Goal: Task Accomplishment & Management: Manage account settings

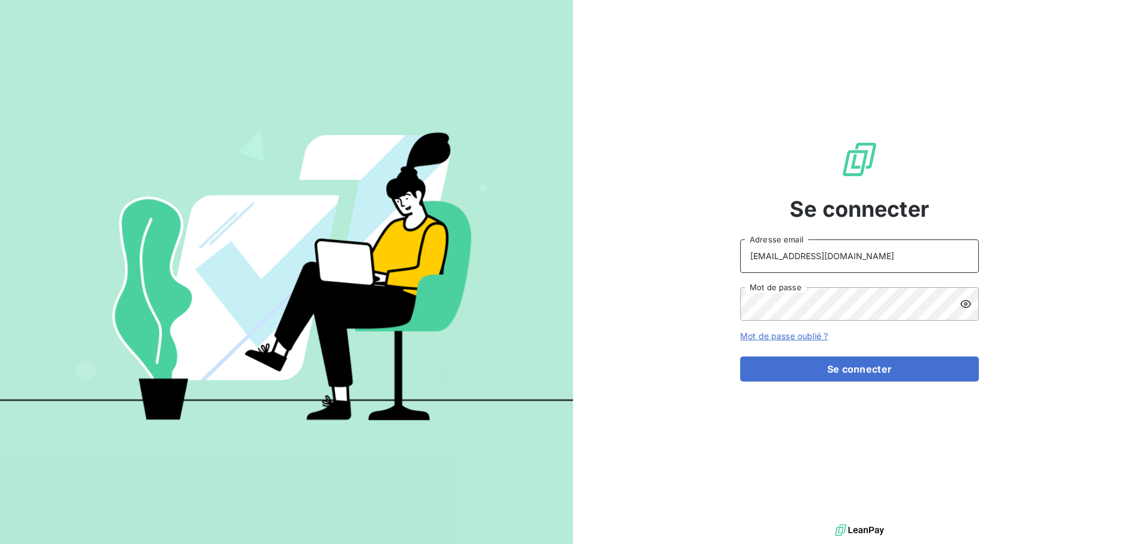
click at [882, 257] on input "[EMAIL_ADDRESS][DOMAIN_NAME]" at bounding box center [859, 255] width 239 height 33
type input "[EMAIL_ADDRESS][DOMAIN_NAME]"
click at [865, 370] on button "Se connecter" at bounding box center [859, 368] width 239 height 25
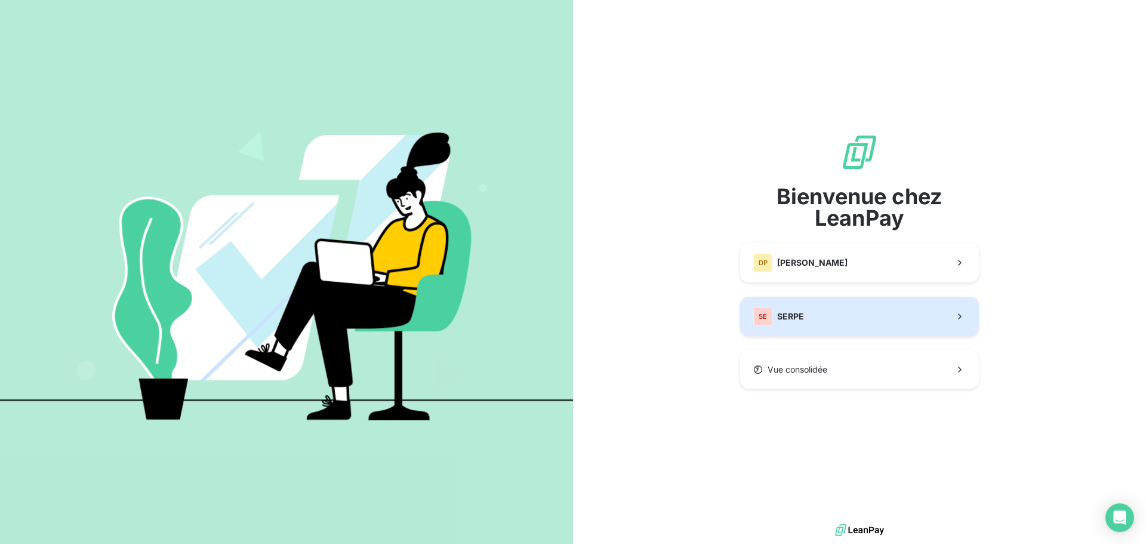
click at [821, 312] on button "SE SERPE" at bounding box center [859, 316] width 239 height 39
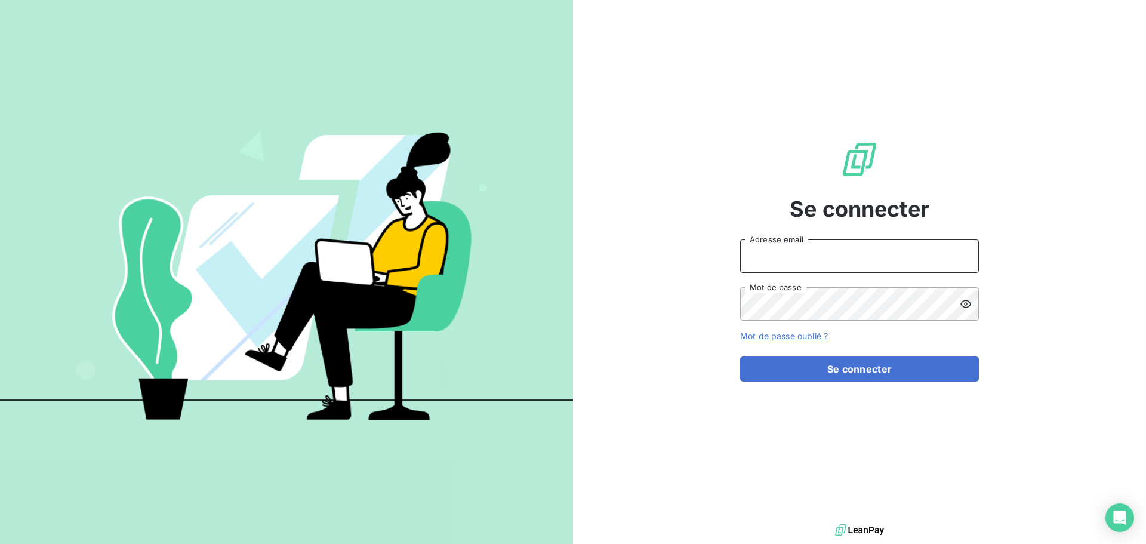
type input "[EMAIL_ADDRESS][DOMAIN_NAME]"
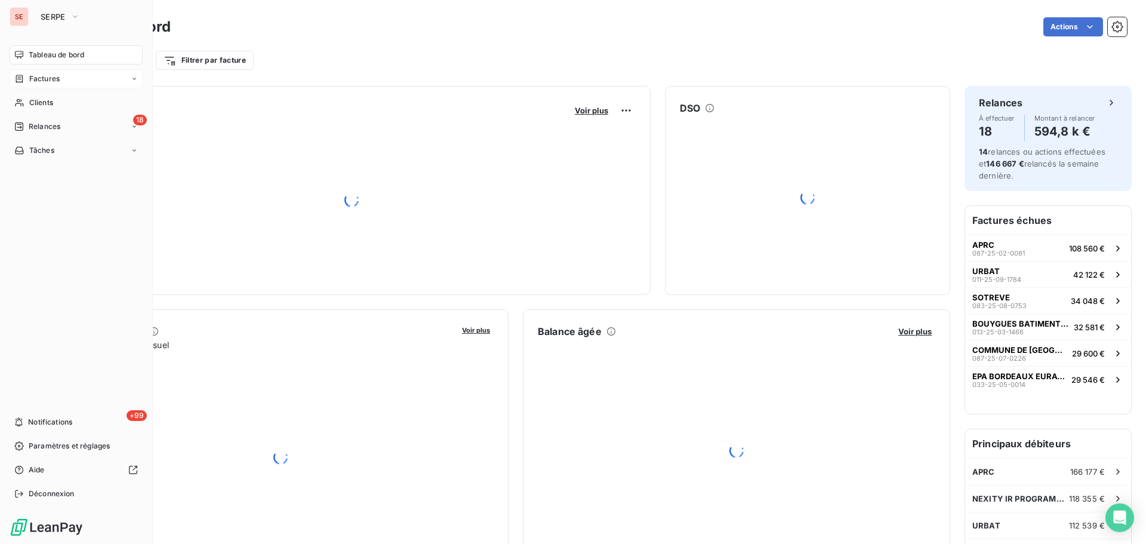
click at [54, 77] on span "Factures" at bounding box center [44, 78] width 30 height 11
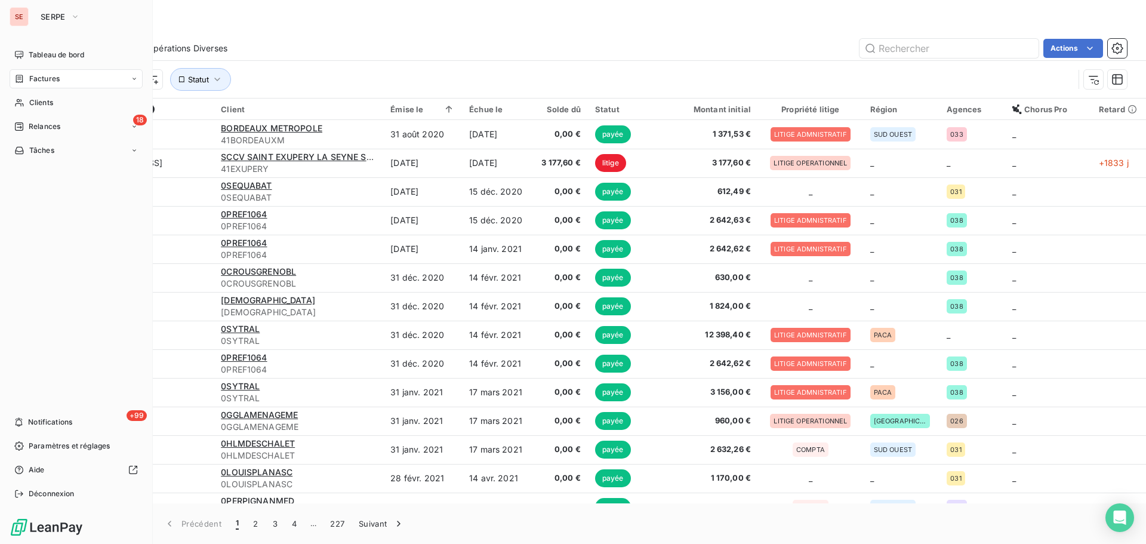
click at [51, 81] on span "Factures" at bounding box center [44, 78] width 30 height 11
click at [71, 53] on span "Tableau de bord" at bounding box center [57, 55] width 56 height 11
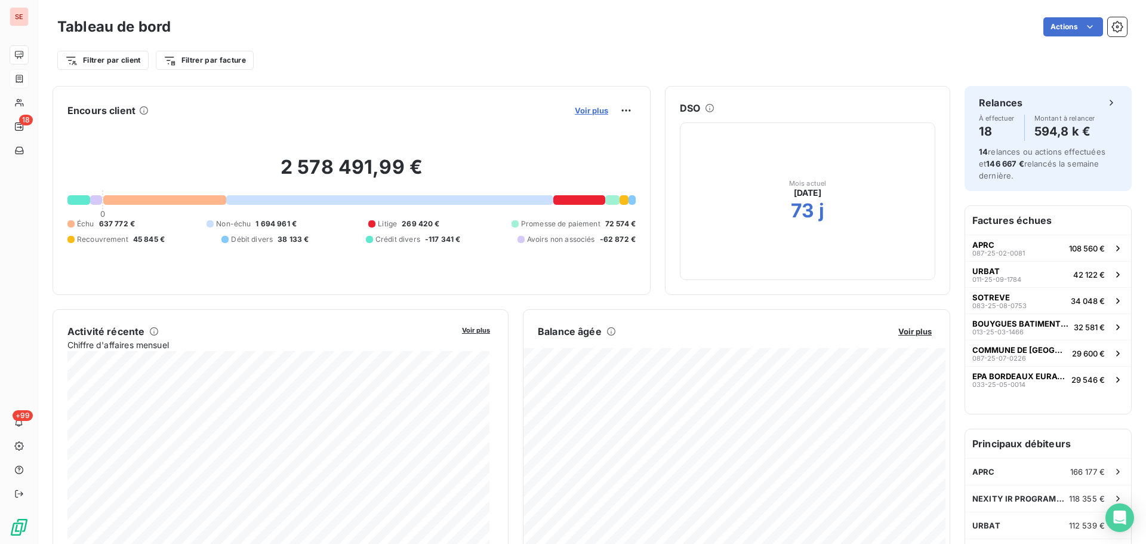
click at [577, 114] on span "Voir plus" at bounding box center [591, 111] width 33 height 10
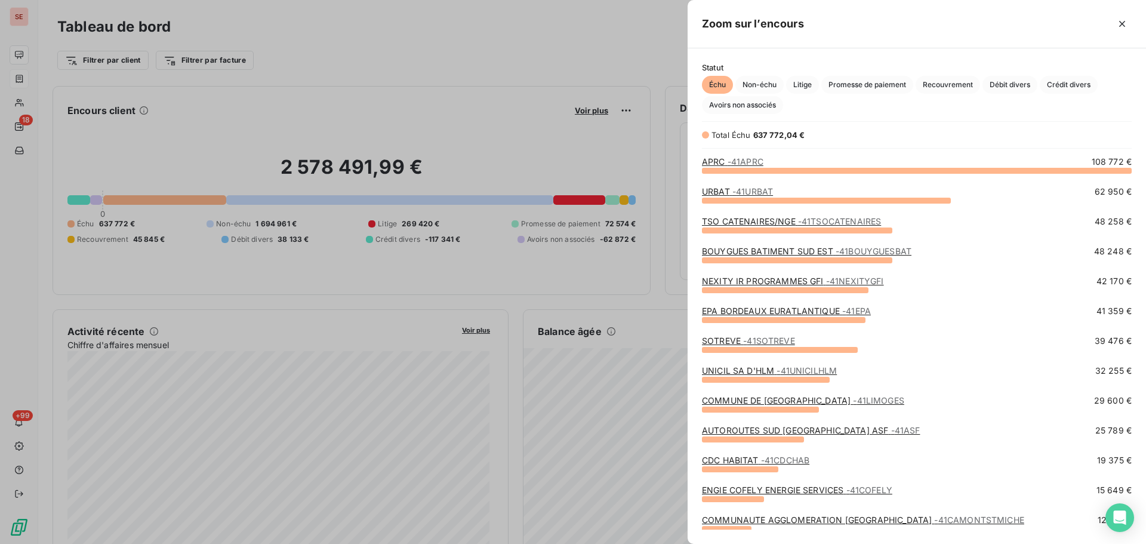
scroll to position [365, 450]
click at [1007, 88] on span "Débit divers" at bounding box center [1010, 85] width 55 height 18
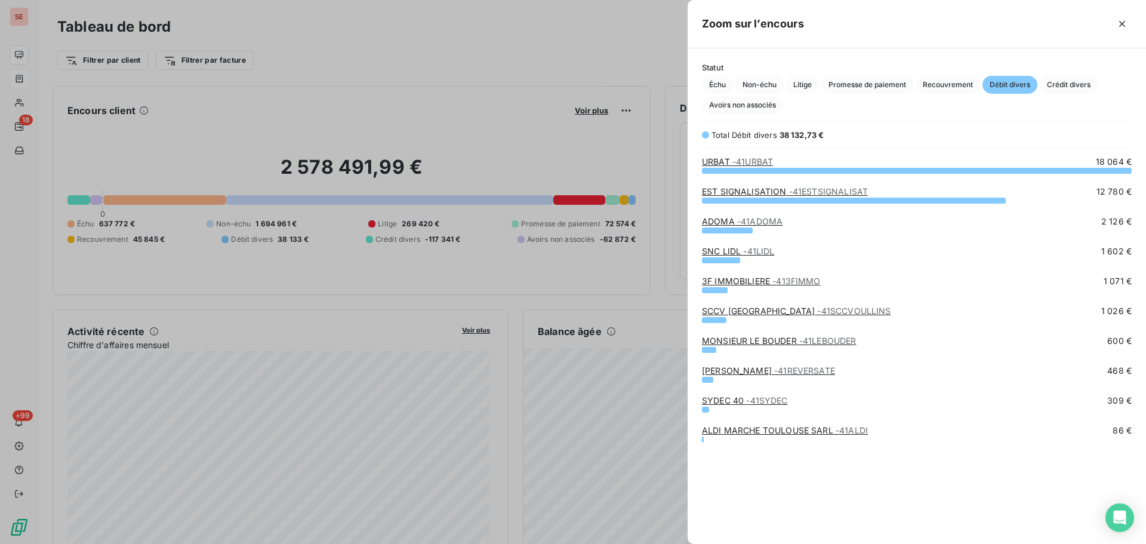
click at [795, 339] on link "MONSIEUR LE BOUDER - 41LEBOUDER" at bounding box center [779, 341] width 155 height 10
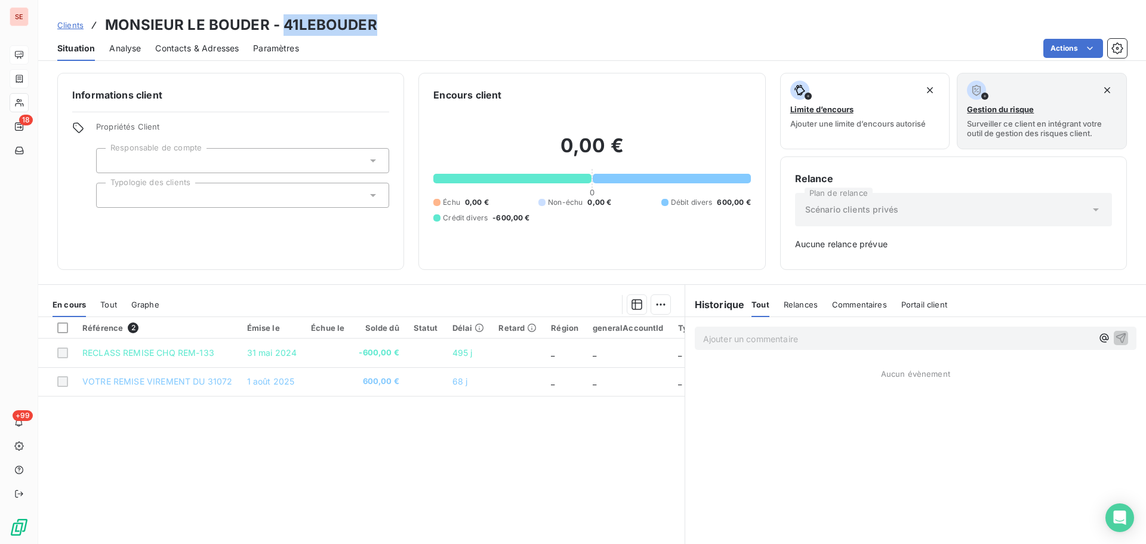
drag, startPoint x: 380, startPoint y: 30, endPoint x: 283, endPoint y: 26, distance: 97.4
click at [283, 26] on div "Clients MONSIEUR LE BOUDER - 41LEBOUDER" at bounding box center [592, 24] width 1108 height 21
copy h3 "41LEBOUDER"
click at [783, 337] on p "Ajouter un commentaire ﻿" at bounding box center [897, 338] width 389 height 15
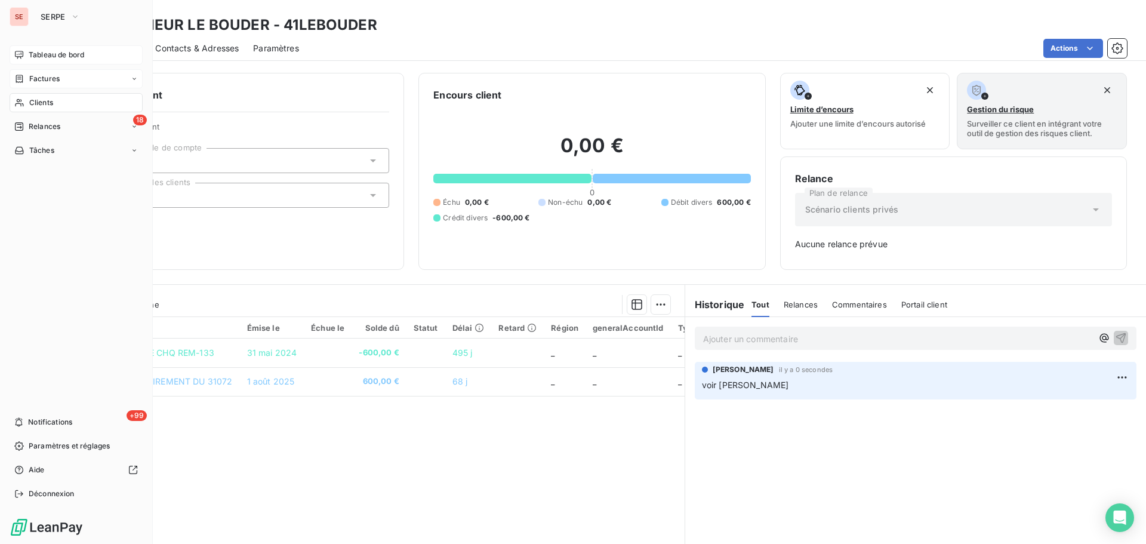
click at [61, 54] on span "Tableau de bord" at bounding box center [57, 55] width 56 height 11
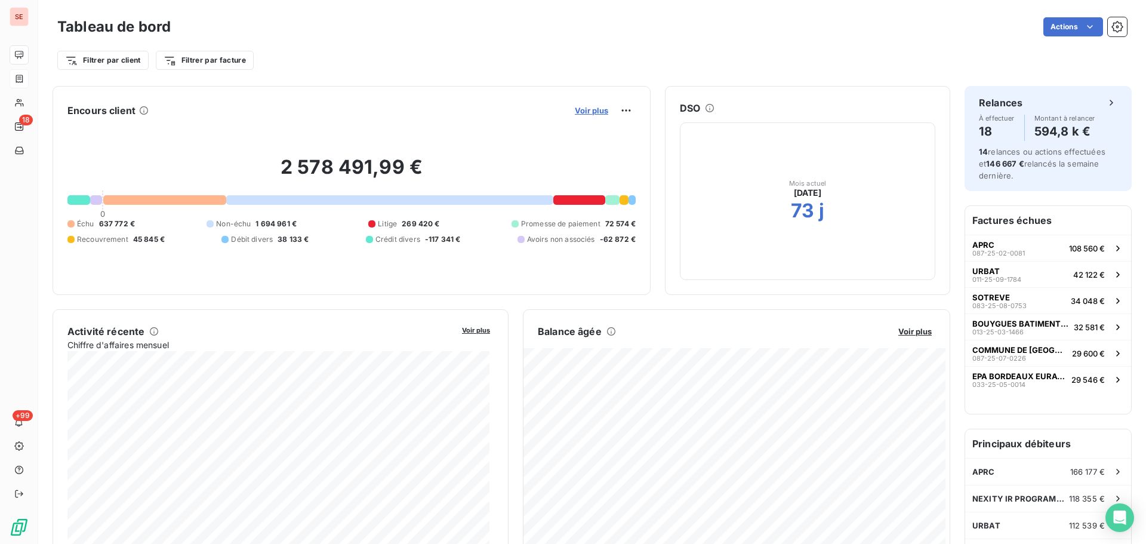
click at [579, 110] on span "Voir plus" at bounding box center [591, 111] width 33 height 10
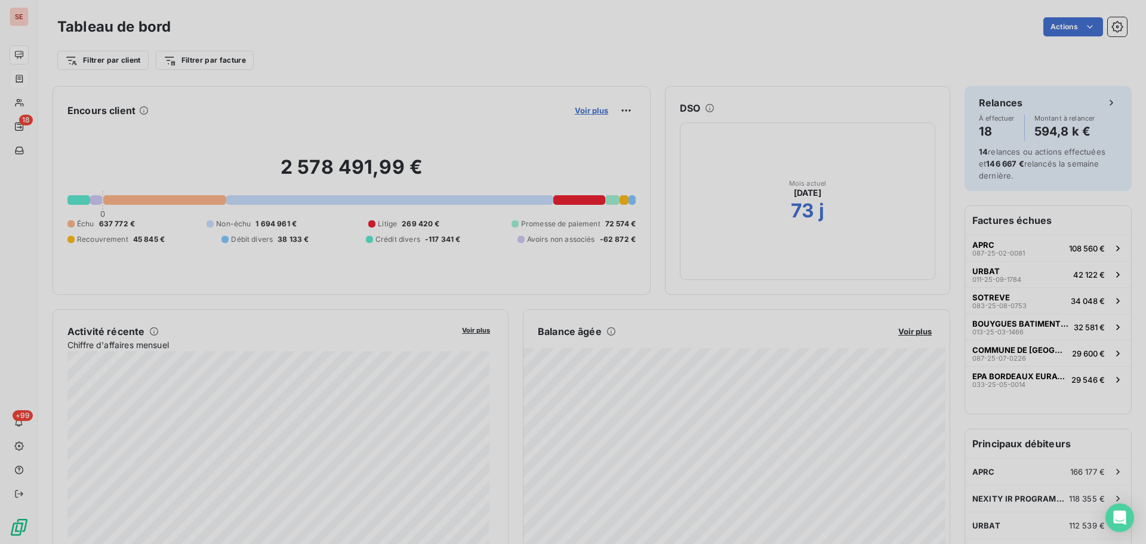
scroll to position [10, 10]
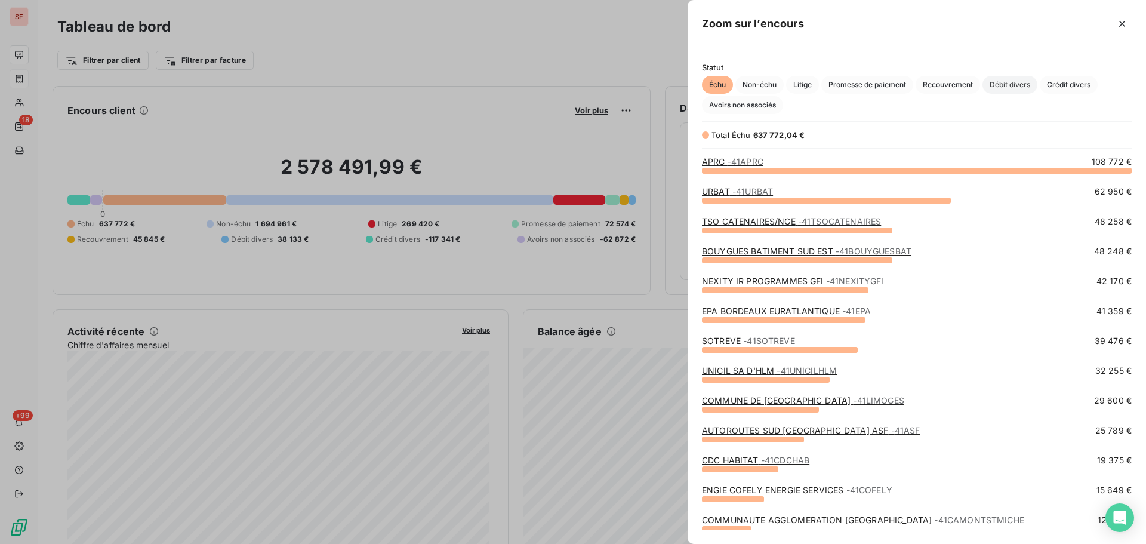
click at [1001, 82] on span "Débit divers" at bounding box center [1010, 85] width 55 height 18
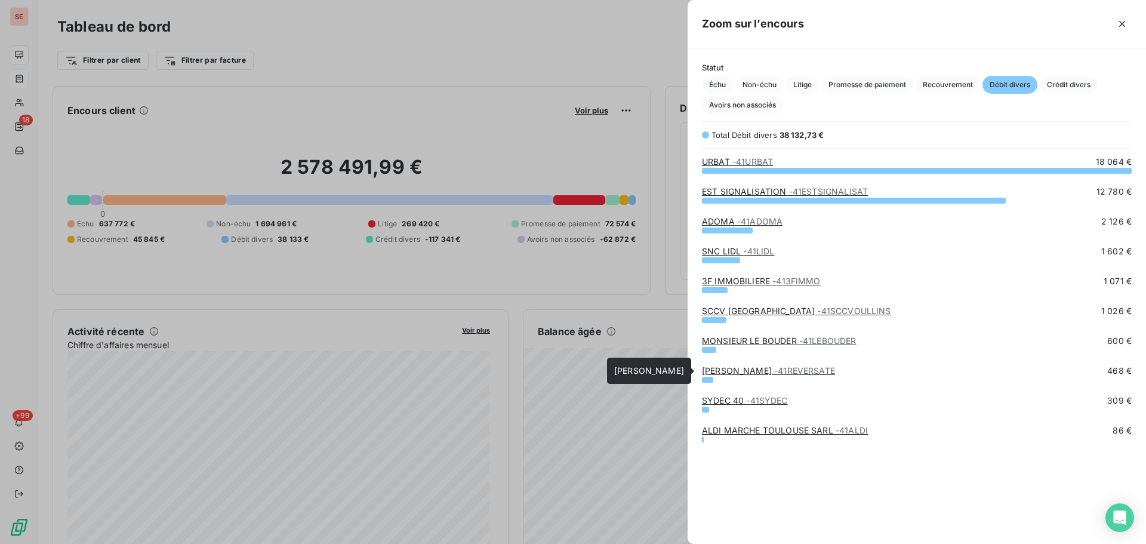
click at [713, 368] on link "[PERSON_NAME] - 41REVERSATE" at bounding box center [768, 370] width 133 height 10
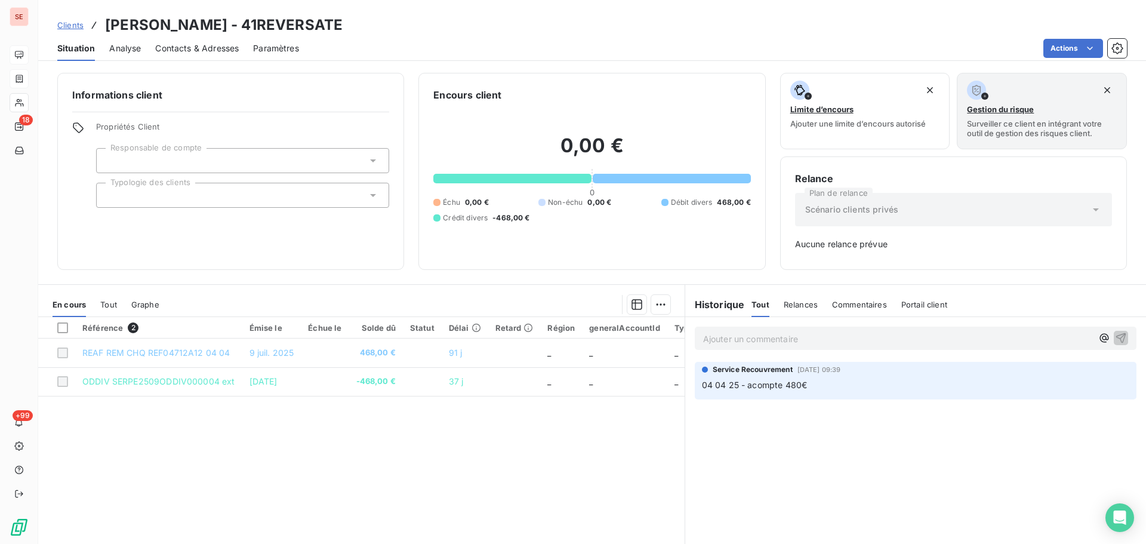
click at [322, 24] on h3 "[PERSON_NAME] - 41REVERSATE" at bounding box center [224, 24] width 238 height 21
copy h3 "41REVERSATE"
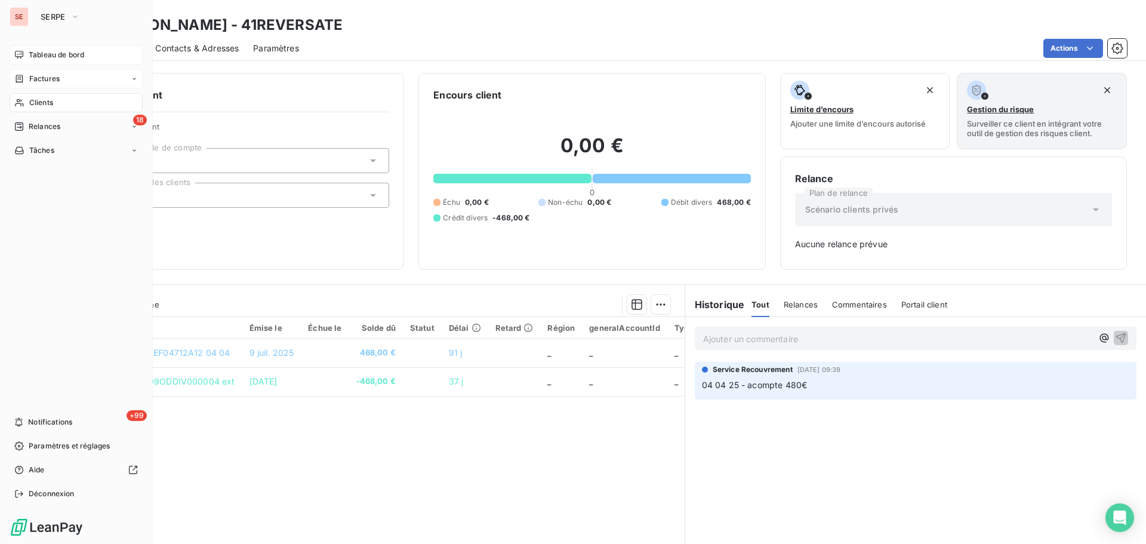
click at [32, 75] on span "Factures" at bounding box center [44, 78] width 30 height 11
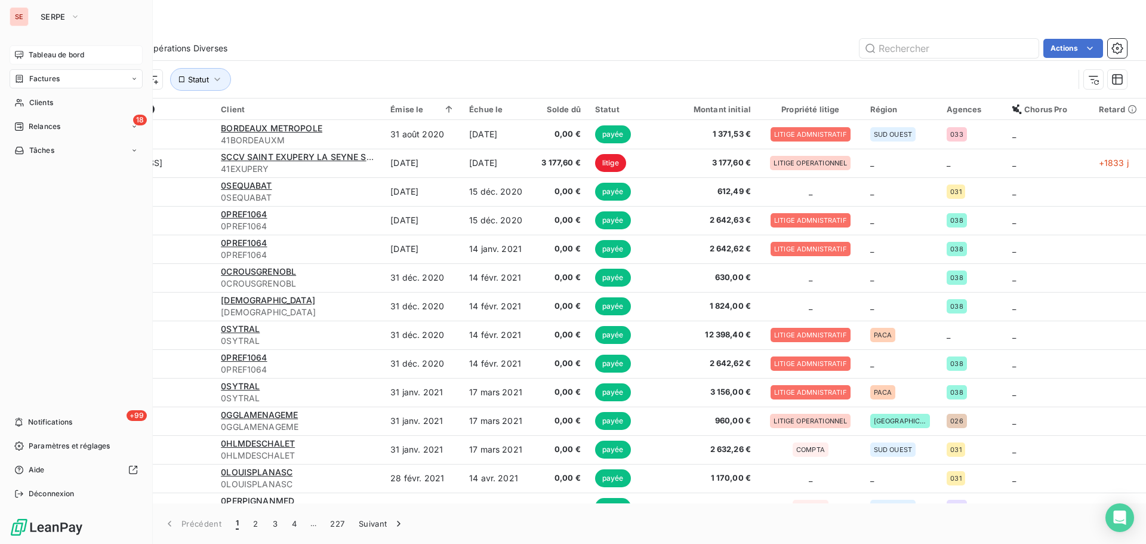
click at [68, 56] on span "Tableau de bord" at bounding box center [57, 55] width 56 height 11
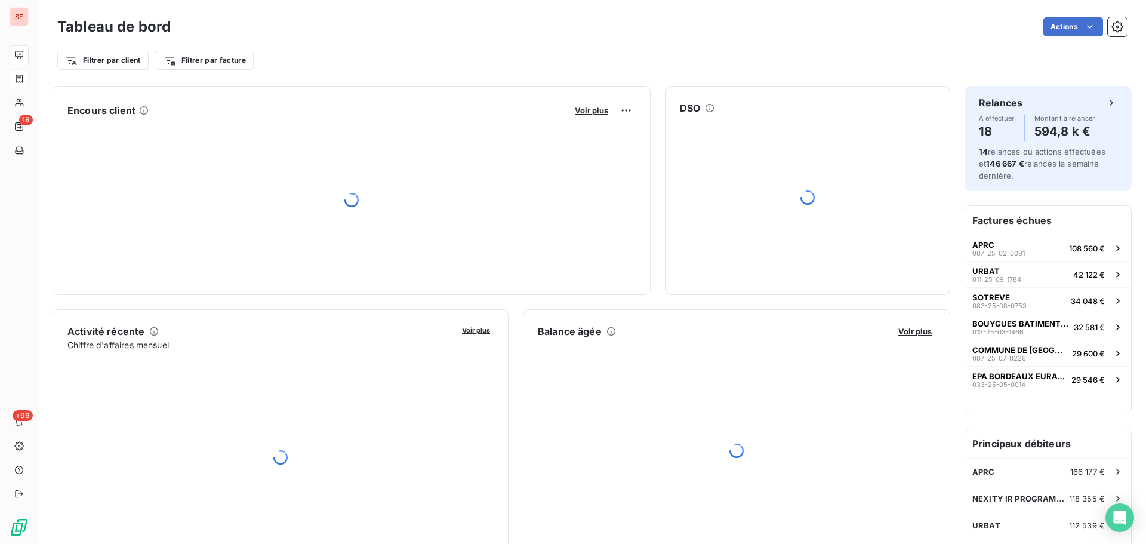
click at [575, 105] on button "Voir plus" at bounding box center [591, 110] width 41 height 11
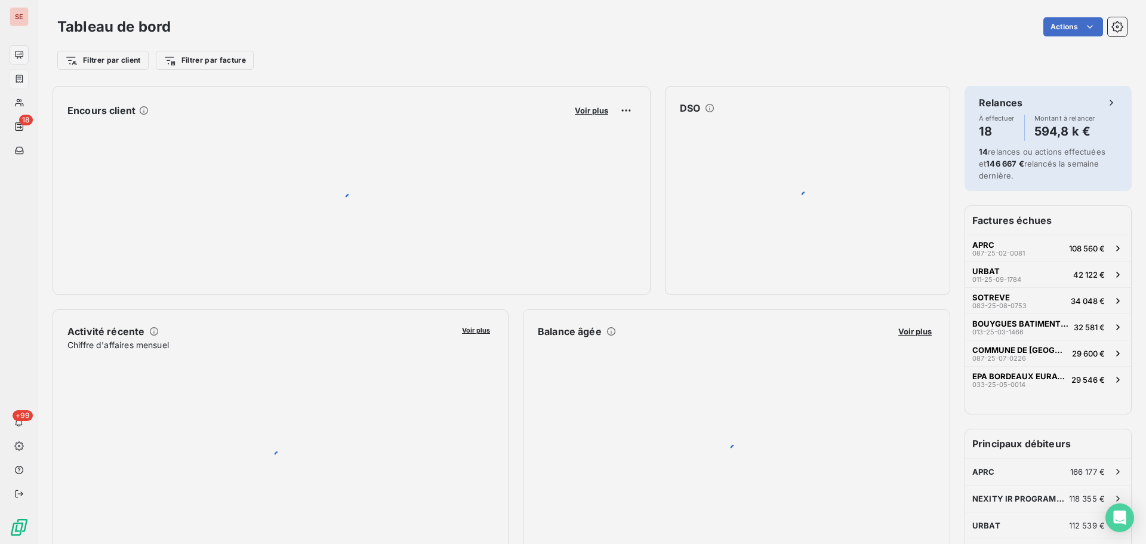
scroll to position [535, 450]
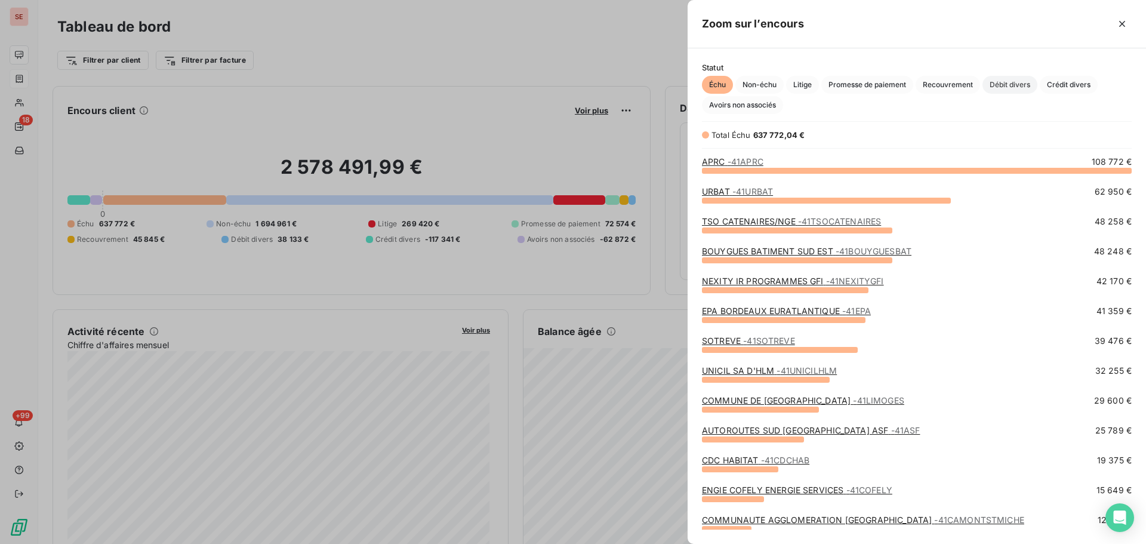
click at [1003, 83] on span "Débit divers" at bounding box center [1010, 85] width 55 height 18
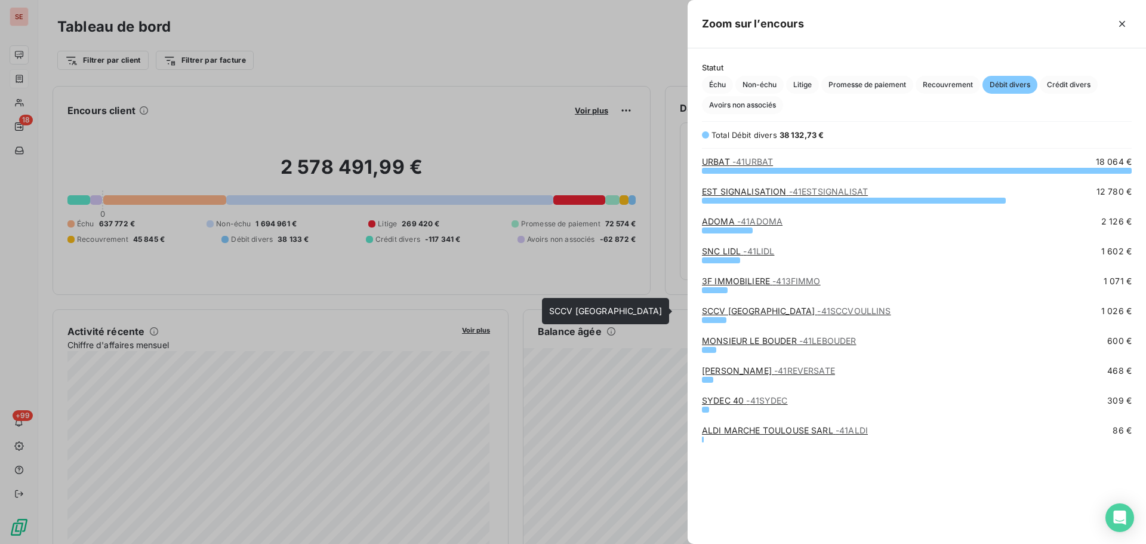
click at [719, 309] on link "SCCV RUE DES JARDINS OULLINS - 41SCCVOULLINS" at bounding box center [796, 311] width 189 height 10
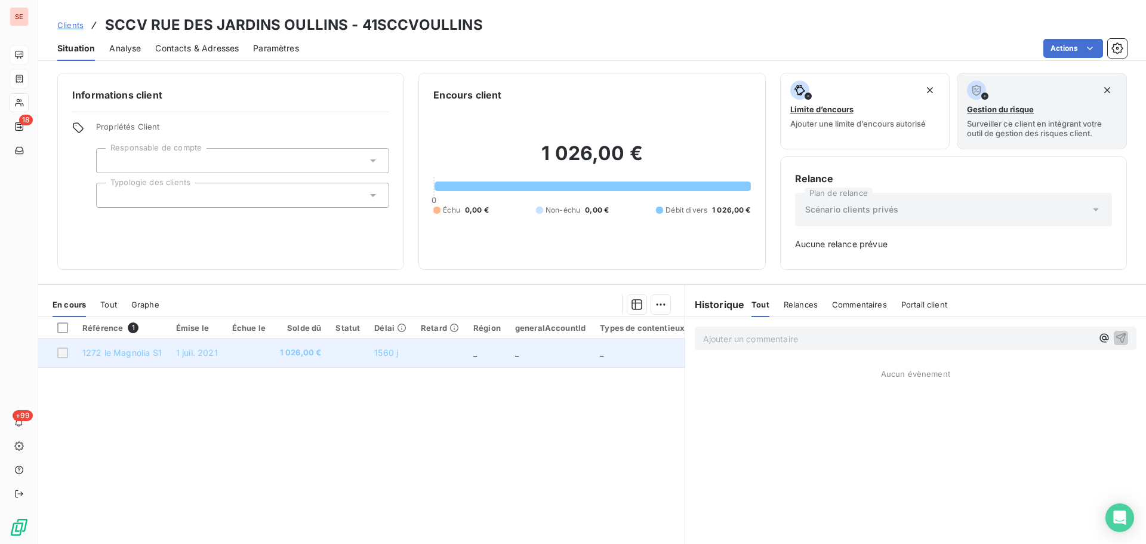
click at [262, 355] on td at bounding box center [249, 353] width 48 height 29
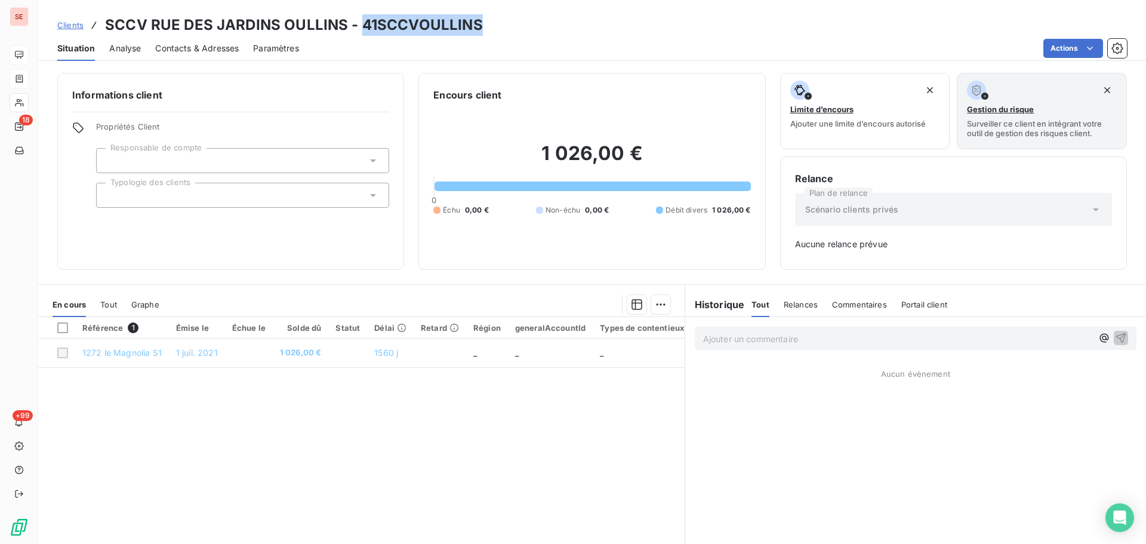
drag, startPoint x: 479, startPoint y: 24, endPoint x: 359, endPoint y: 27, distance: 120.6
click at [359, 27] on div "Clients SCCV RUE DES JARDINS OULLINS - 41SCCVOULLINS" at bounding box center [592, 24] width 1108 height 21
copy h3 "41SCCVOULLINS"
click at [736, 341] on p "Ajouter un commentaire ﻿" at bounding box center [897, 338] width 389 height 15
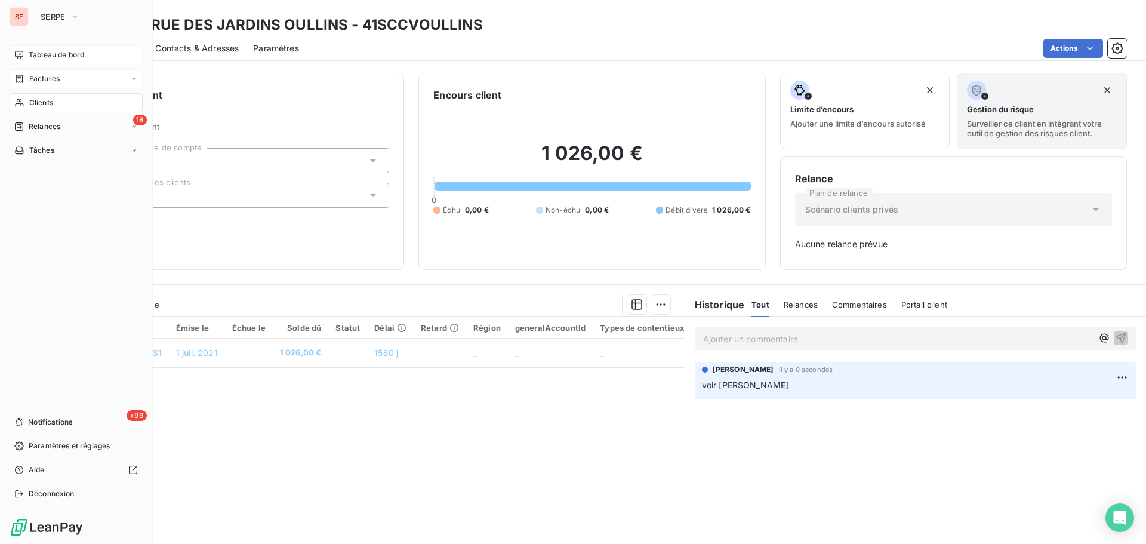
click at [24, 60] on div "Tableau de bord" at bounding box center [76, 54] width 133 height 19
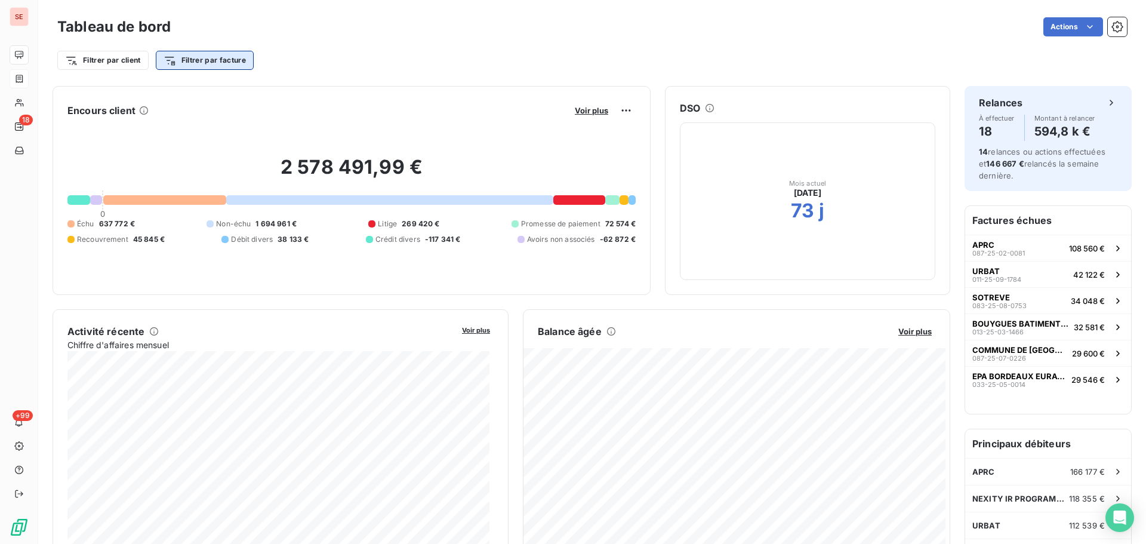
click at [189, 56] on html "SE 18 +99 Tableau de bord Actions Filtrer par client Filtrer par facture Encour…" at bounding box center [573, 272] width 1146 height 544
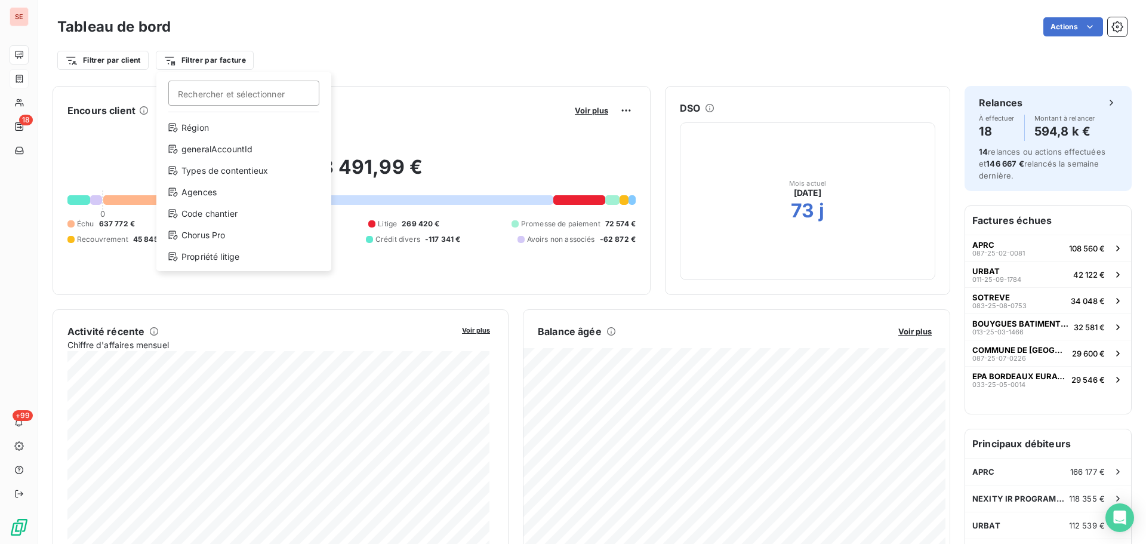
click at [585, 107] on html "SE 18 +99 Tableau de bord Actions Filtrer par client Filtrer par facture Recher…" at bounding box center [573, 272] width 1146 height 544
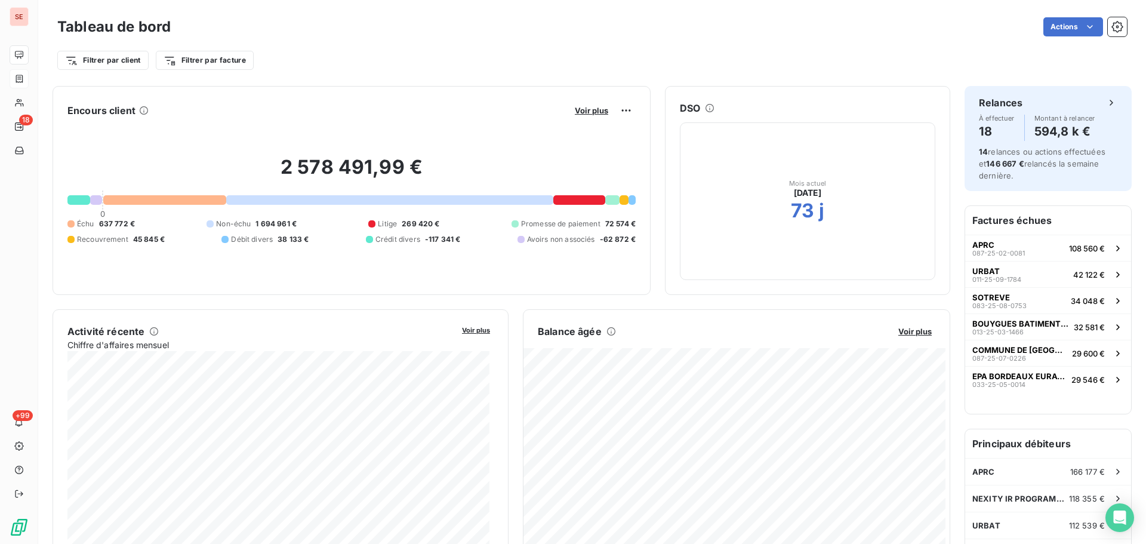
click at [589, 105] on button "Voir plus" at bounding box center [591, 110] width 41 height 11
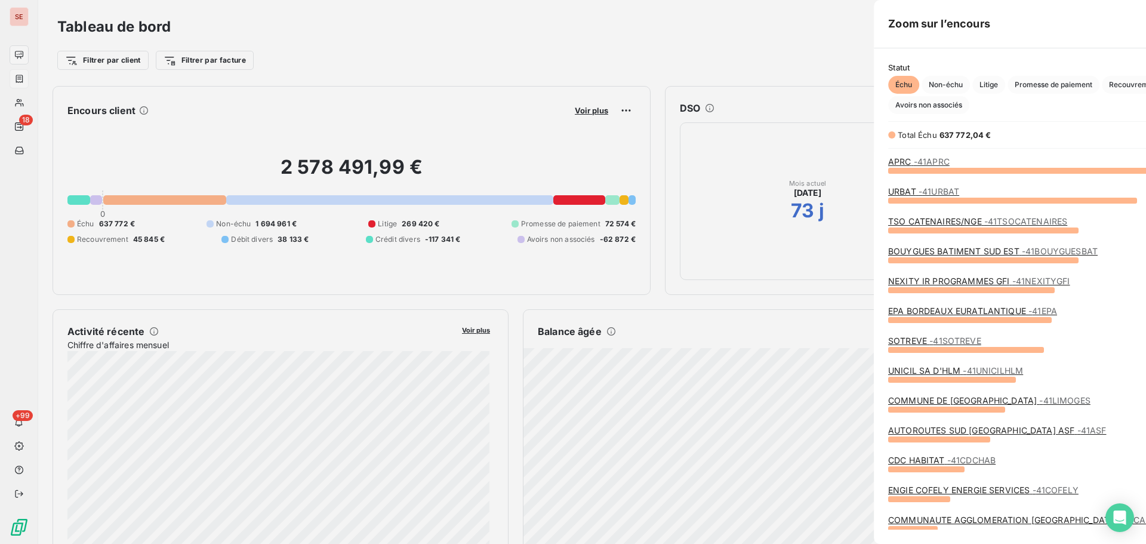
scroll to position [535, 450]
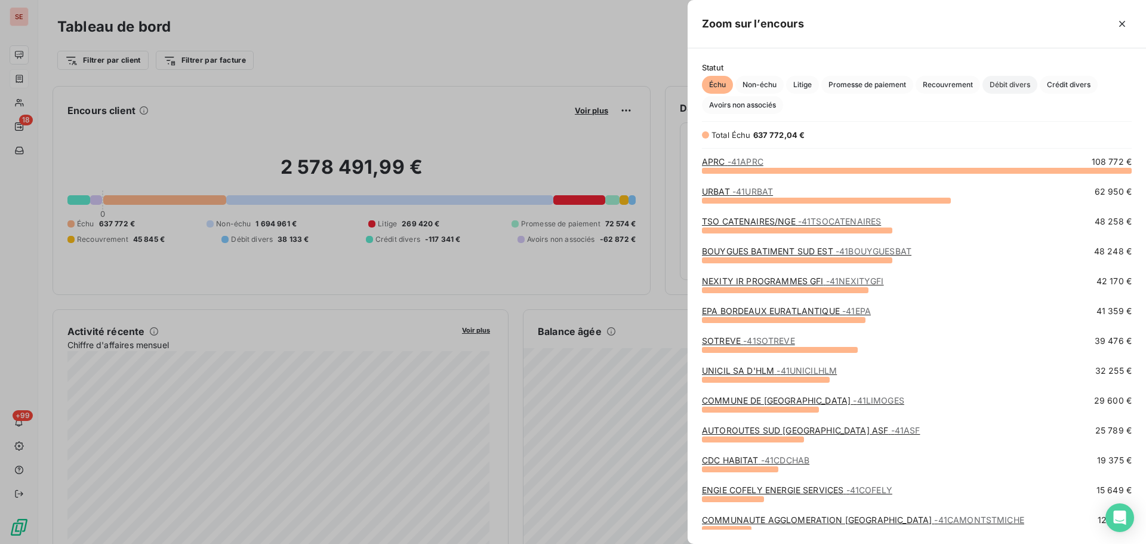
click at [1014, 84] on span "Débit divers" at bounding box center [1010, 85] width 55 height 18
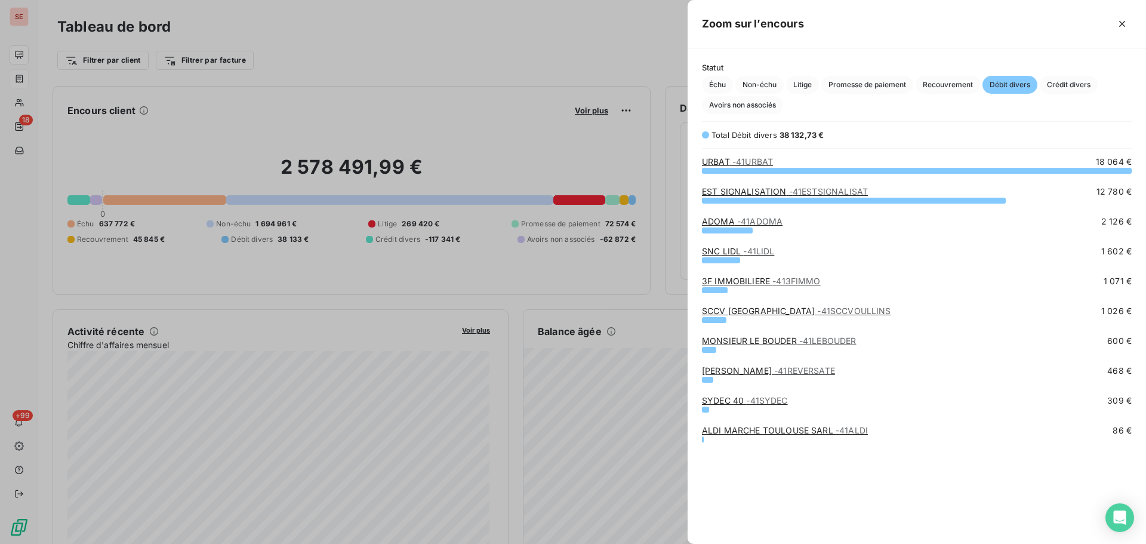
click at [756, 190] on link "EST SIGNALISATION - 41ESTSIGNALISAT" at bounding box center [785, 191] width 166 height 10
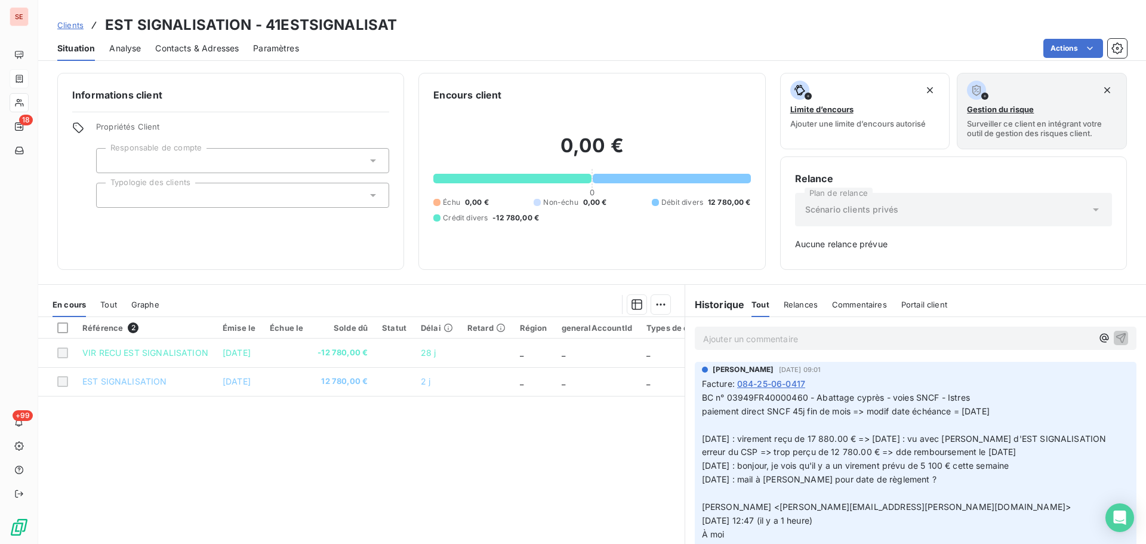
click at [322, 27] on h3 "EST SIGNALISATION - 41ESTSIGNALISAT" at bounding box center [251, 24] width 292 height 21
copy h3 "41ESTSIGNALISAT"
click at [837, 343] on p "Ajouter un commentaire ﻿" at bounding box center [897, 338] width 389 height 15
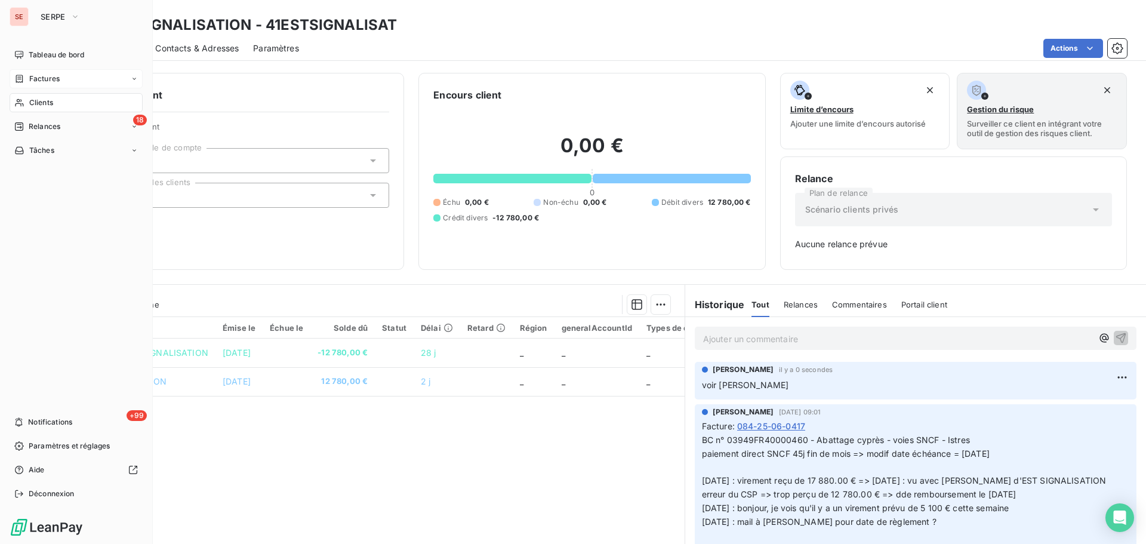
click at [24, 72] on div "Factures" at bounding box center [76, 78] width 133 height 19
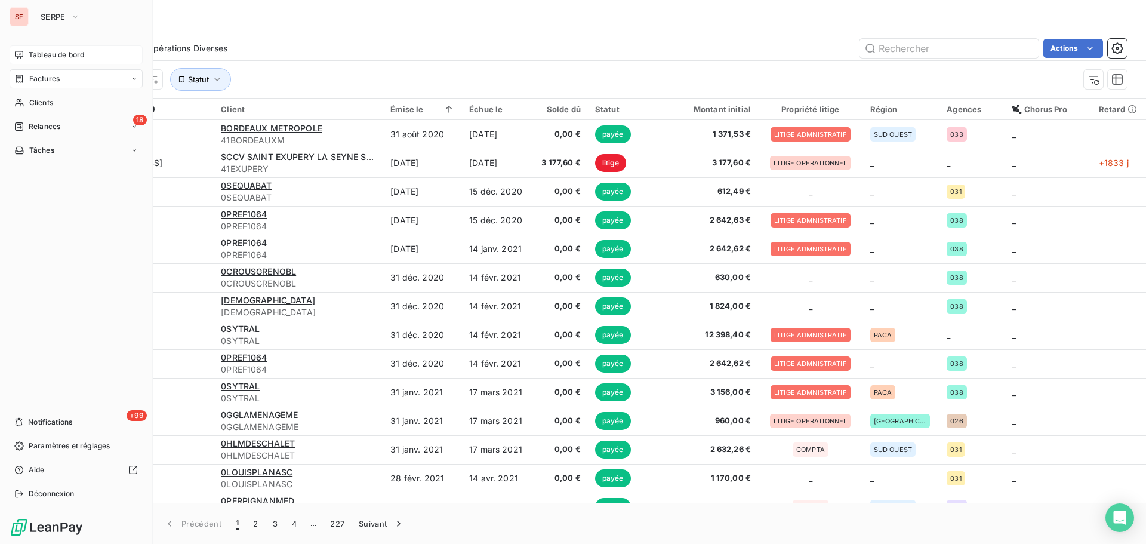
click at [48, 49] on div "Tableau de bord" at bounding box center [76, 54] width 133 height 19
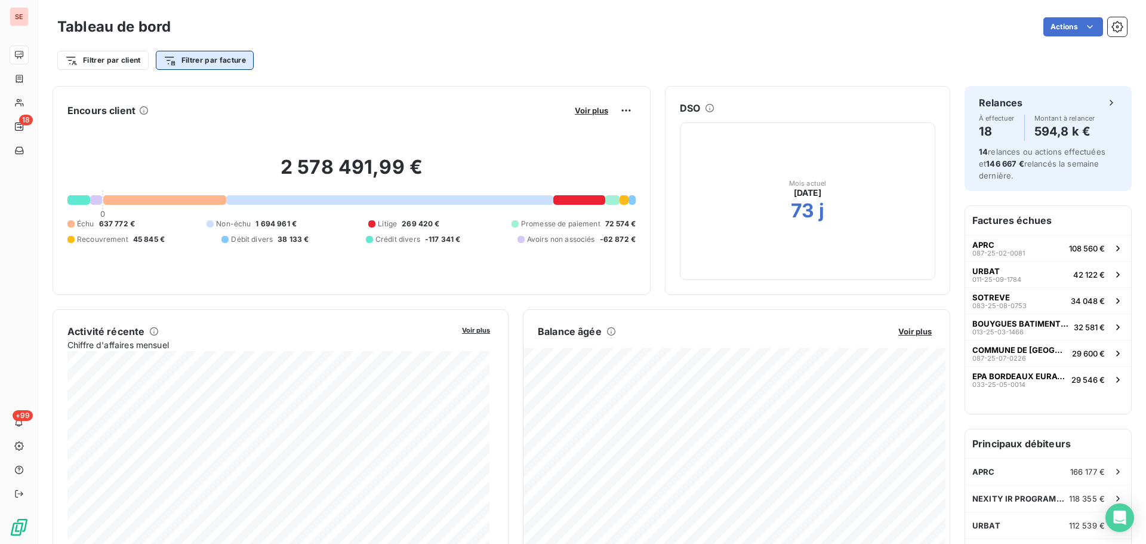
click at [192, 59] on html "SE 18 +99 Tableau de bord Actions Filtrer par client Filtrer par facture Encour…" at bounding box center [573, 272] width 1146 height 544
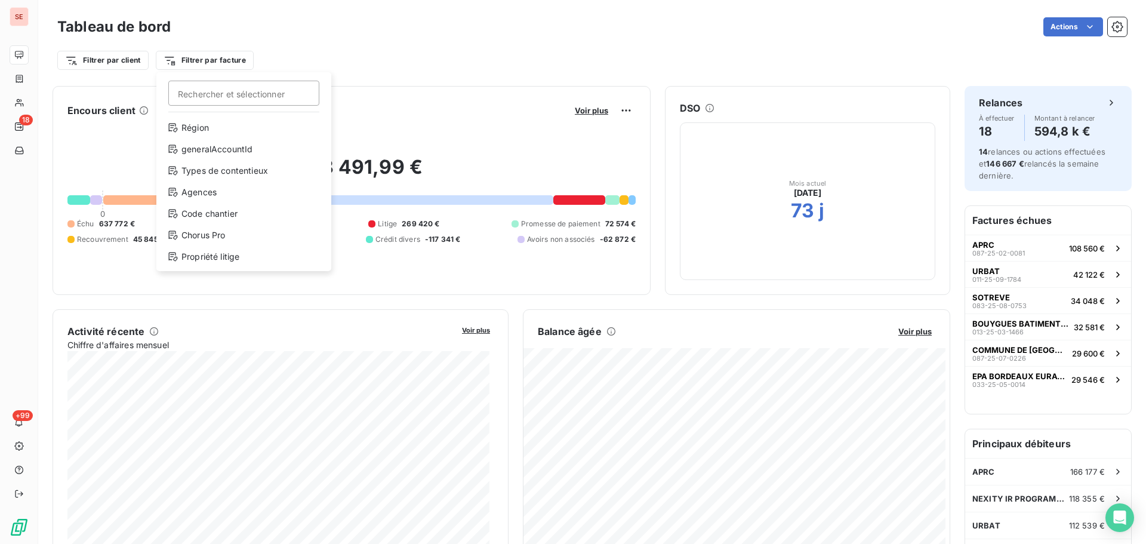
click at [116, 85] on html "SE 18 +99 Tableau de bord Actions Filtrer par client Filtrer par facture Recher…" at bounding box center [573, 272] width 1146 height 544
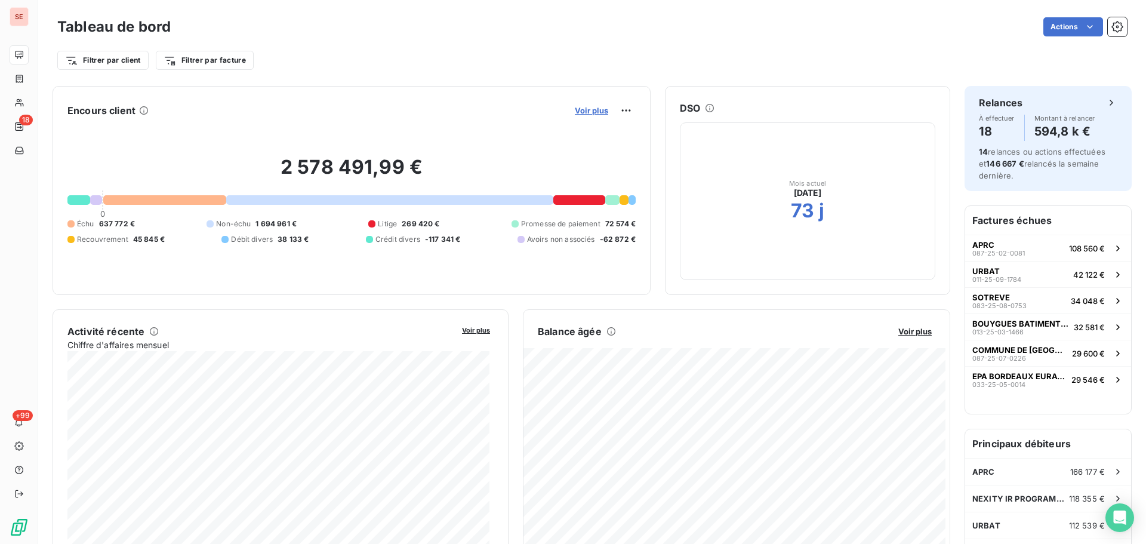
click at [582, 107] on span "Voir plus" at bounding box center [591, 111] width 33 height 10
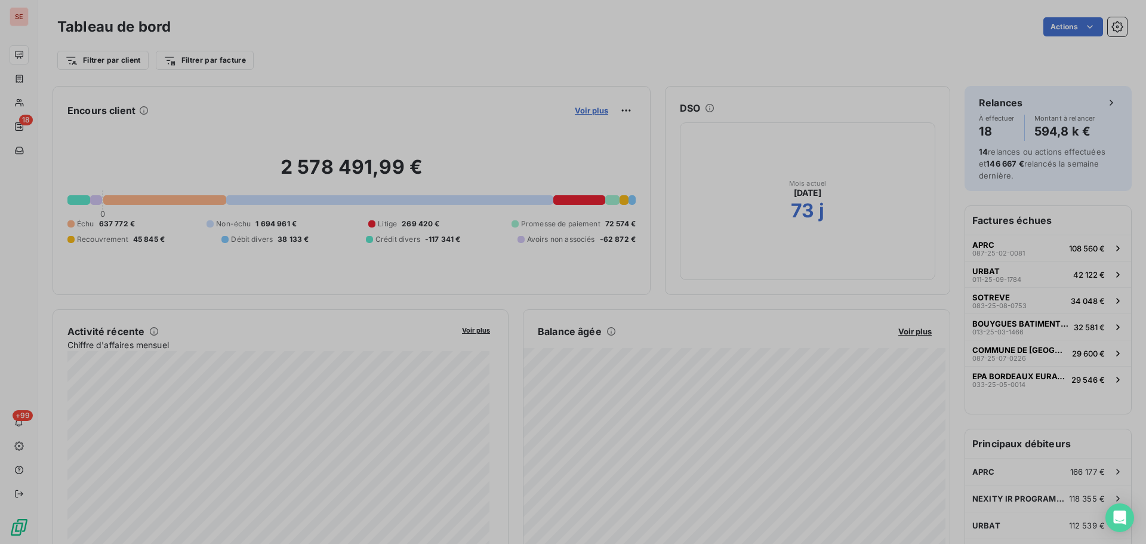
scroll to position [535, 450]
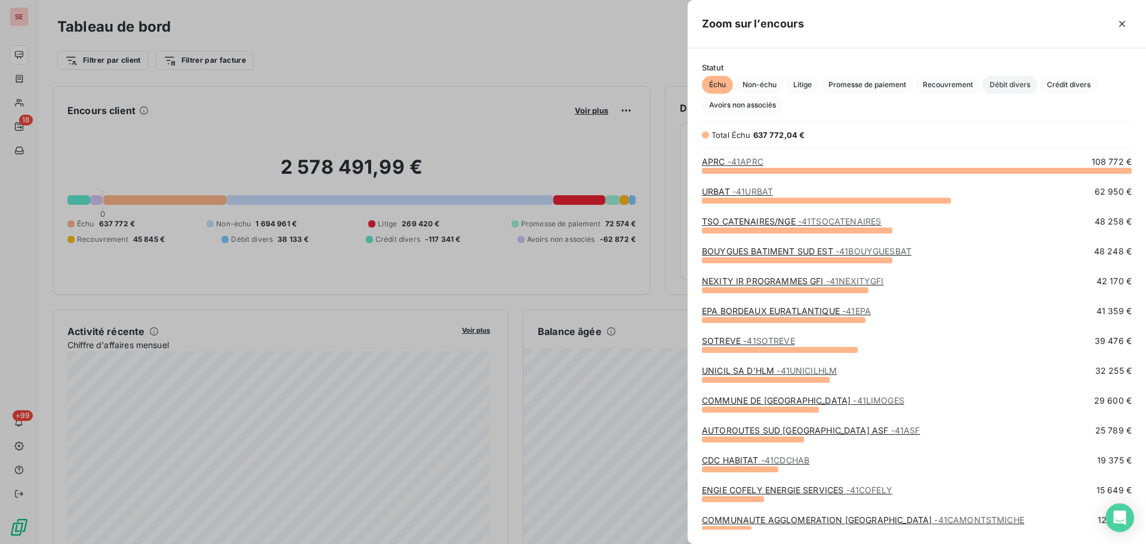
click at [995, 81] on span "Débit divers" at bounding box center [1010, 85] width 55 height 18
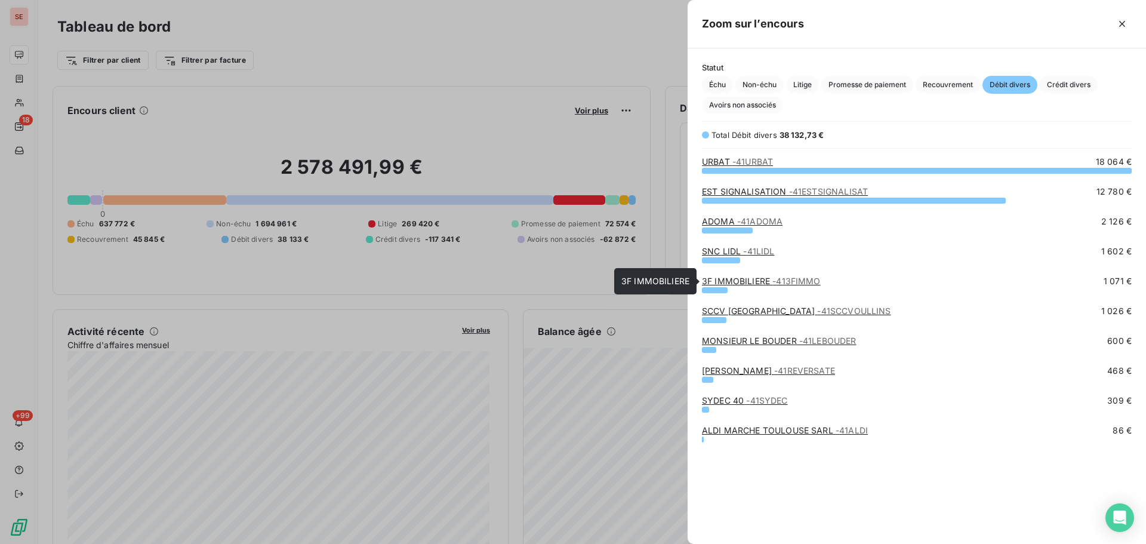
click at [721, 280] on link "3F IMMOBILIERE - 413FIMMO" at bounding box center [761, 281] width 119 height 10
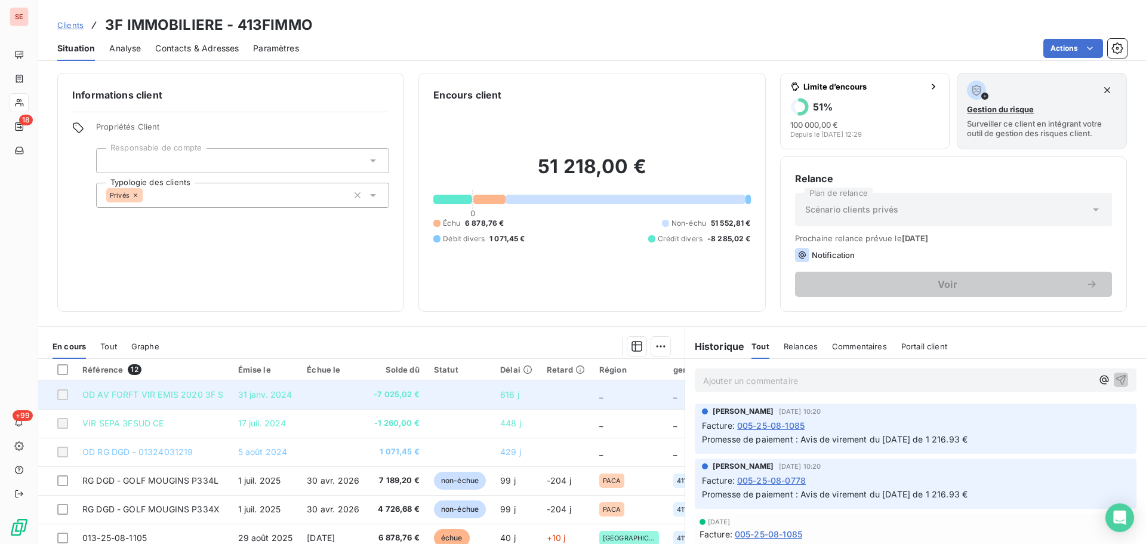
click at [305, 401] on td at bounding box center [333, 394] width 67 height 29
click at [304, 401] on td at bounding box center [333, 394] width 67 height 29
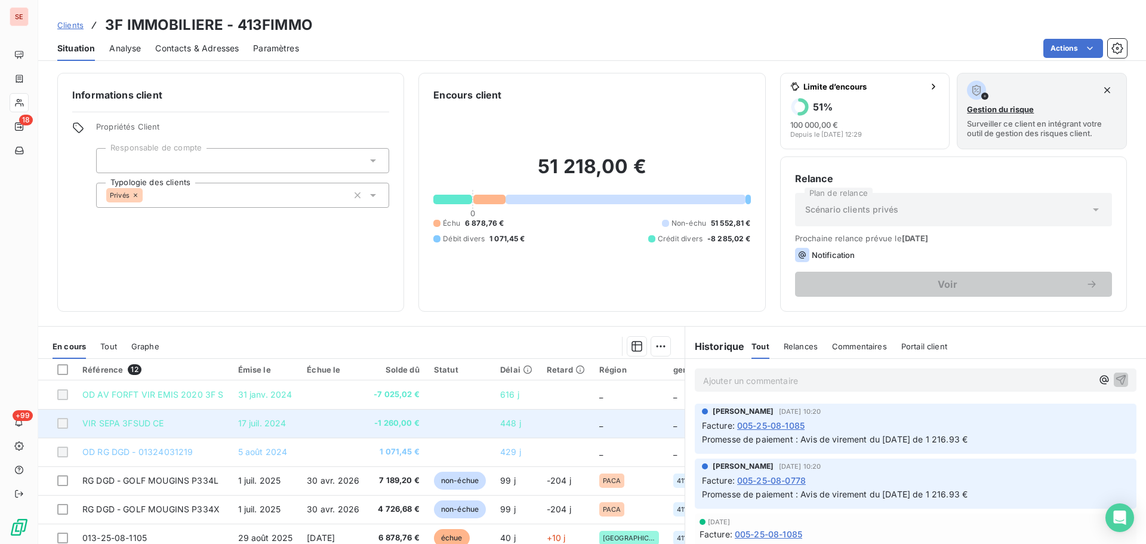
click at [302, 415] on td at bounding box center [333, 423] width 67 height 29
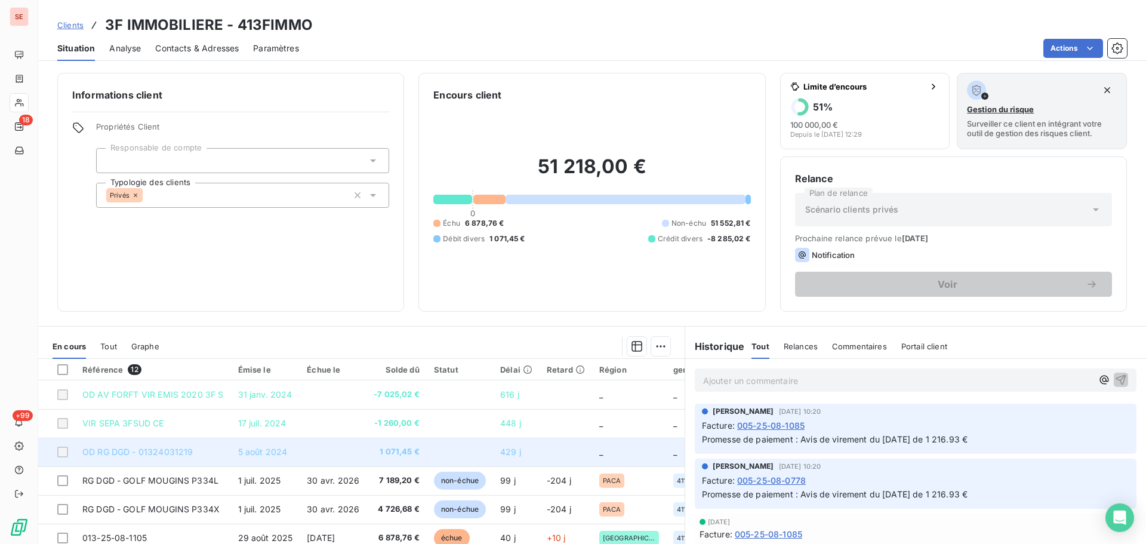
click at [235, 451] on td "5 août 2024" at bounding box center [265, 452] width 69 height 29
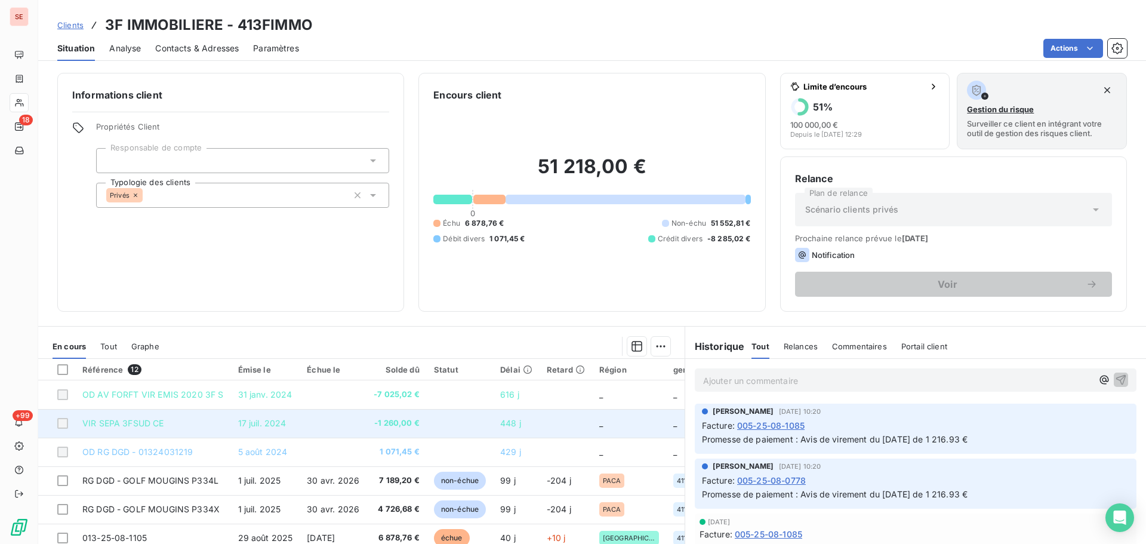
click at [252, 420] on span "17 juil. 2024" at bounding box center [262, 423] width 48 height 10
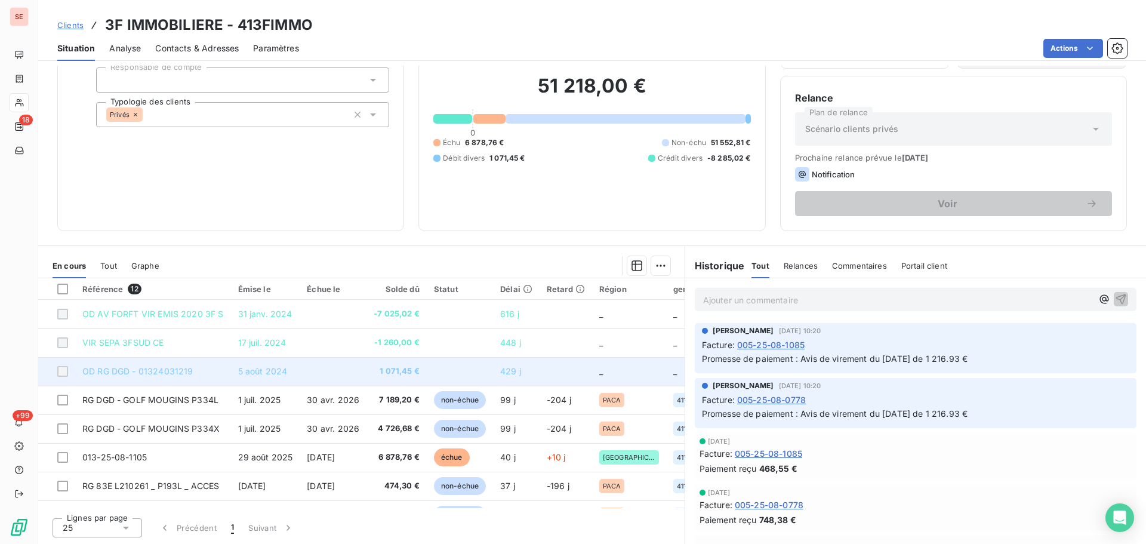
scroll to position [141, 0]
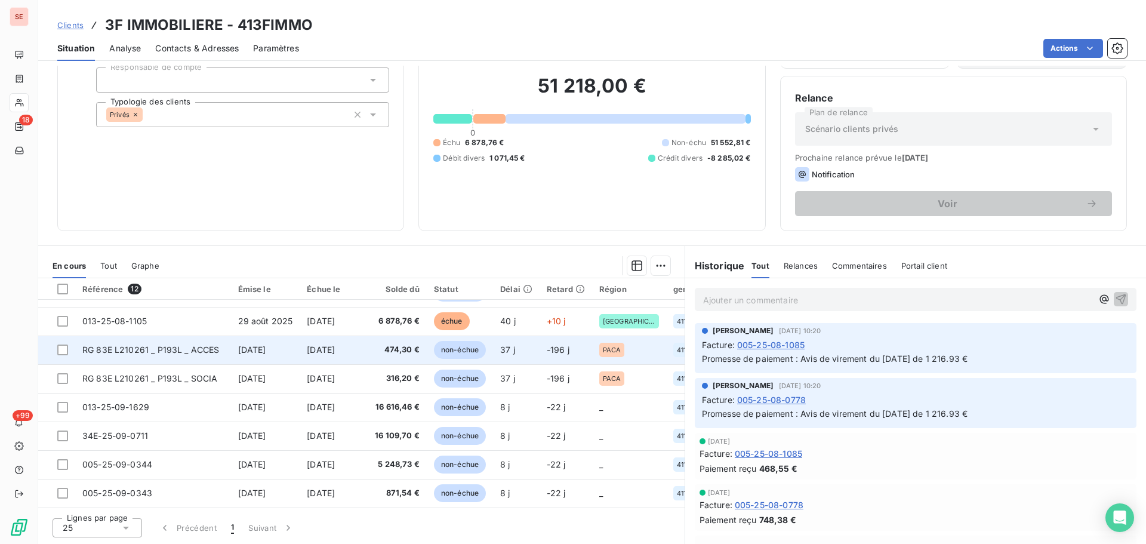
click at [179, 345] on span "RG 83E L210261 _ P193L _ ACCES" at bounding box center [150, 350] width 137 height 10
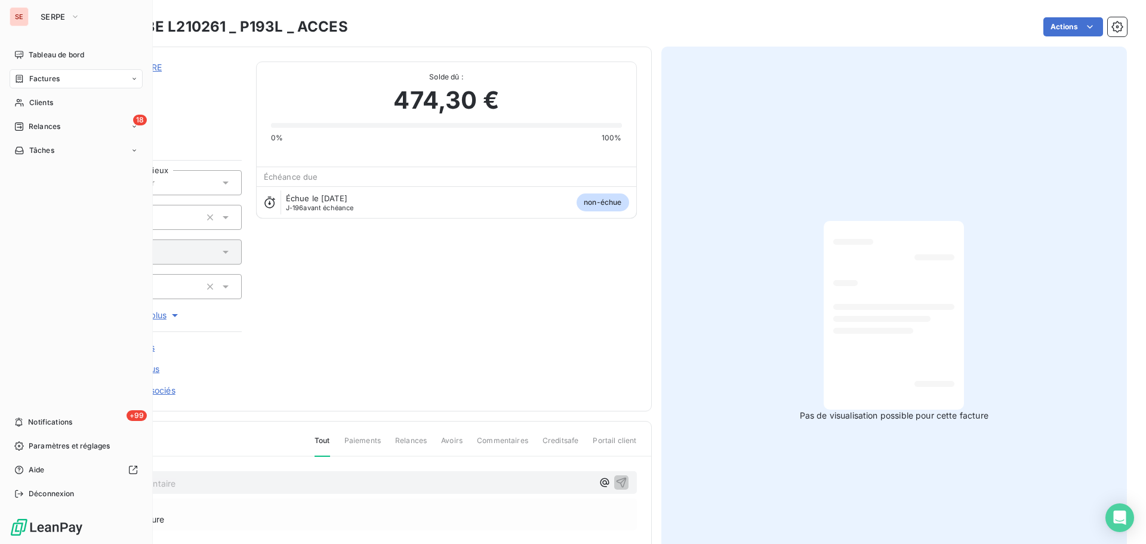
click at [34, 70] on div "Factures" at bounding box center [76, 78] width 133 height 19
click at [53, 58] on span "Tableau de bord" at bounding box center [57, 55] width 56 height 11
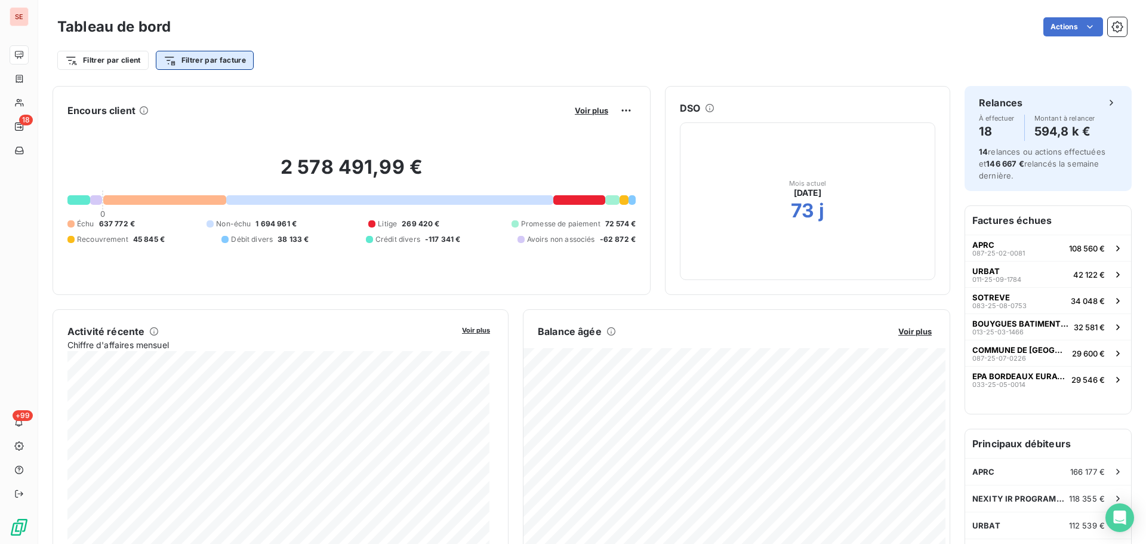
click at [205, 58] on html "SE 18 +99 Tableau de bord Actions Filtrer par client Filtrer par facture Encour…" at bounding box center [573, 272] width 1146 height 544
click at [122, 57] on html "SE 18 +99 Tableau de bord Actions Filtrer par client Filtrer par facture Encour…" at bounding box center [573, 272] width 1146 height 544
click at [579, 114] on span "Voir plus" at bounding box center [591, 111] width 33 height 10
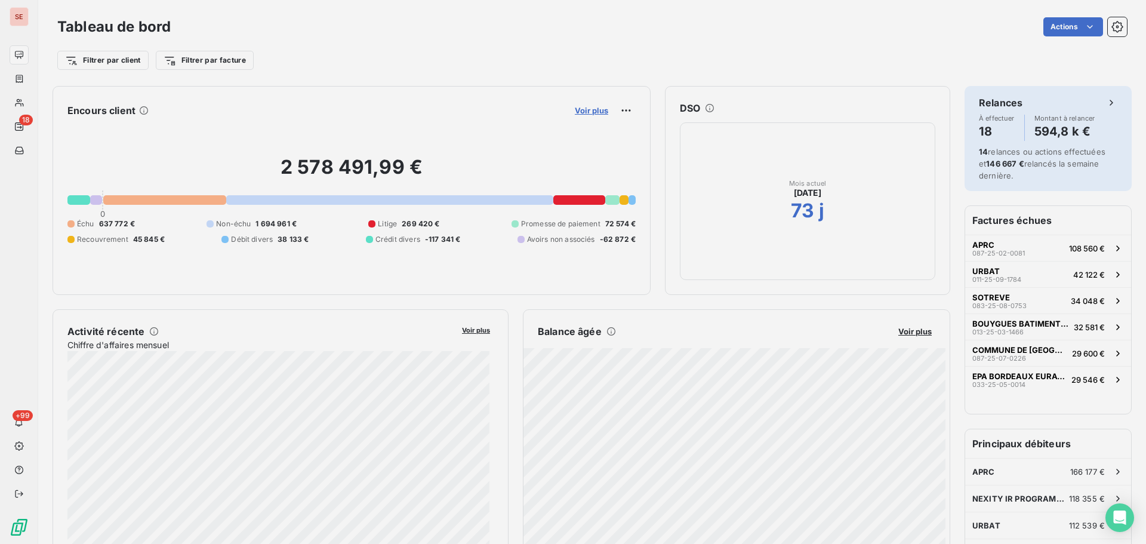
scroll to position [10, 10]
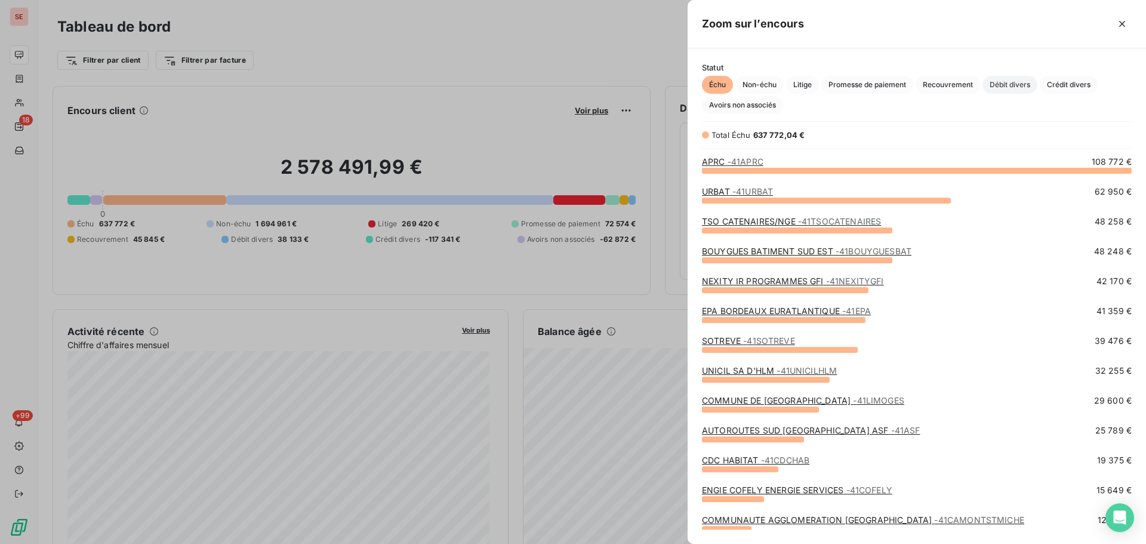
click at [1009, 80] on span "Débit divers" at bounding box center [1010, 85] width 55 height 18
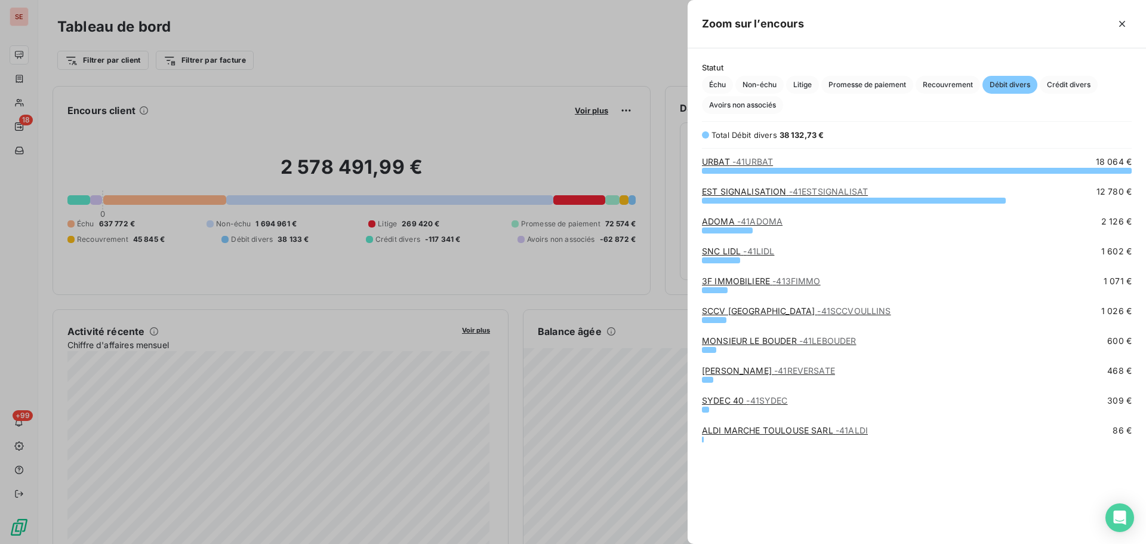
click at [746, 342] on link "MONSIEUR LE BOUDER - 41LEBOUDER" at bounding box center [779, 341] width 155 height 10
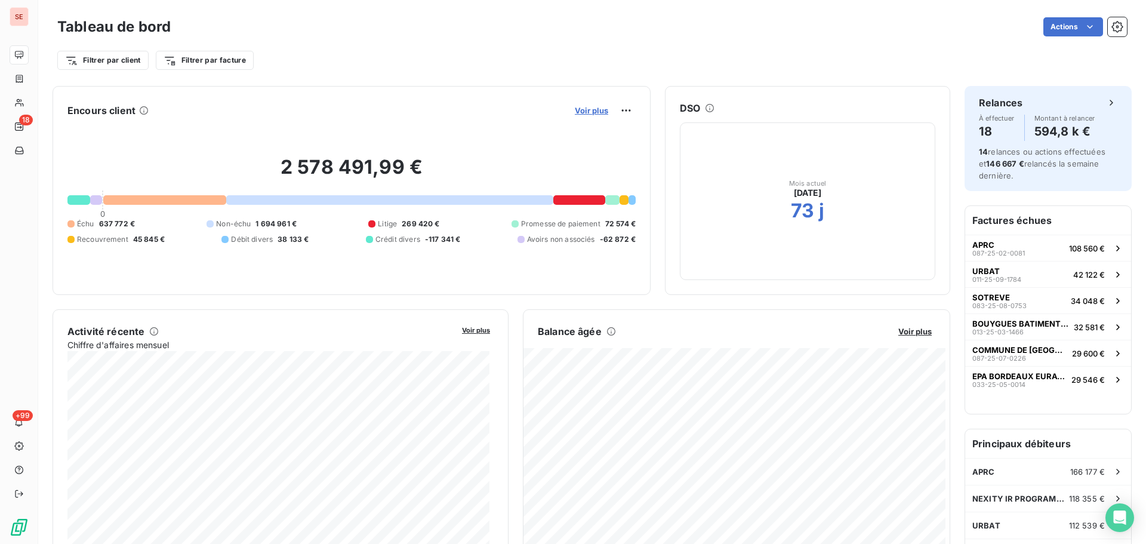
click at [591, 107] on span "Voir plus" at bounding box center [591, 111] width 33 height 10
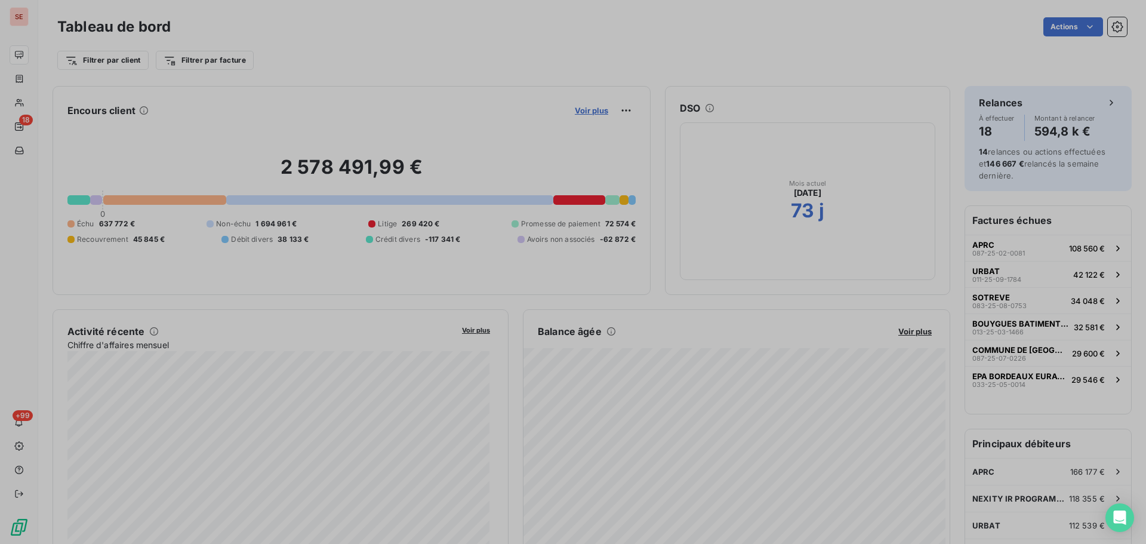
scroll to position [10, 10]
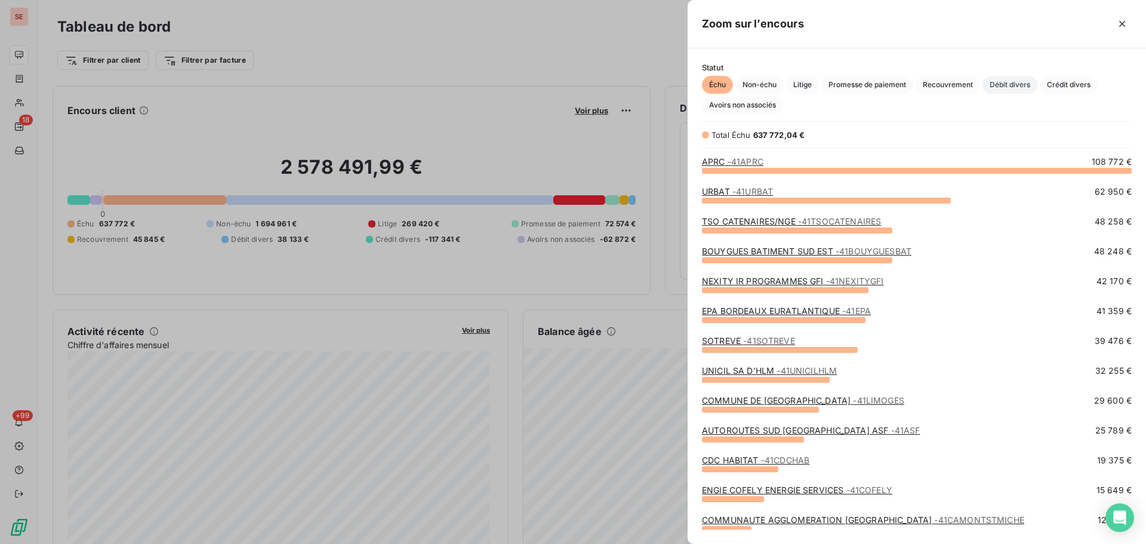
click at [998, 85] on span "Débit divers" at bounding box center [1010, 85] width 55 height 18
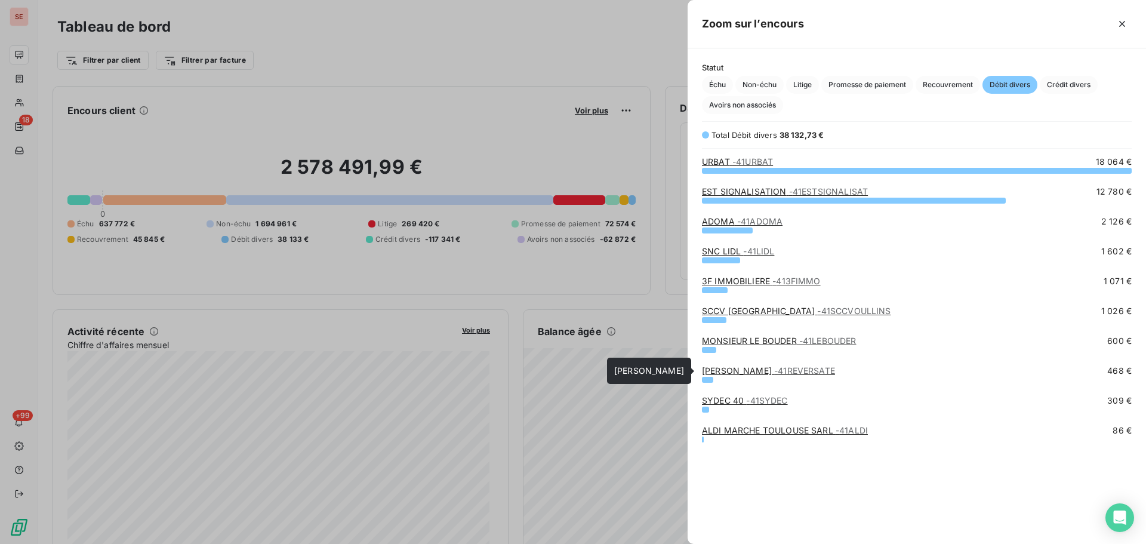
click at [746, 368] on link "[PERSON_NAME] - 41REVERSATE" at bounding box center [768, 370] width 133 height 10
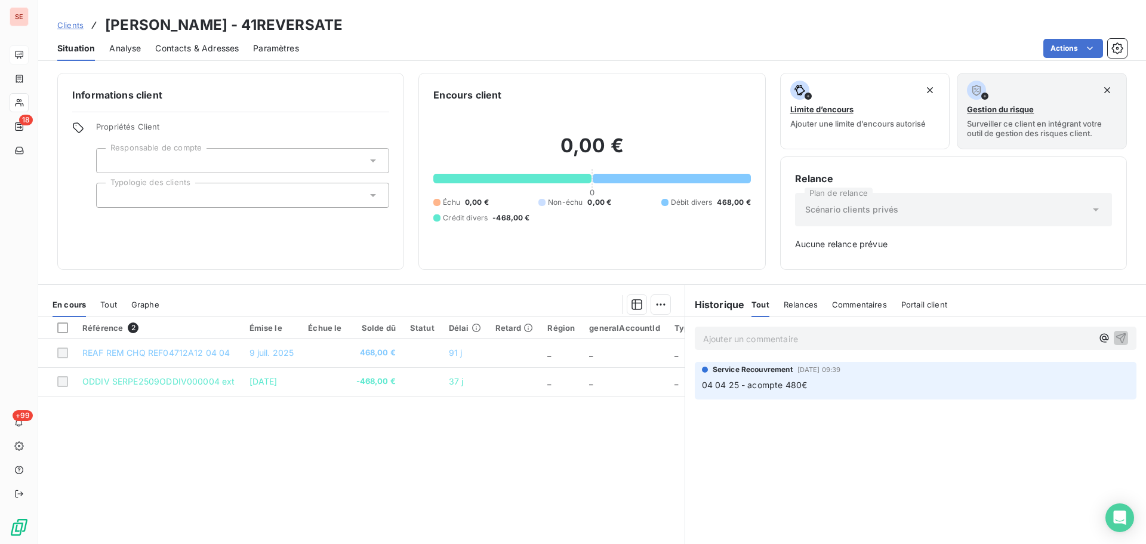
click at [324, 26] on h3 "[PERSON_NAME] - 41REVERSATE" at bounding box center [224, 24] width 238 height 21
copy h3 "41REVERSATE"
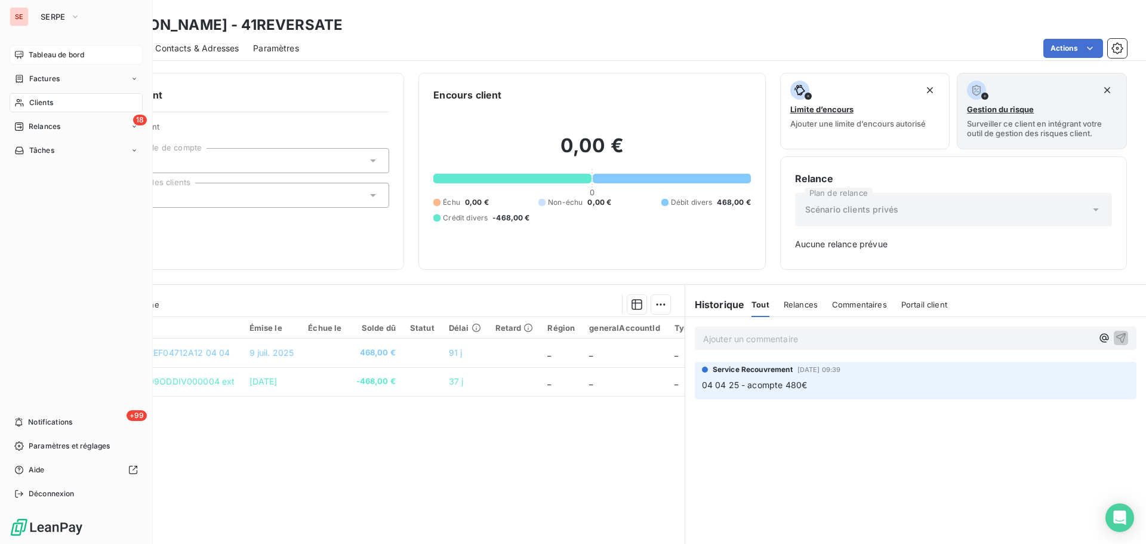
click at [42, 51] on span "Tableau de bord" at bounding box center [57, 55] width 56 height 11
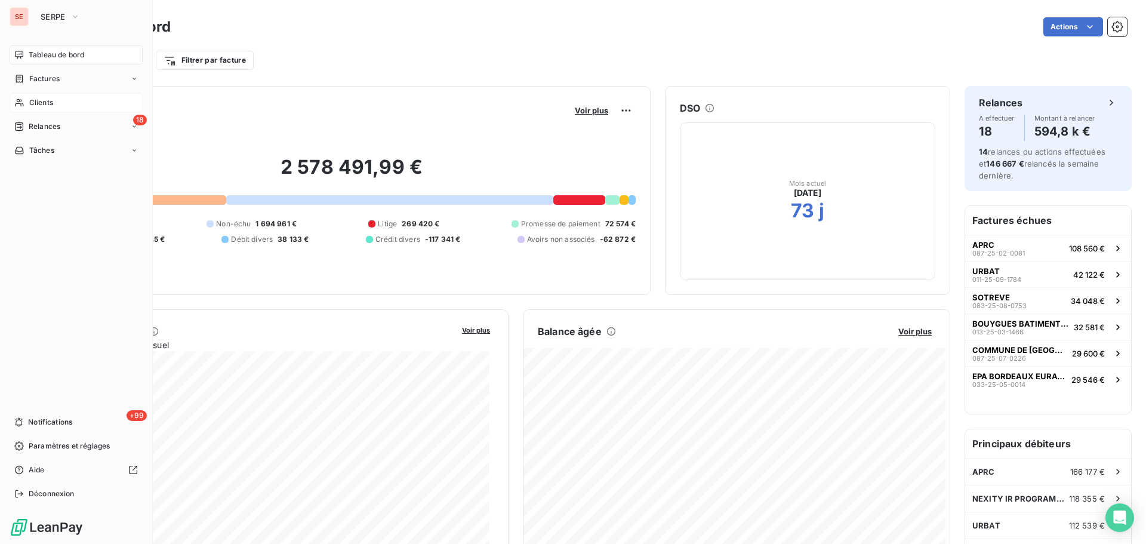
click at [53, 105] on span "Clients" at bounding box center [41, 102] width 24 height 11
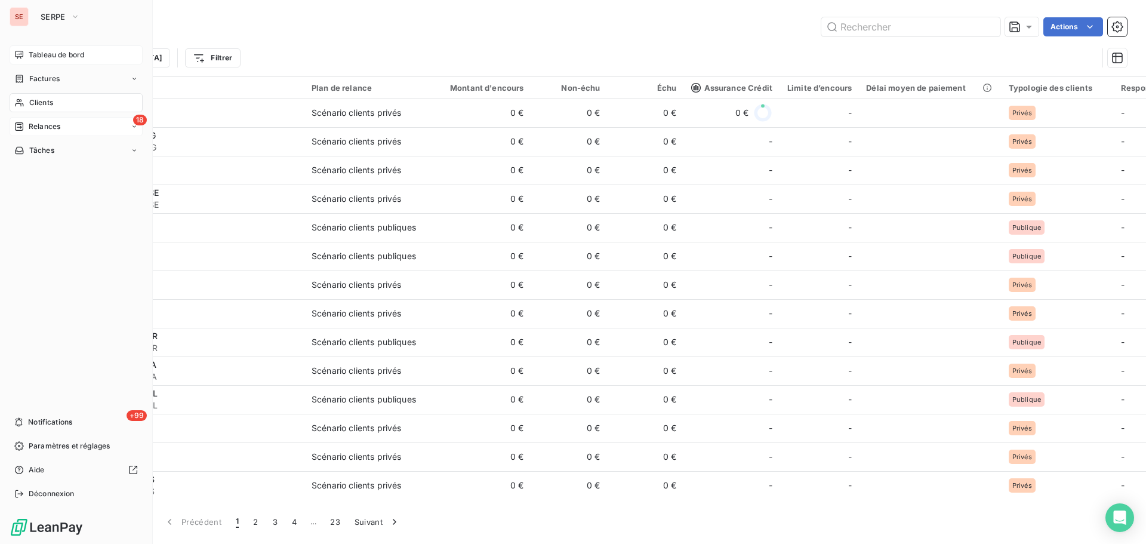
click at [36, 121] on div "18 Relances" at bounding box center [76, 126] width 133 height 19
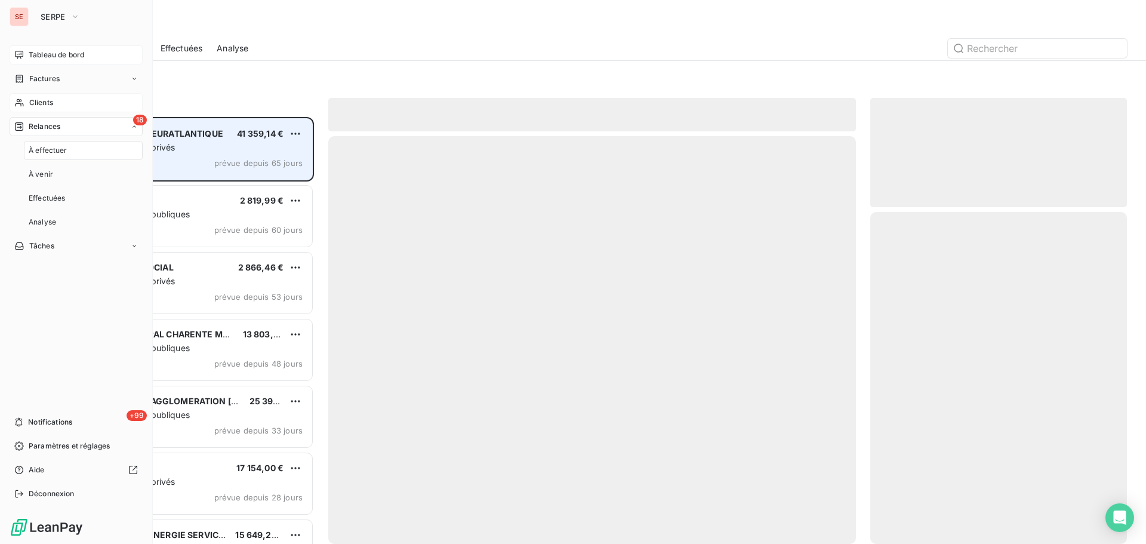
scroll to position [418, 248]
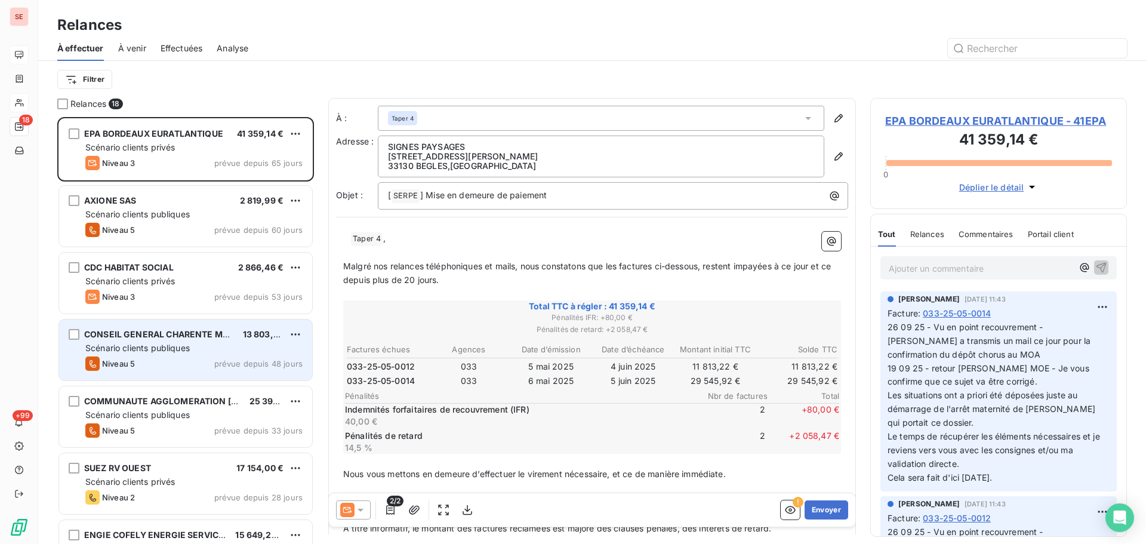
click at [198, 353] on div "Scénario clients publiques" at bounding box center [193, 348] width 217 height 12
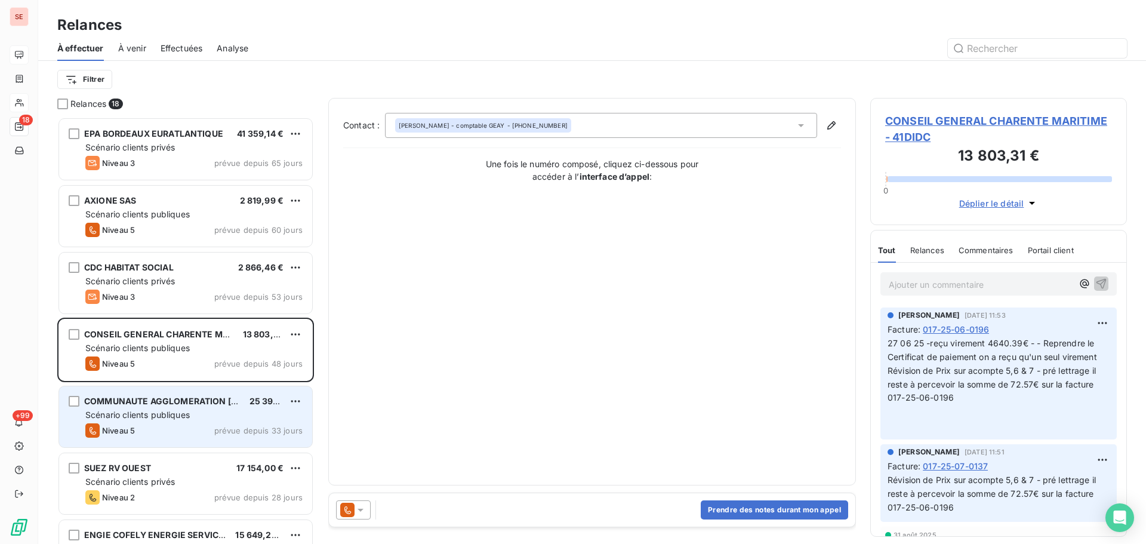
click at [201, 418] on div "Scénario clients publiques" at bounding box center [193, 415] width 217 height 12
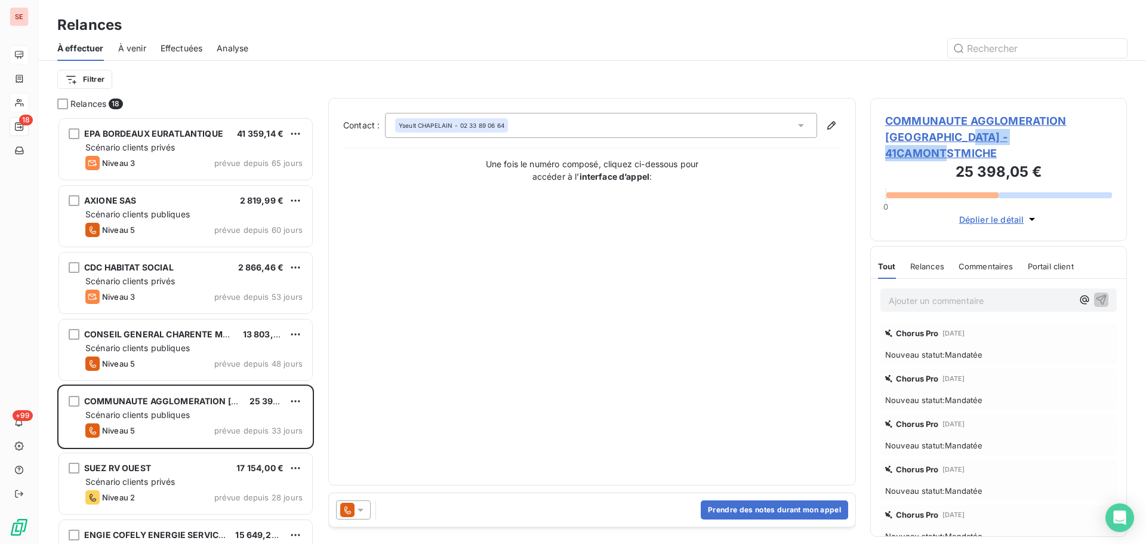
drag, startPoint x: 1048, startPoint y: 142, endPoint x: 931, endPoint y: 137, distance: 117.1
click at [931, 137] on span "COMMUNAUTE AGGLOMERATION [GEOGRAPHIC_DATA] - 41CAMONTSTMICHE" at bounding box center [998, 137] width 227 height 48
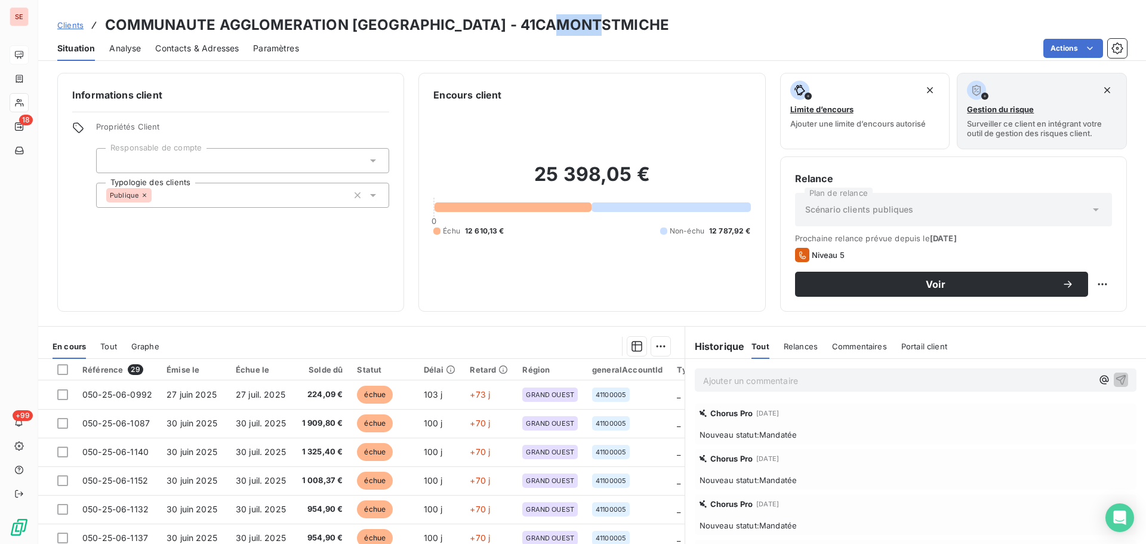
drag, startPoint x: 631, startPoint y: 27, endPoint x: 565, endPoint y: 30, distance: 65.7
click at [565, 30] on div "Clients COMMUNAUTE AGGLOMERATION [GEOGRAPHIC_DATA] - 41CAMONTSTMICHE" at bounding box center [592, 24] width 1108 height 21
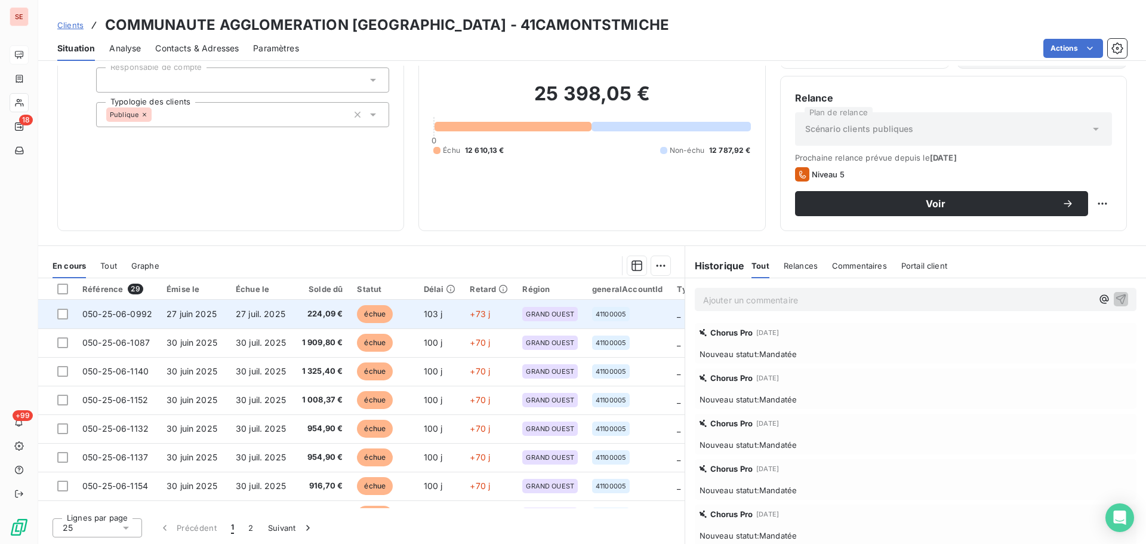
click at [290, 307] on td "27 juil. 2025" at bounding box center [261, 314] width 64 height 29
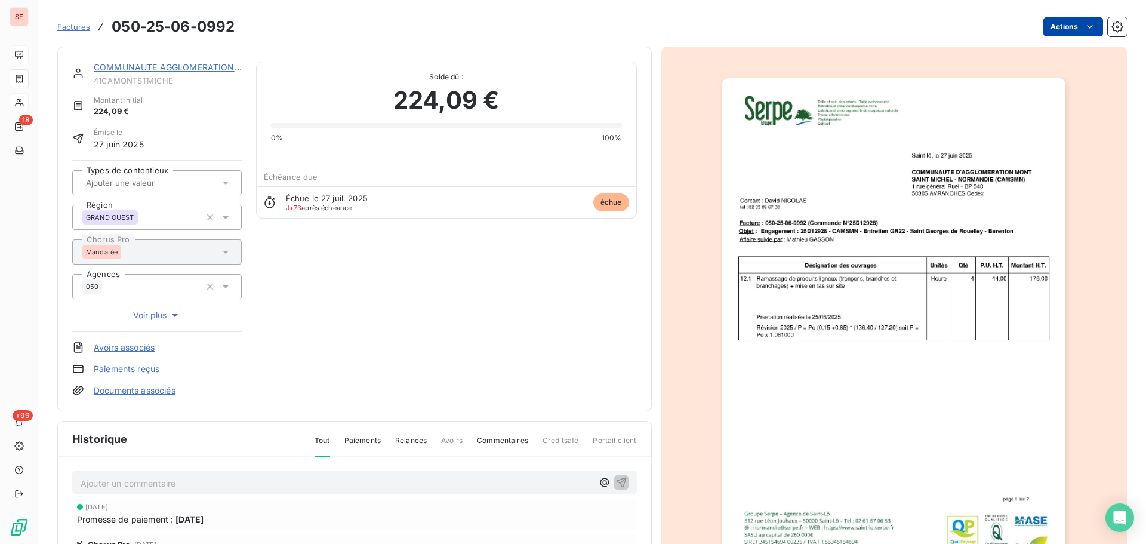
click at [1050, 33] on html "SE 18 +99 Factures 050-25-06-0992 Actions COMMUNAUTE AGGLOMERATION [GEOGRAPHIC_…" at bounding box center [573, 272] width 1146 height 544
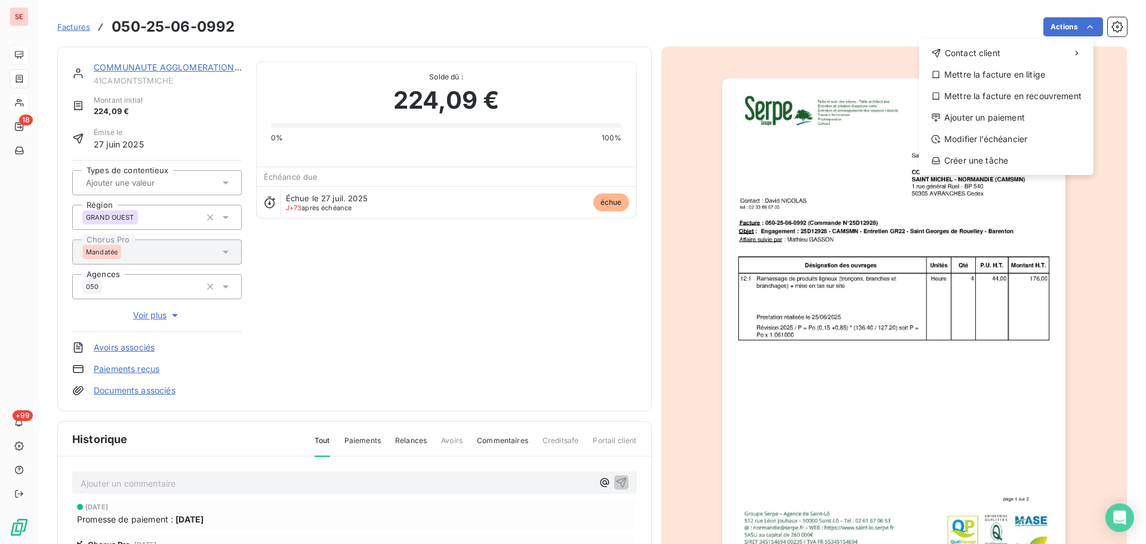
click at [183, 64] on html "SE 18 +99 Factures [PHONE_NUMBER] Actions Contact client Mettre la facture en l…" at bounding box center [573, 272] width 1146 height 544
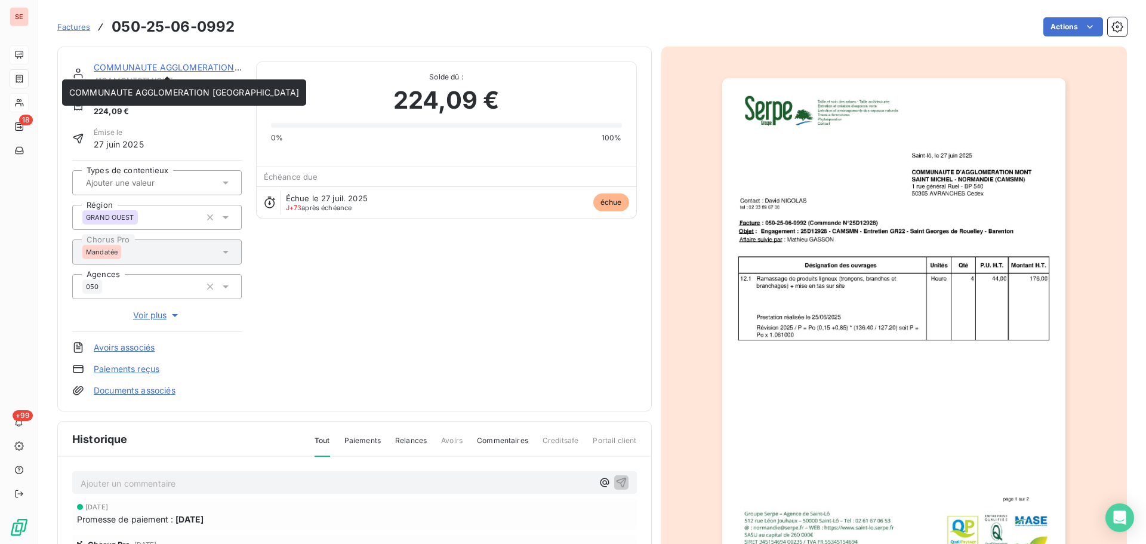
click at [209, 67] on link "COMMUNAUTE AGGLOMERATION [GEOGRAPHIC_DATA]" at bounding box center [209, 67] width 230 height 10
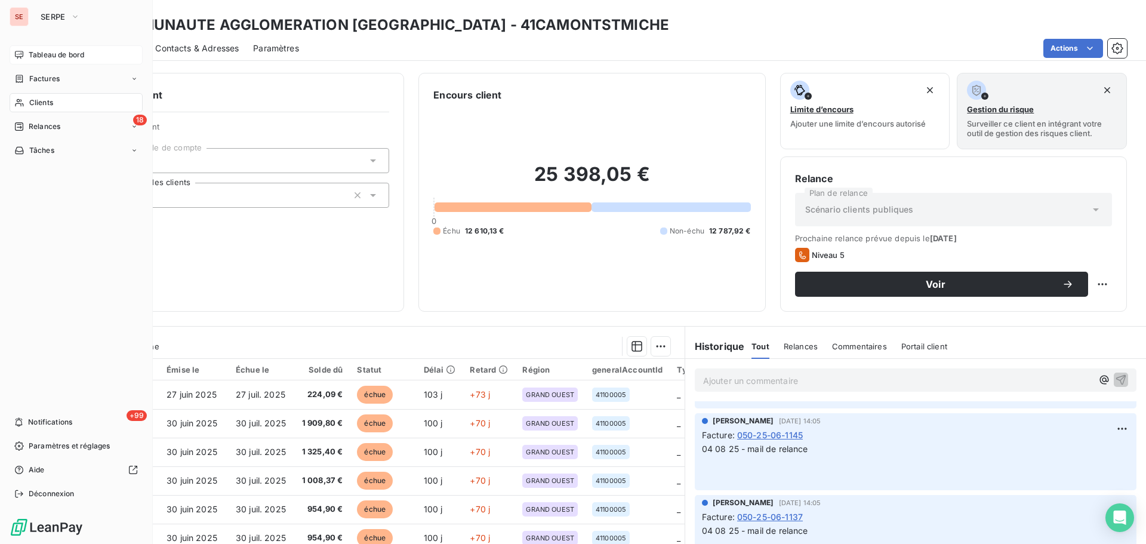
click at [37, 83] on span "Factures" at bounding box center [44, 78] width 30 height 11
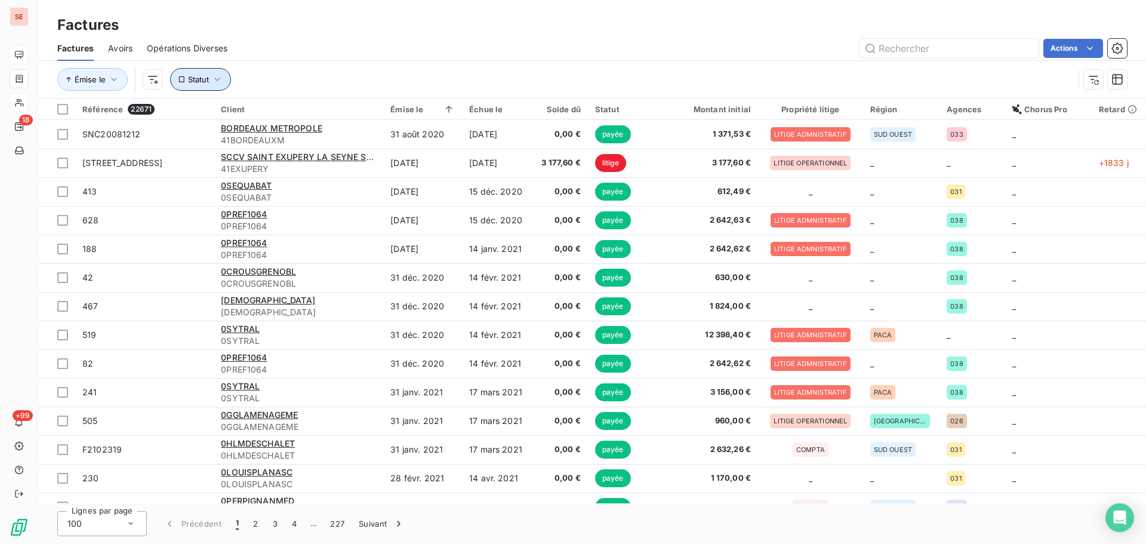
click at [205, 79] on span "Statut" at bounding box center [198, 80] width 21 height 10
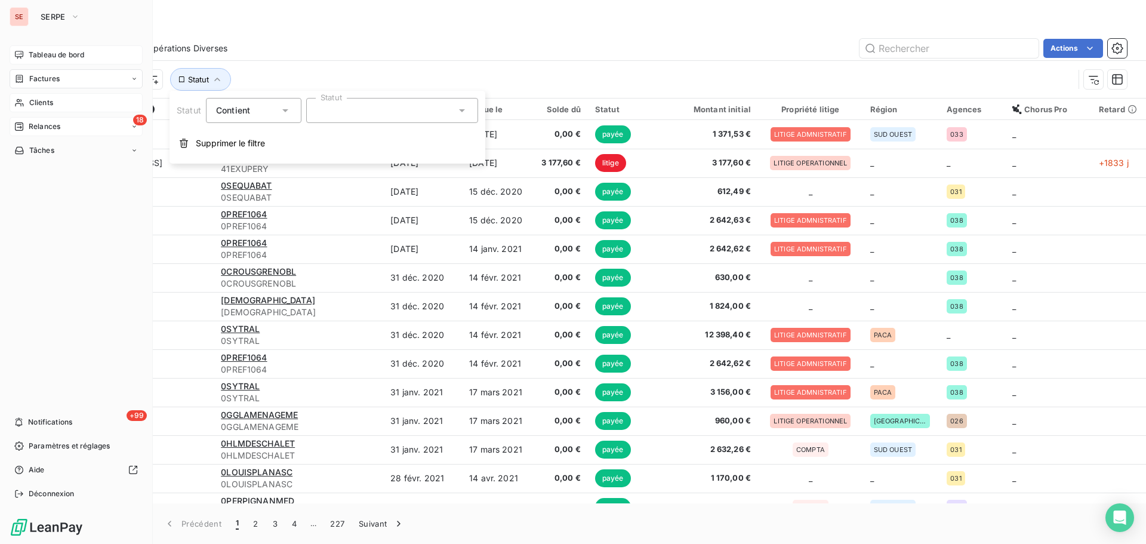
click at [32, 127] on span "Relances" at bounding box center [45, 126] width 32 height 11
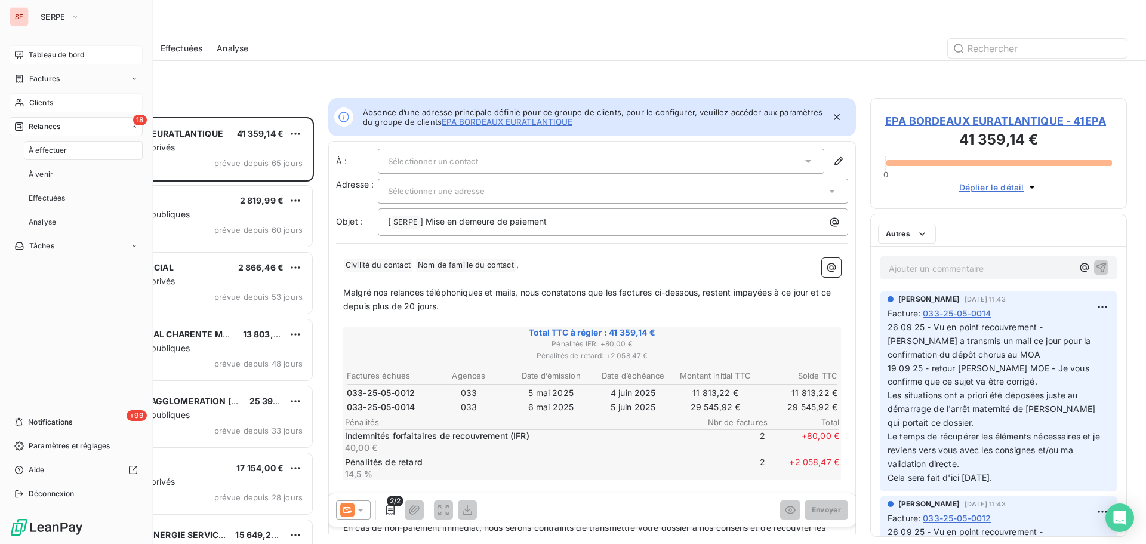
scroll to position [418, 248]
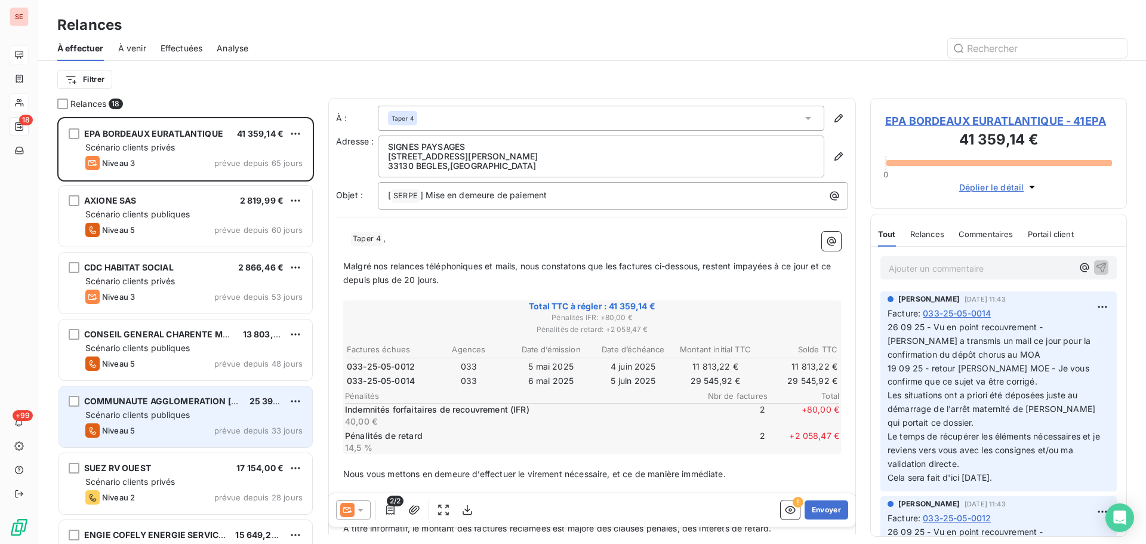
click at [201, 401] on span "COMMUNAUTE AGGLOMERATION [GEOGRAPHIC_DATA]" at bounding box center [200, 401] width 232 height 10
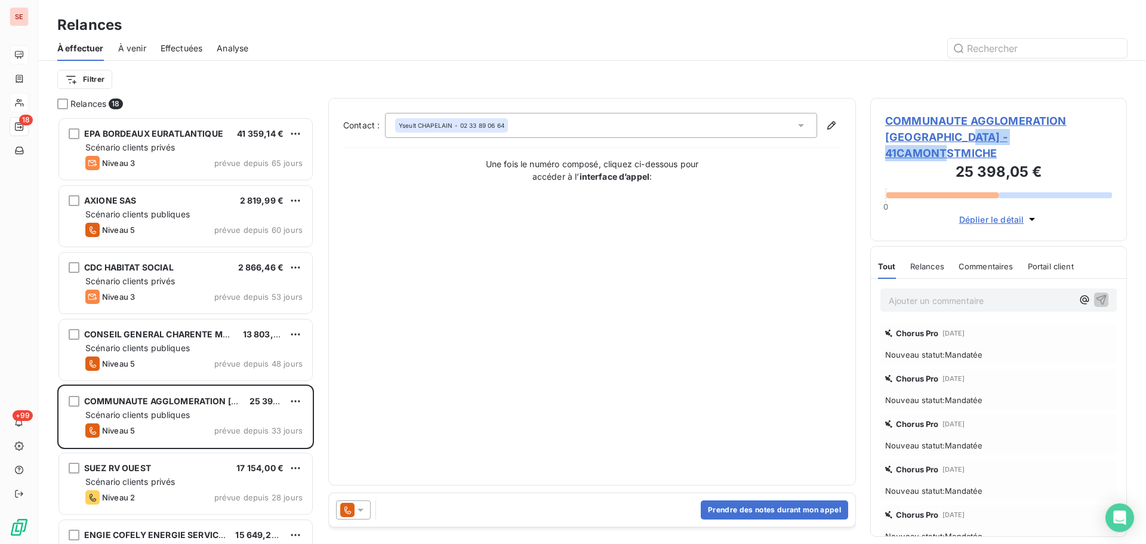
drag, startPoint x: 1051, startPoint y: 138, endPoint x: 932, endPoint y: 140, distance: 118.8
click at [932, 140] on span "COMMUNAUTE AGGLOMERATION [GEOGRAPHIC_DATA] - 41CAMONTSTMICHE" at bounding box center [998, 137] width 227 height 48
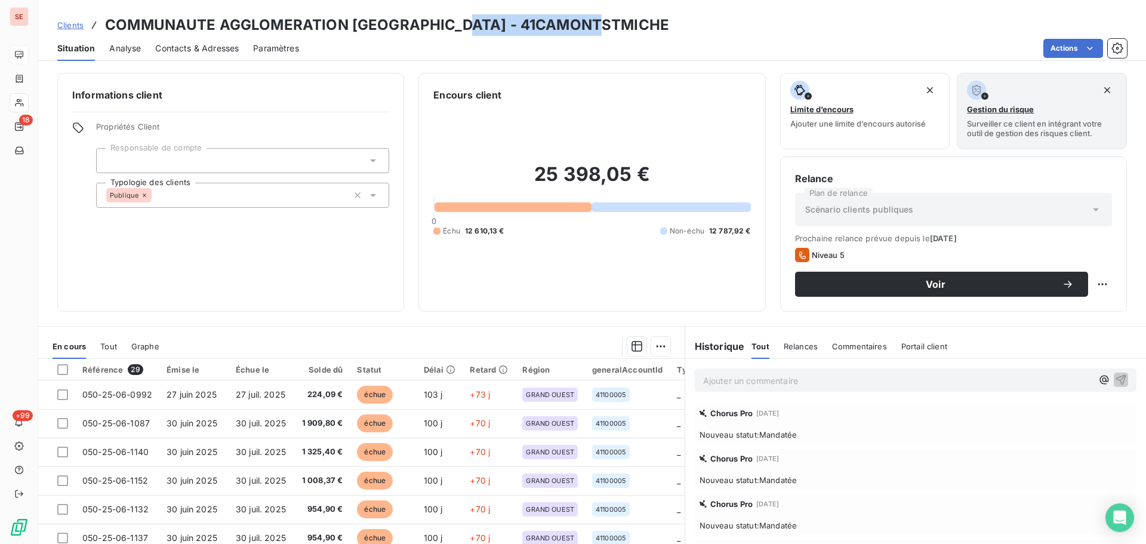
drag, startPoint x: 936, startPoint y: 140, endPoint x: 457, endPoint y: 23, distance: 492.8
click at [457, 23] on div "Clients COMMUNAUTE AGGLOMERATION [GEOGRAPHIC_DATA] - 41CAMONTSTMICHE" at bounding box center [592, 24] width 1108 height 21
copy h3 "41CAMONTSTMICHE"
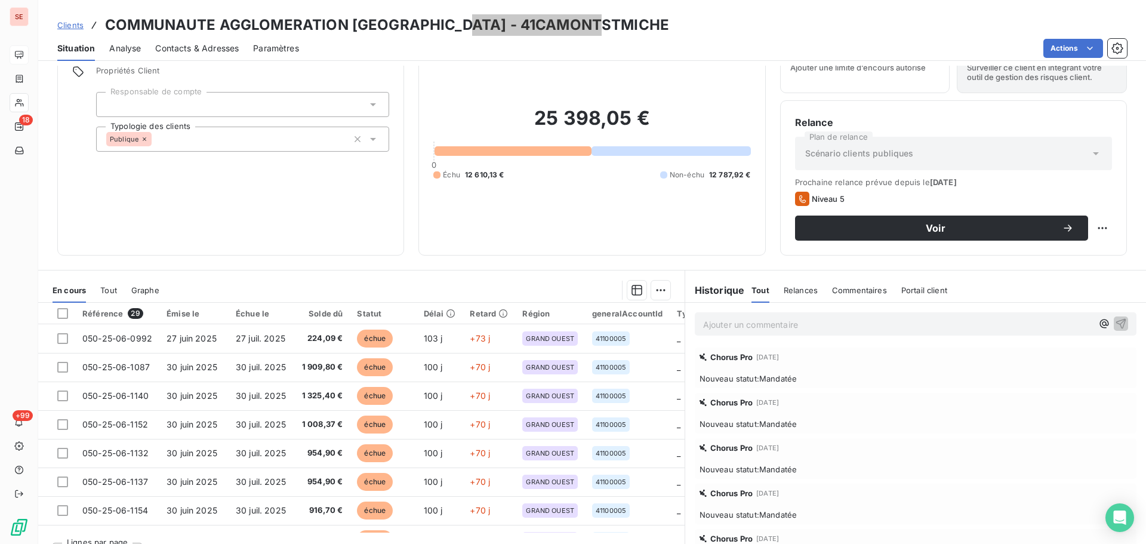
scroll to position [81, 0]
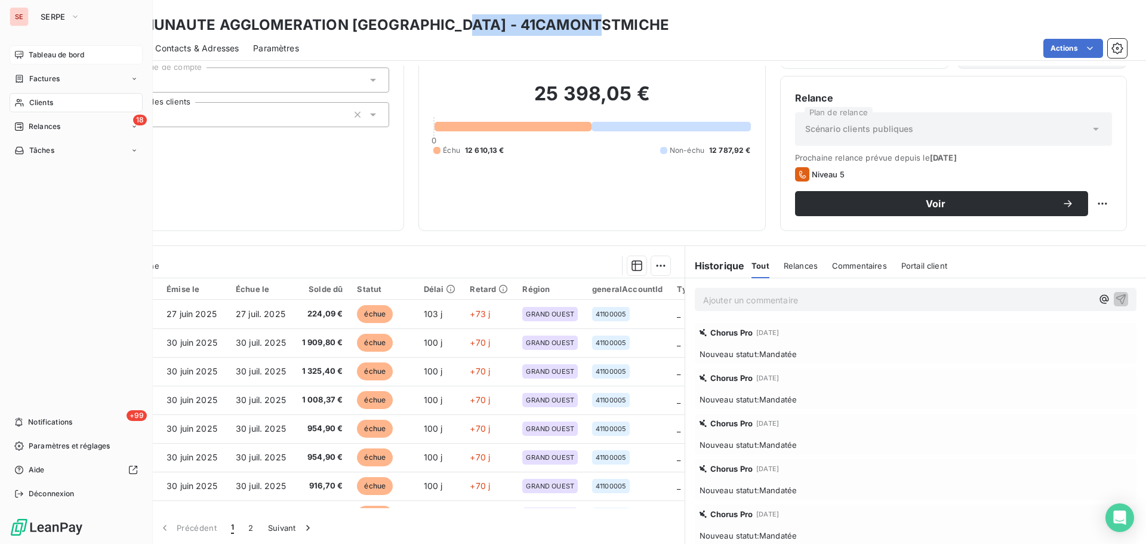
click at [53, 104] on span "Clients" at bounding box center [41, 102] width 24 height 11
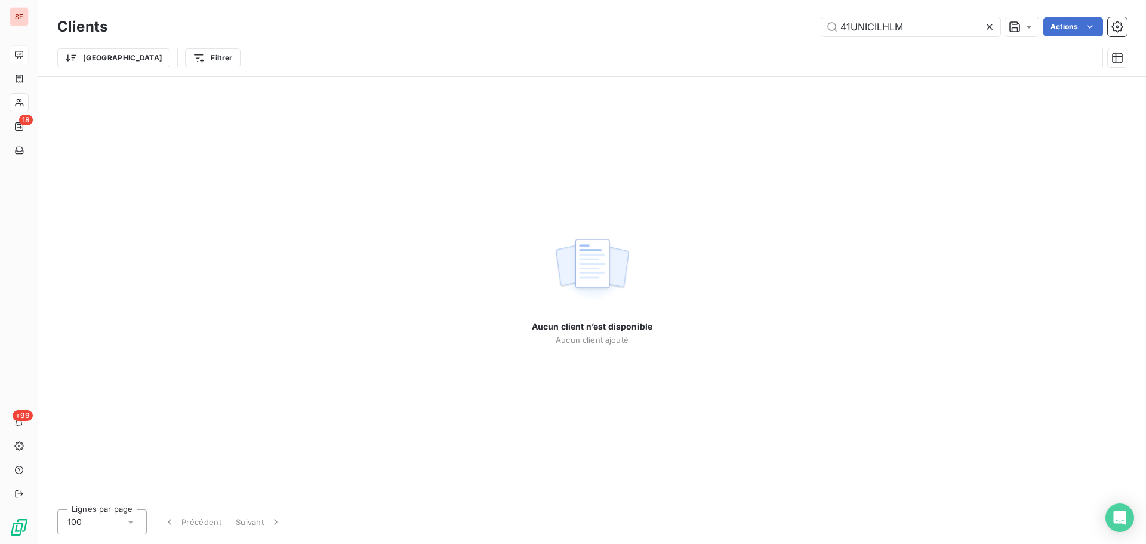
type input "41UNICILHLM"
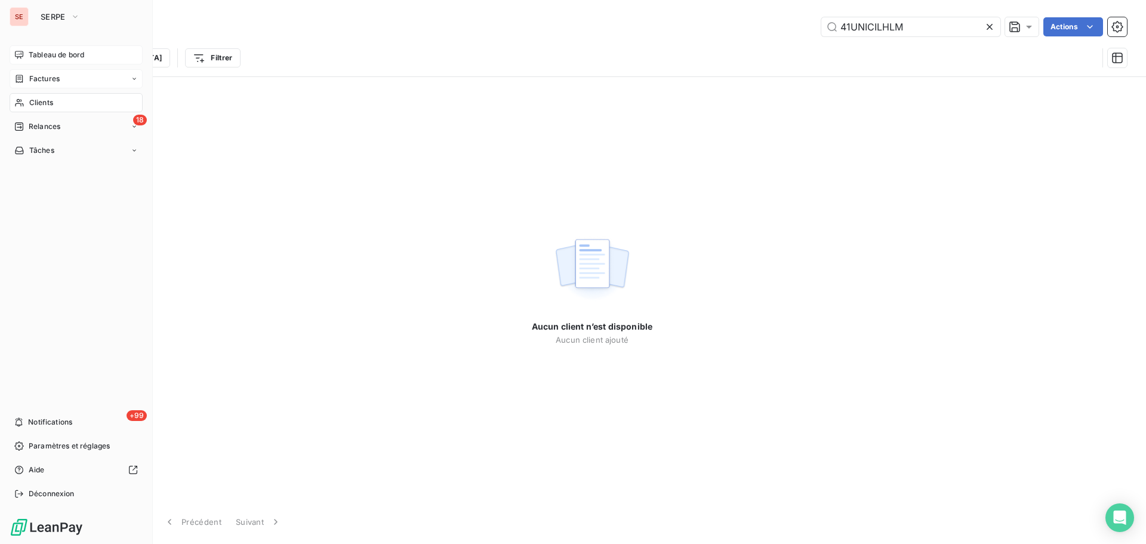
click at [44, 72] on div "Factures" at bounding box center [76, 78] width 133 height 19
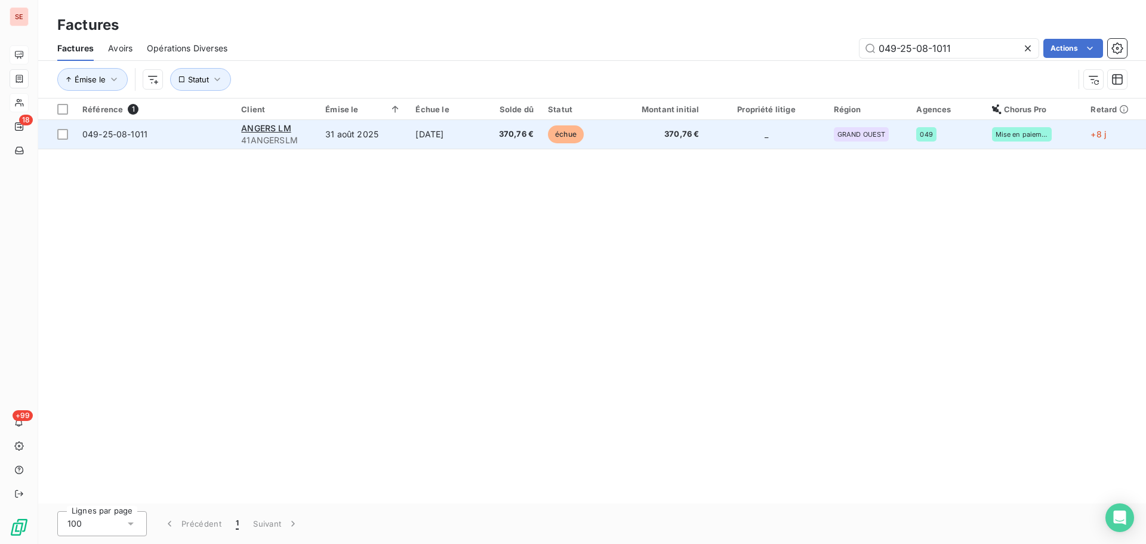
type input "049-25-08-1011"
click at [371, 133] on td "31 août 2025" at bounding box center [363, 134] width 90 height 29
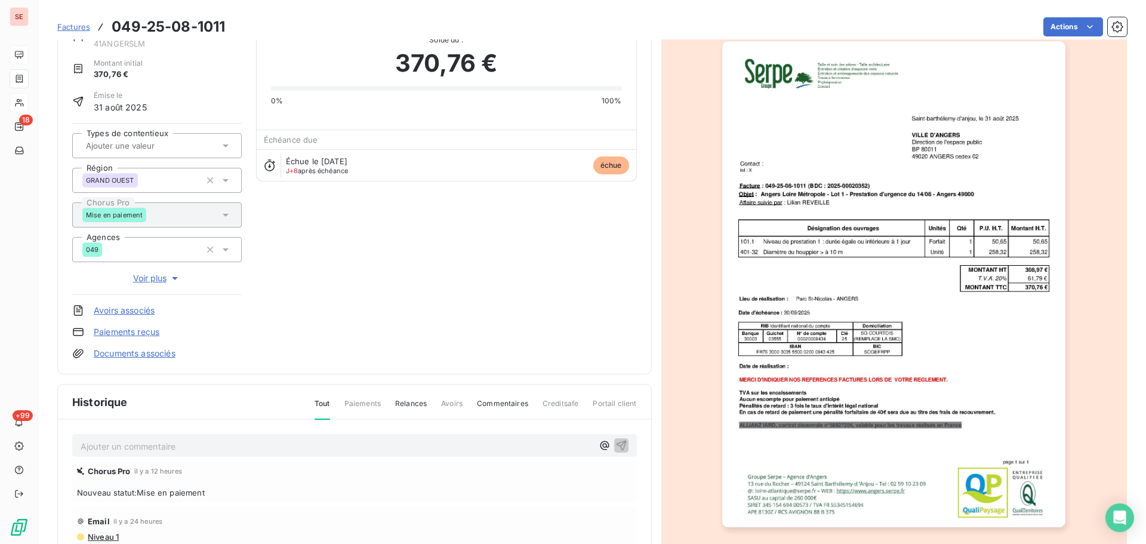
scroll to position [164, 0]
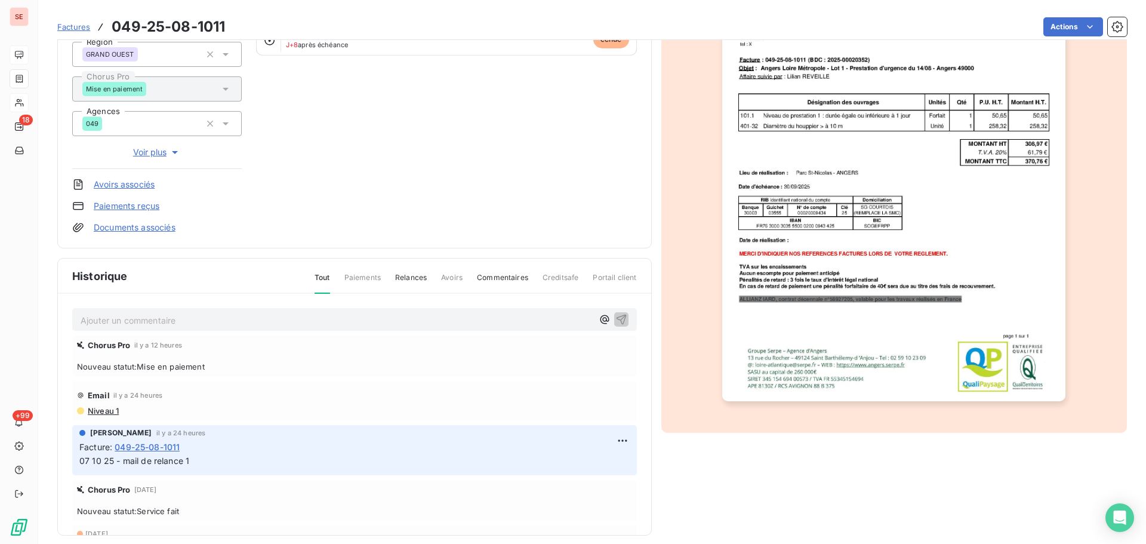
click at [273, 325] on p "Ajouter un commentaire ﻿" at bounding box center [337, 320] width 512 height 15
click at [198, 325] on p "08 10 25 - retour "" at bounding box center [337, 320] width 512 height 14
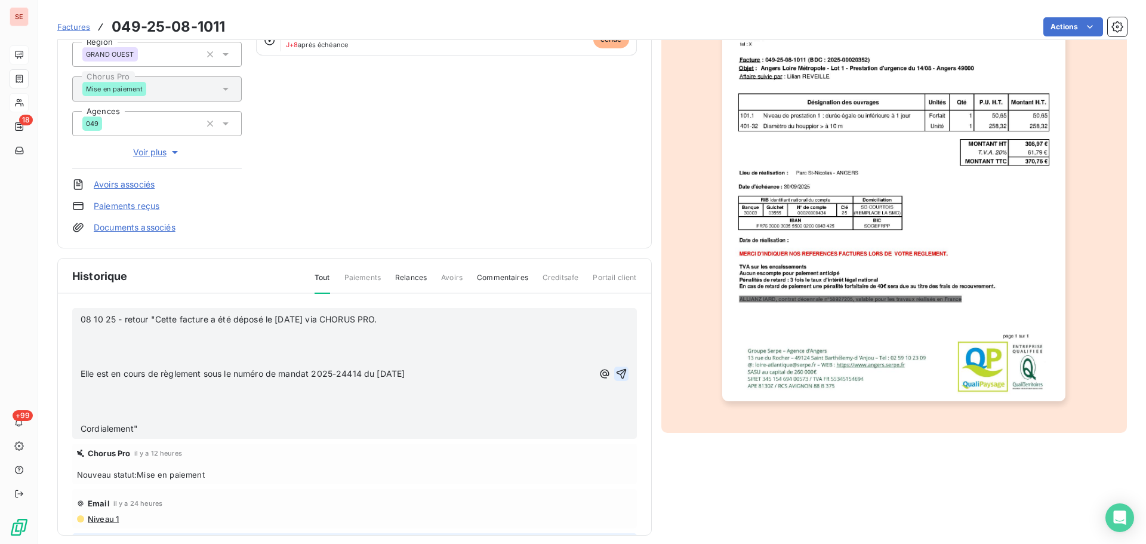
click at [616, 373] on icon "button" at bounding box center [622, 374] width 12 height 12
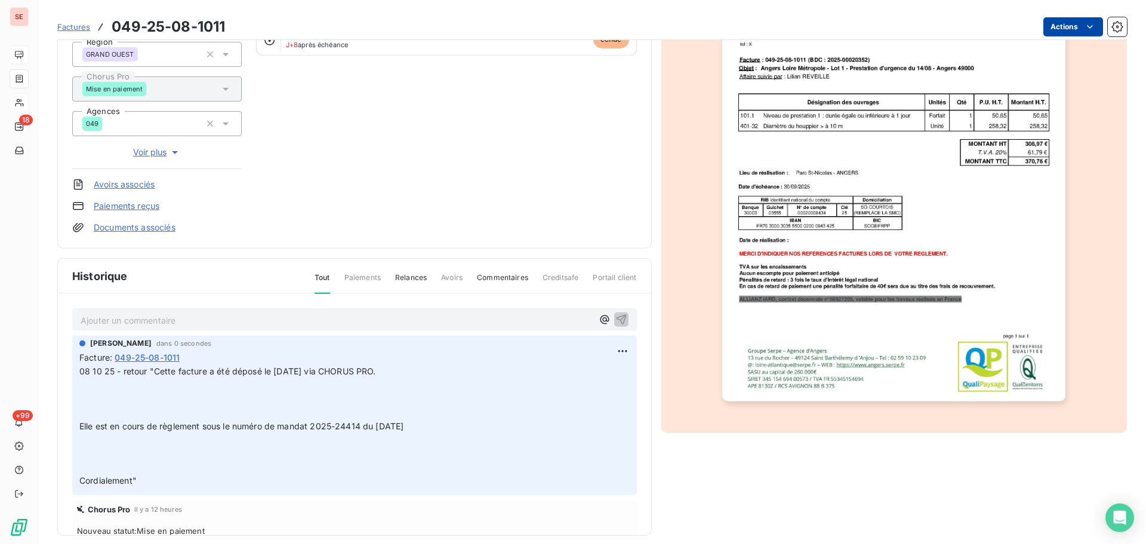
click at [1037, 29] on html "SE 18 +99 Factures 049-25-08-1011 Actions [GEOGRAPHIC_DATA] LM 41ANGERSLM Monta…" at bounding box center [573, 272] width 1146 height 544
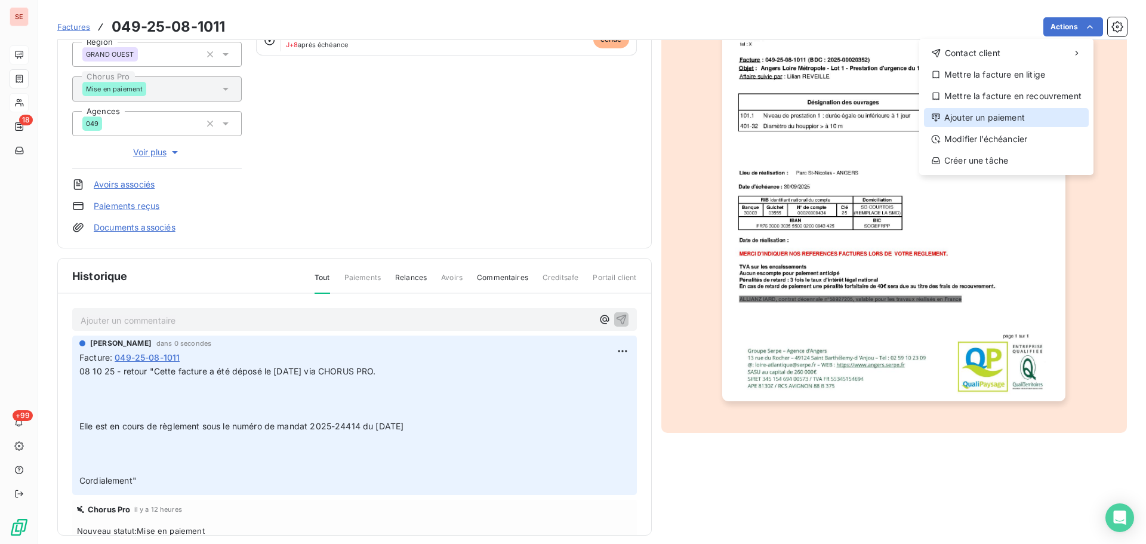
click at [1017, 116] on div "Ajouter un paiement" at bounding box center [1006, 117] width 165 height 19
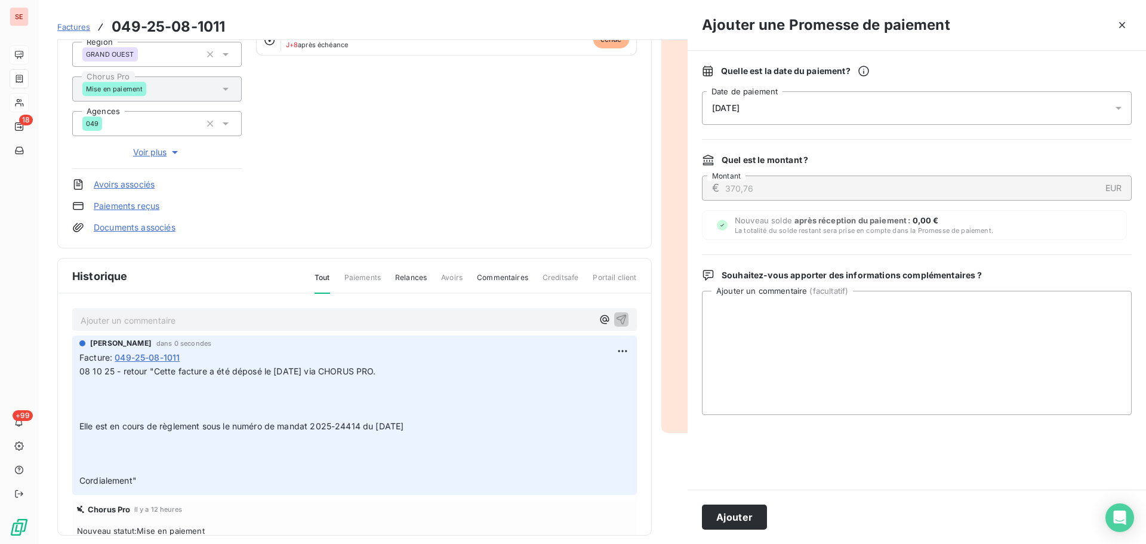
click at [945, 101] on div "[DATE]" at bounding box center [917, 107] width 430 height 33
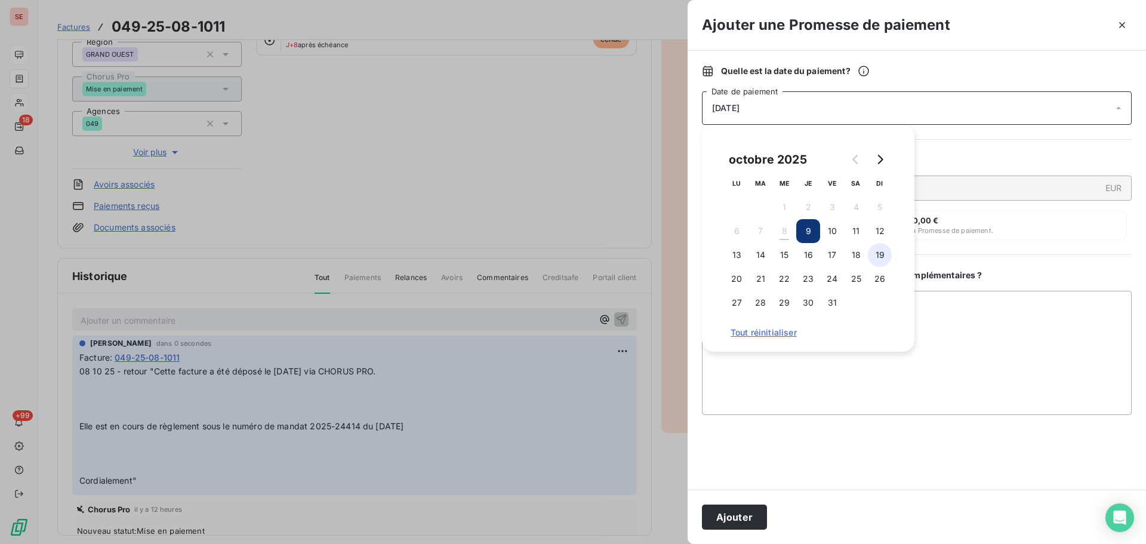
click at [881, 255] on button "19" at bounding box center [880, 255] width 24 height 24
click at [751, 521] on button "Ajouter" at bounding box center [734, 517] width 65 height 25
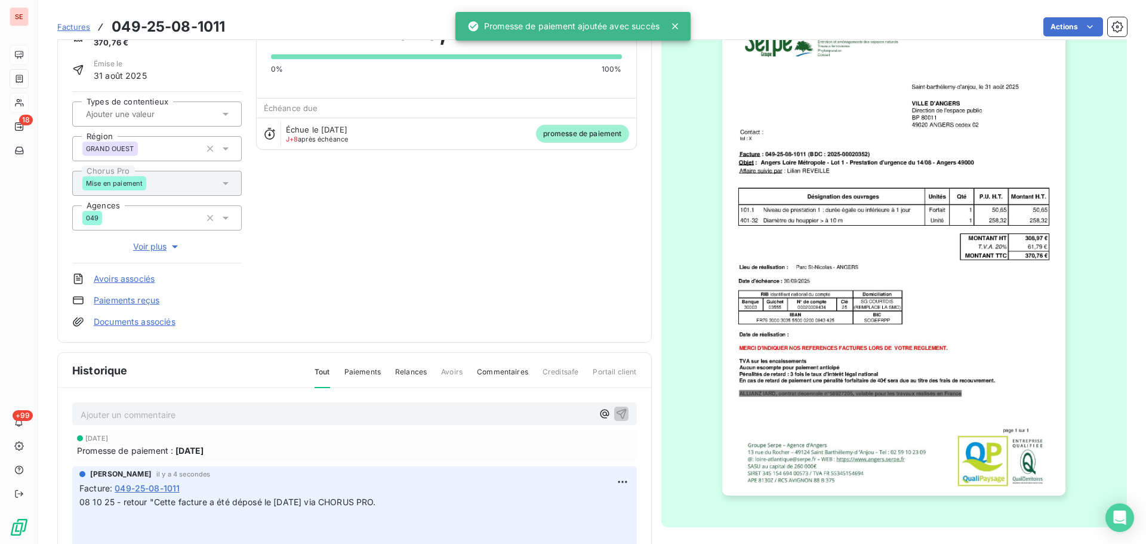
scroll to position [0, 0]
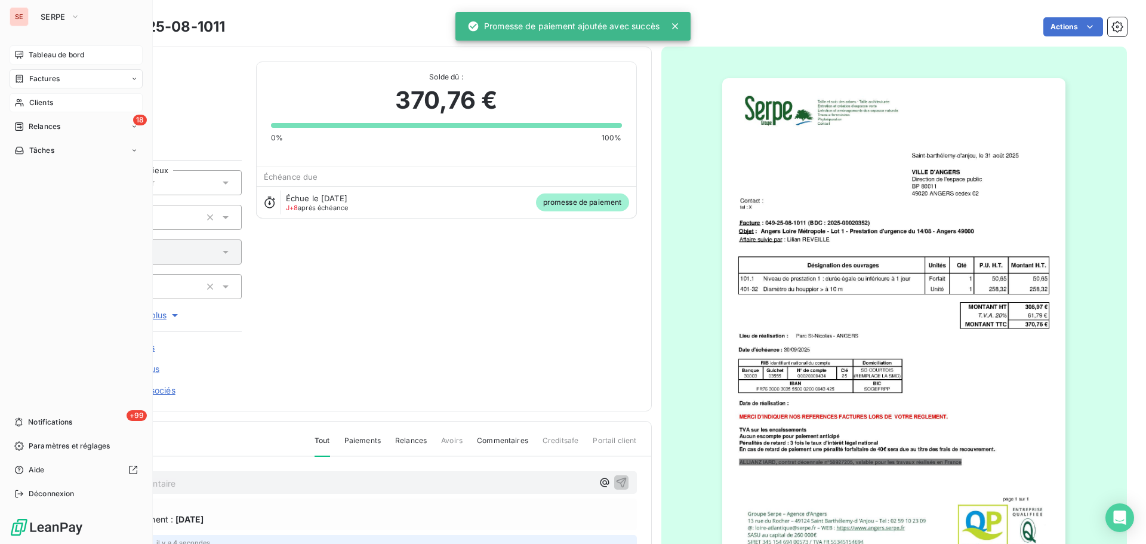
click at [39, 100] on span "Clients" at bounding box center [41, 102] width 24 height 11
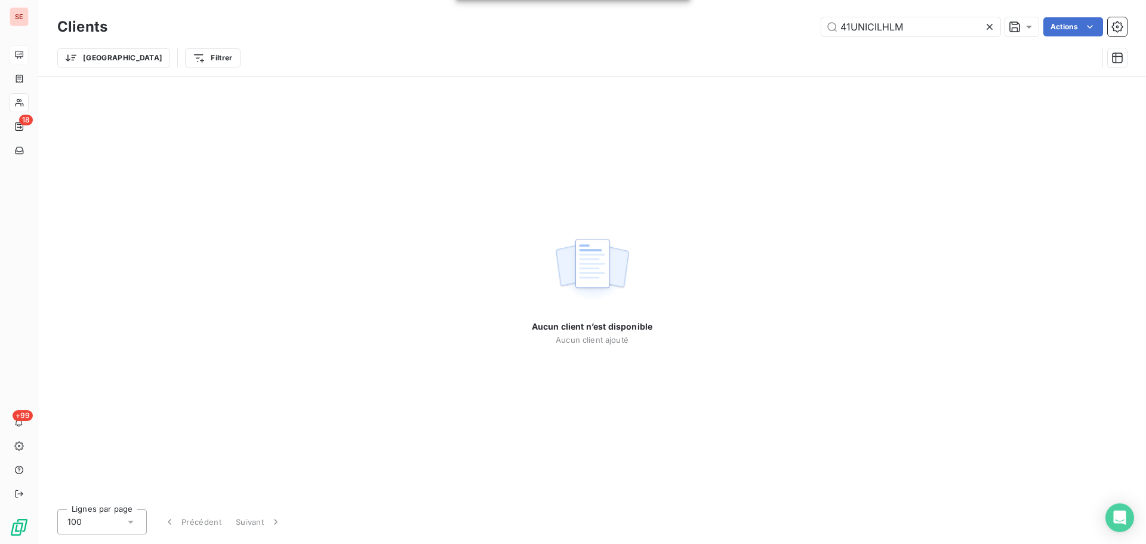
click at [985, 26] on icon at bounding box center [990, 27] width 12 height 12
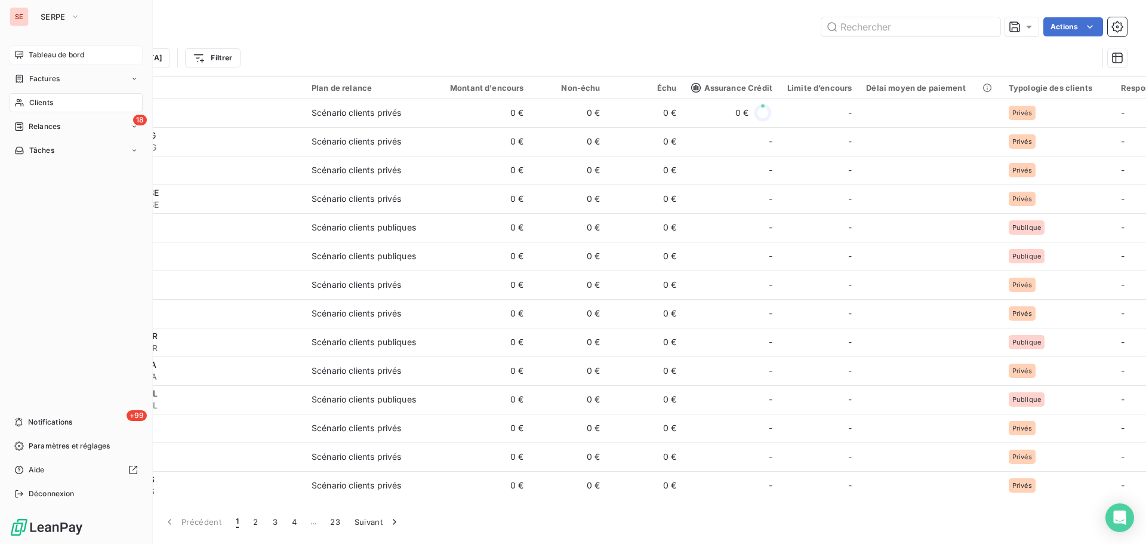
click at [56, 102] on div "Clients" at bounding box center [76, 102] width 133 height 19
click at [24, 132] on div "18 Relances" at bounding box center [76, 126] width 133 height 19
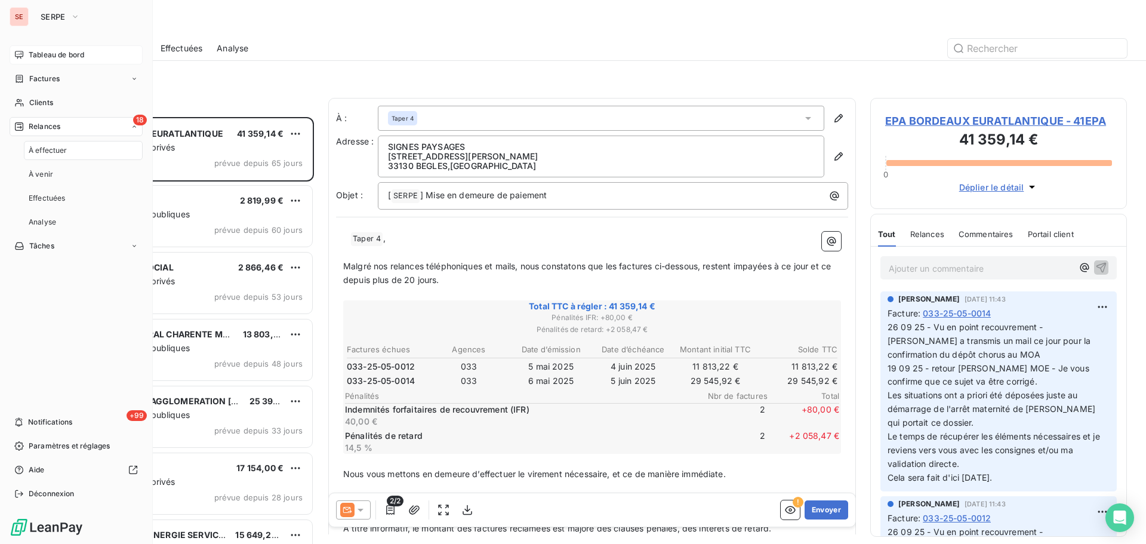
scroll to position [418, 248]
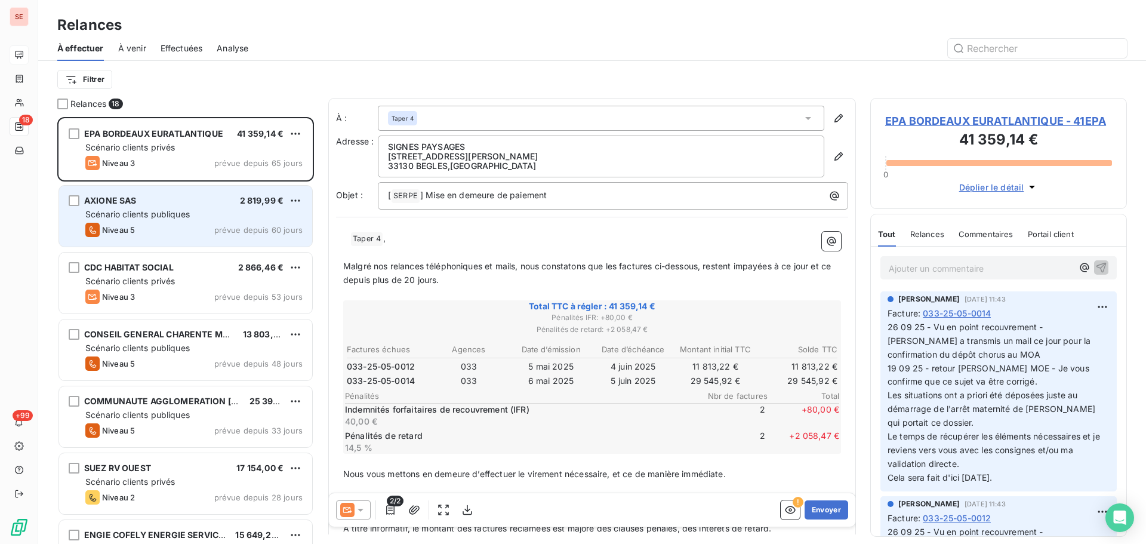
click at [242, 208] on div "AXIONE SAS 2 819,99 € Scénario clients publiques Niveau 5 prévue depuis 60 jours" at bounding box center [185, 216] width 253 height 61
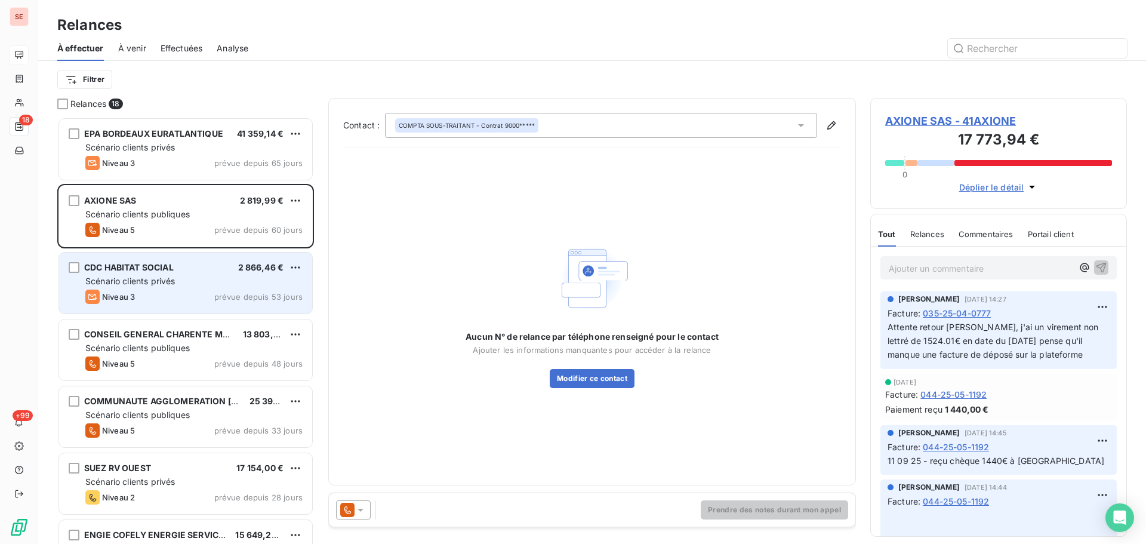
click at [176, 298] on div "Niveau 3 prévue depuis 53 jours" at bounding box center [193, 297] width 217 height 14
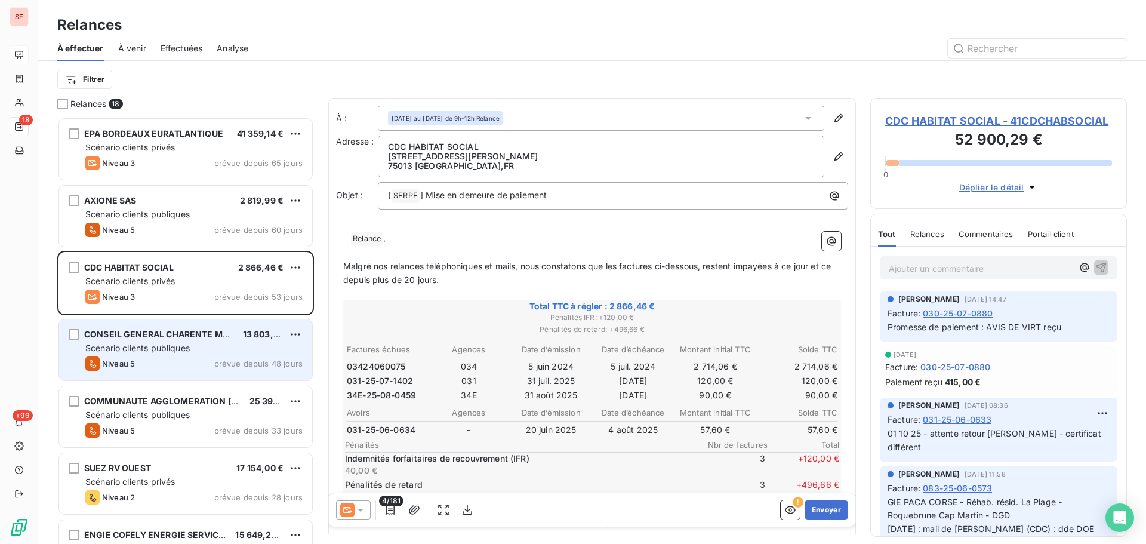
click at [198, 344] on div "Scénario clients publiques" at bounding box center [193, 348] width 217 height 12
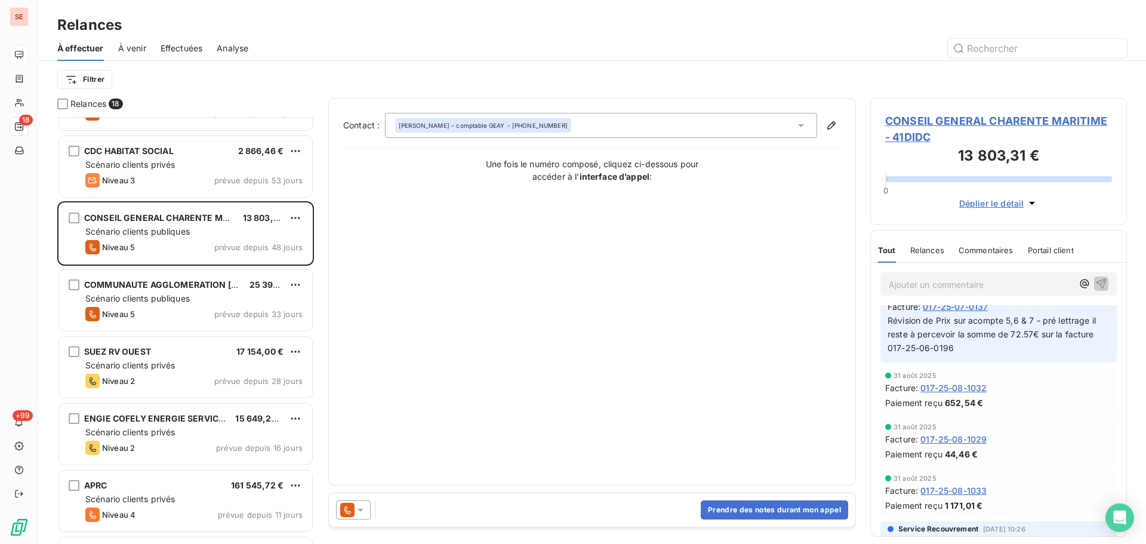
scroll to position [160, 0]
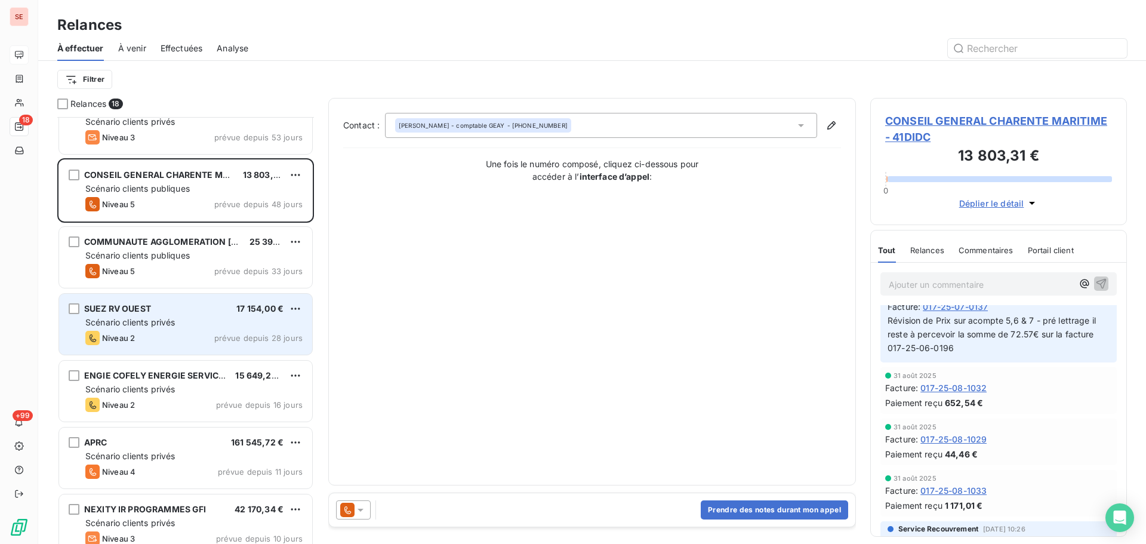
click at [188, 312] on div "SUEZ RV OUEST 17 154,00 €" at bounding box center [193, 308] width 217 height 11
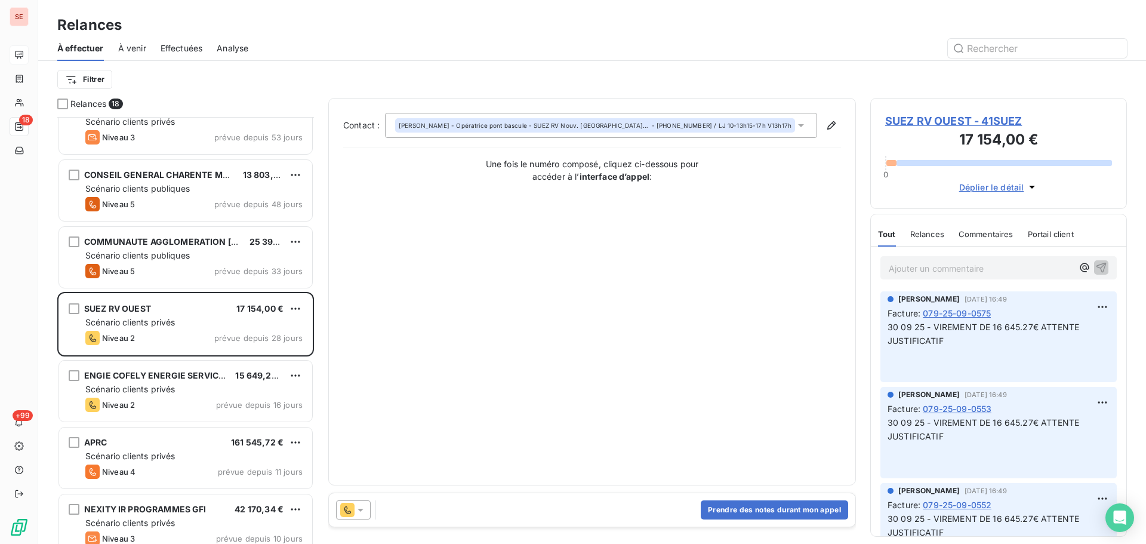
click at [895, 120] on span "SUEZ RV OUEST - 41SUEZ" at bounding box center [998, 121] width 227 height 16
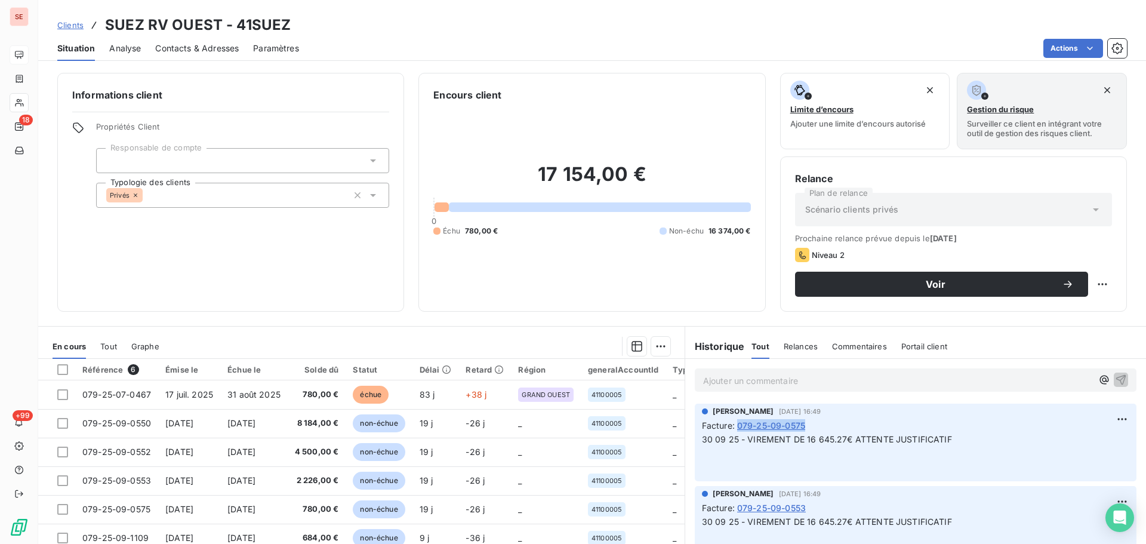
drag, startPoint x: 819, startPoint y: 427, endPoint x: 733, endPoint y: 426, distance: 86.0
click at [733, 426] on div "Facture : 079-25-09-0575" at bounding box center [916, 425] width 428 height 13
drag, startPoint x: 297, startPoint y: 30, endPoint x: 235, endPoint y: 29, distance: 62.1
click at [235, 29] on div "Clients SUEZ RV OUEST - 41SUEZ" at bounding box center [592, 24] width 1108 height 21
copy h3 "41SUEZ"
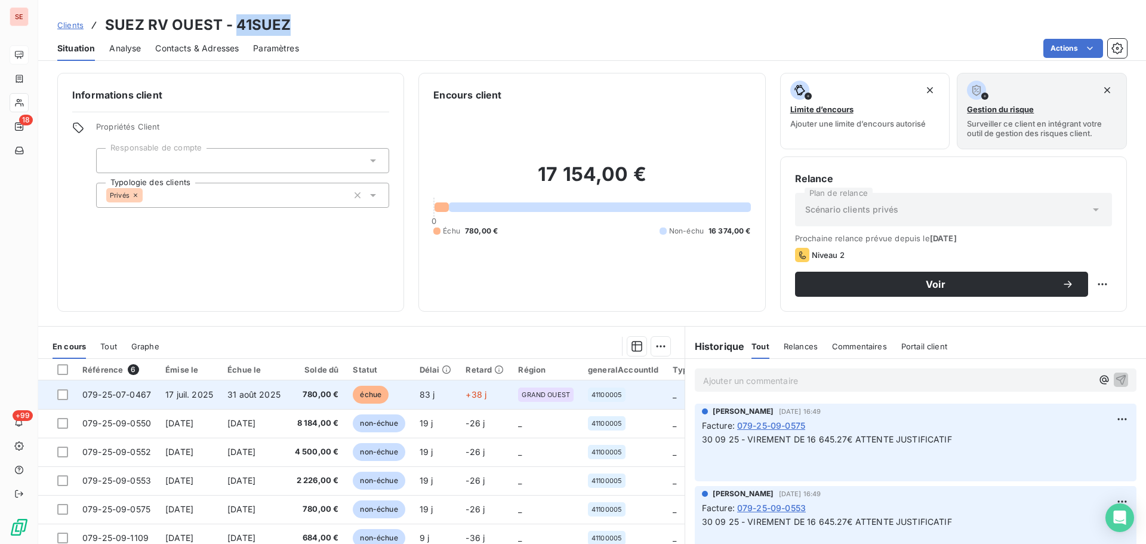
click at [242, 402] on td "31 août 2025" at bounding box center [253, 394] width 67 height 29
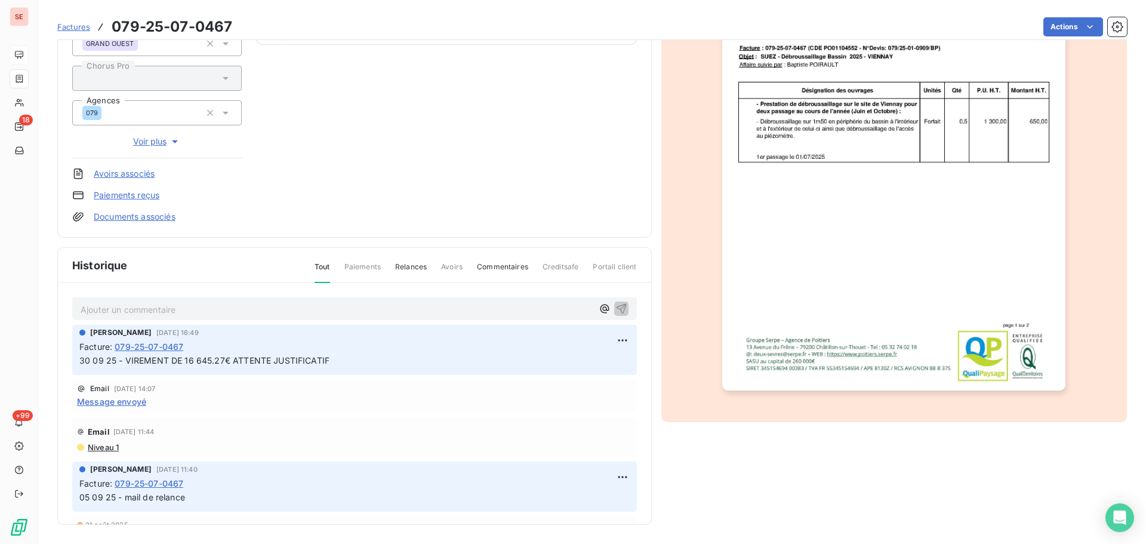
click at [908, 314] on img "button" at bounding box center [893, 147] width 343 height 486
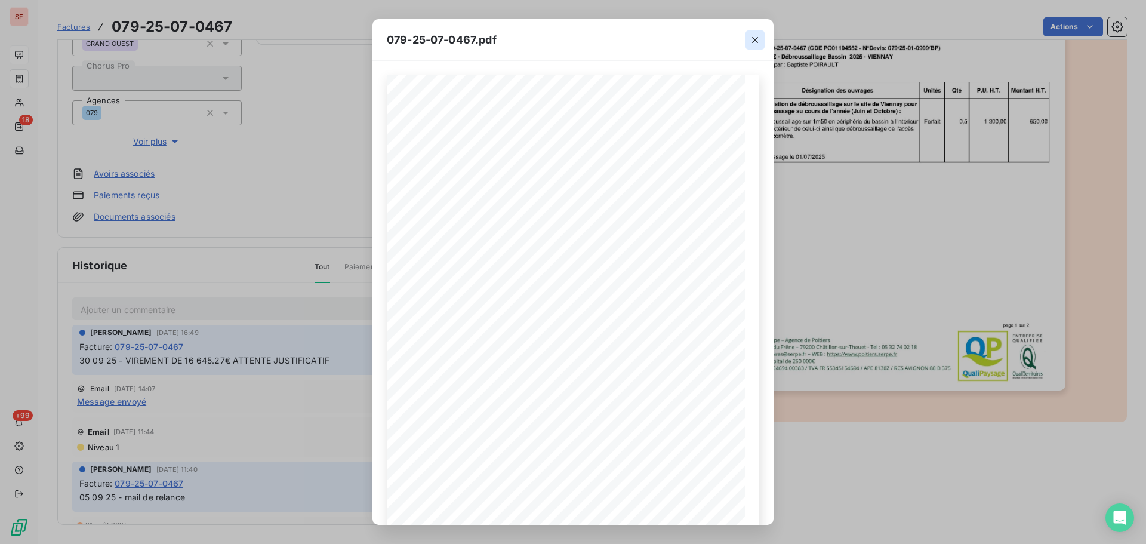
click at [753, 42] on icon "button" at bounding box center [755, 40] width 6 height 6
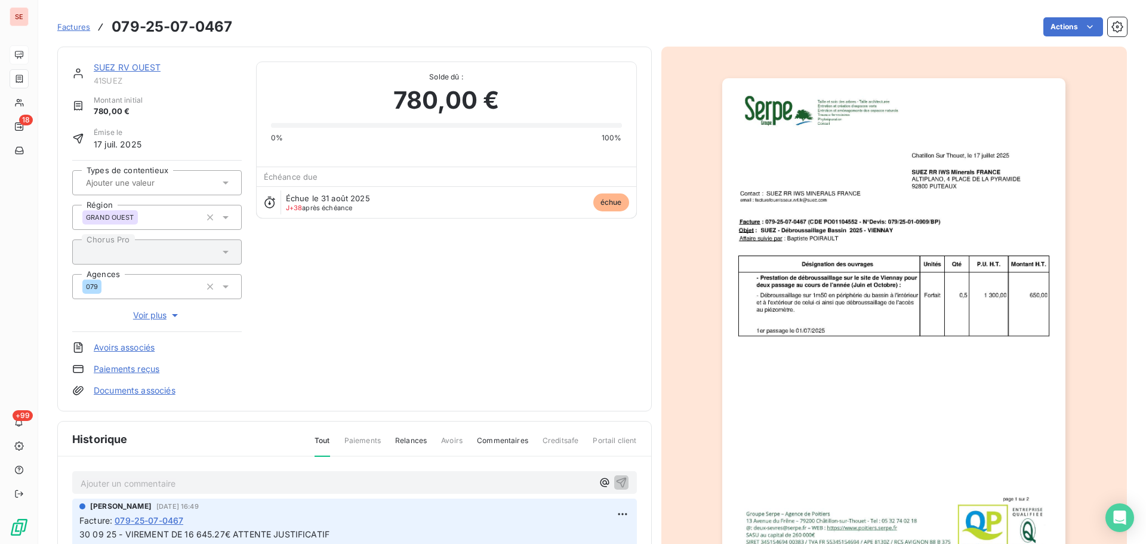
click at [132, 64] on link "SUEZ RV OUEST" at bounding box center [127, 67] width 67 height 10
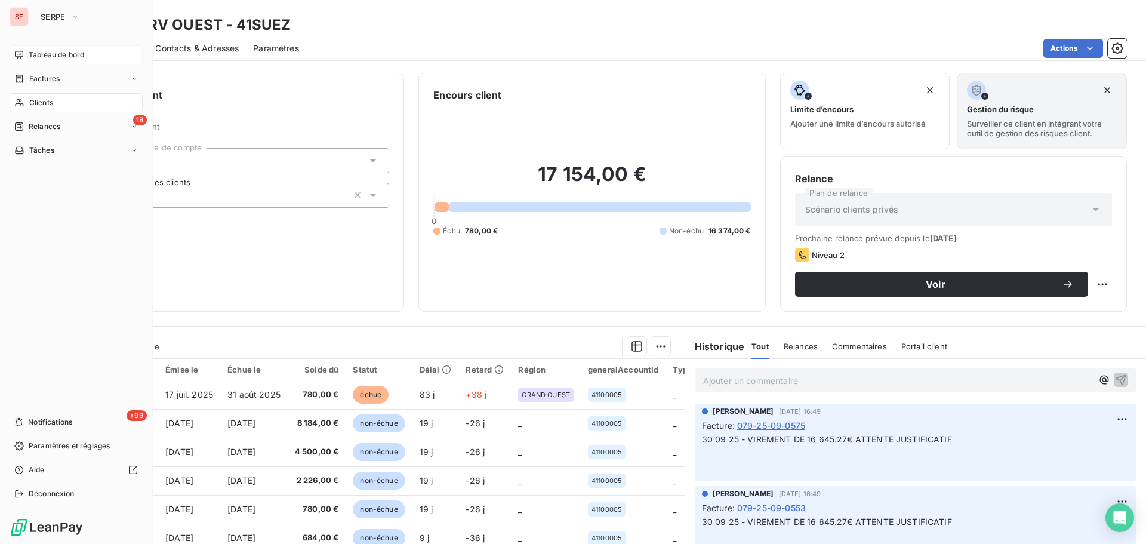
click at [39, 76] on span "Factures" at bounding box center [44, 78] width 30 height 11
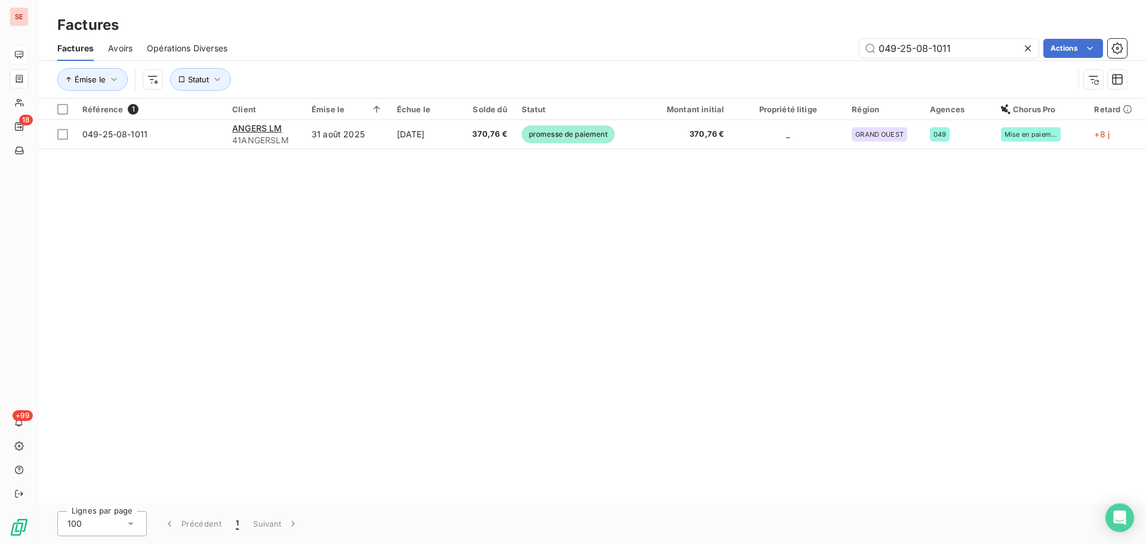
click at [1031, 47] on icon at bounding box center [1028, 48] width 12 height 12
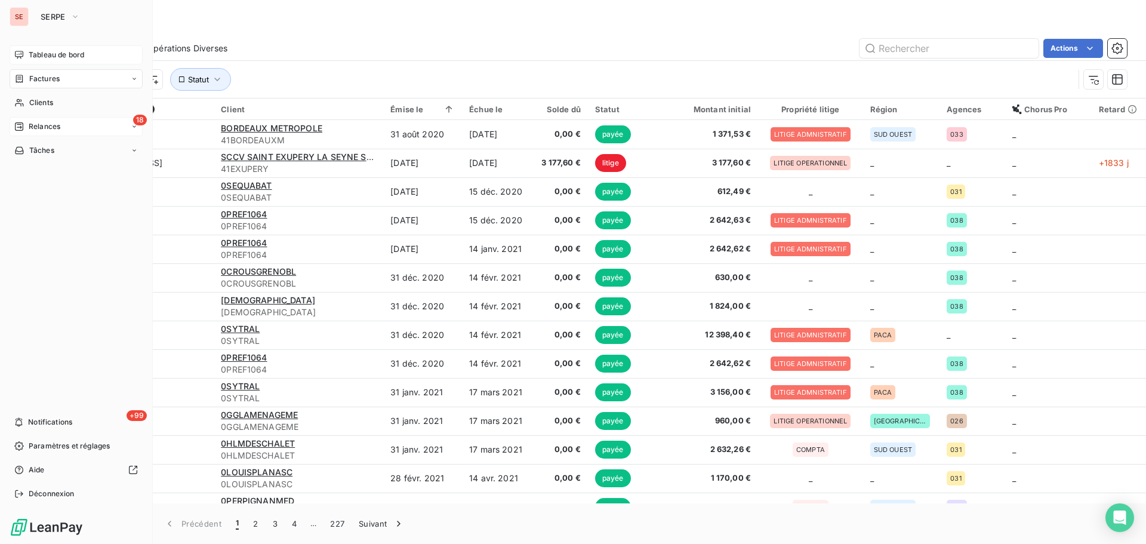
click at [42, 130] on span "Relances" at bounding box center [45, 126] width 32 height 11
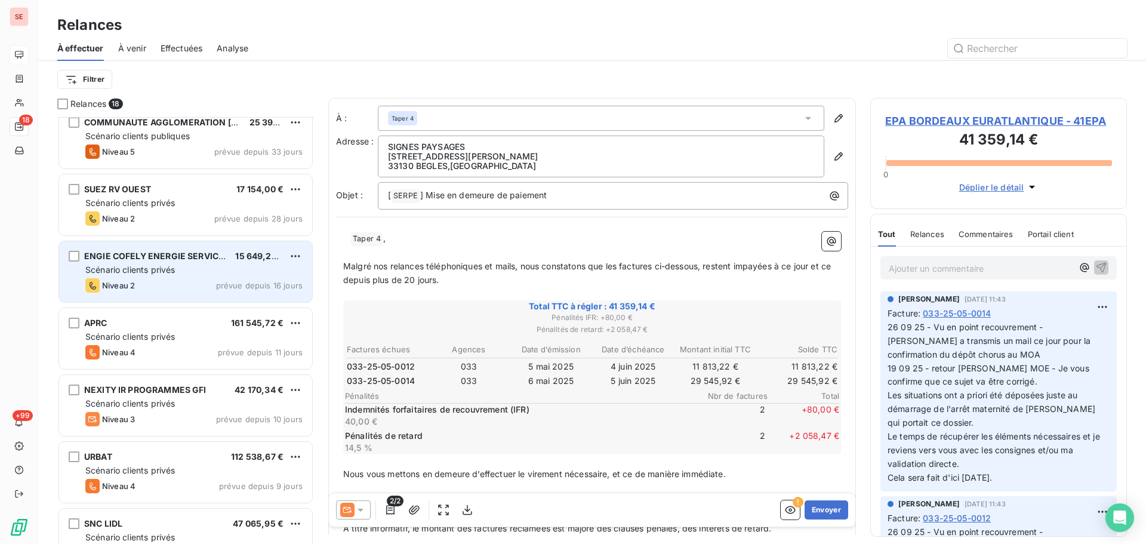
scroll to position [319, 0]
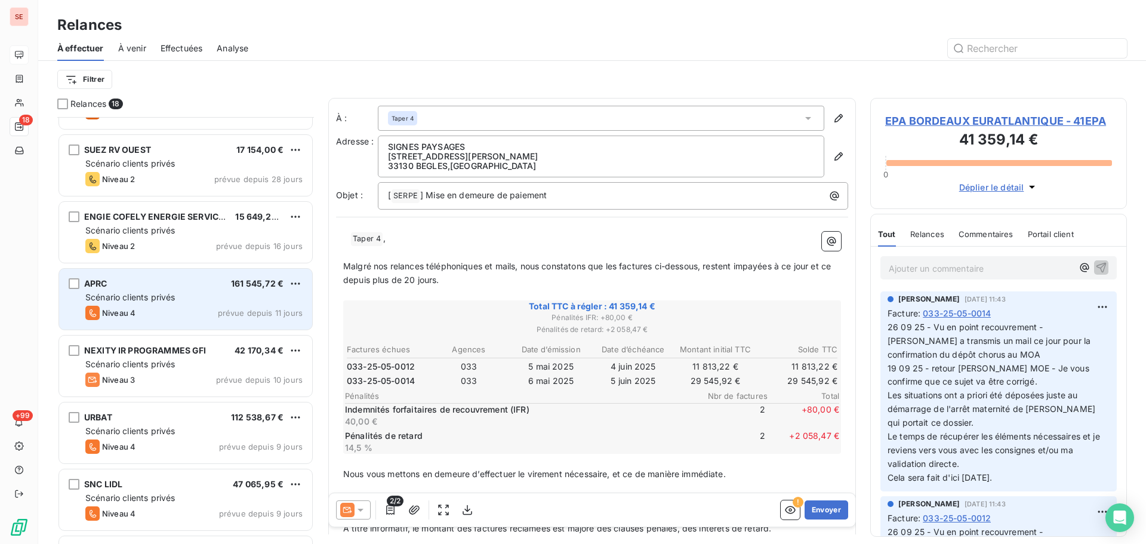
click at [201, 313] on div "Niveau 4 prévue depuis 11 jours" at bounding box center [193, 313] width 217 height 14
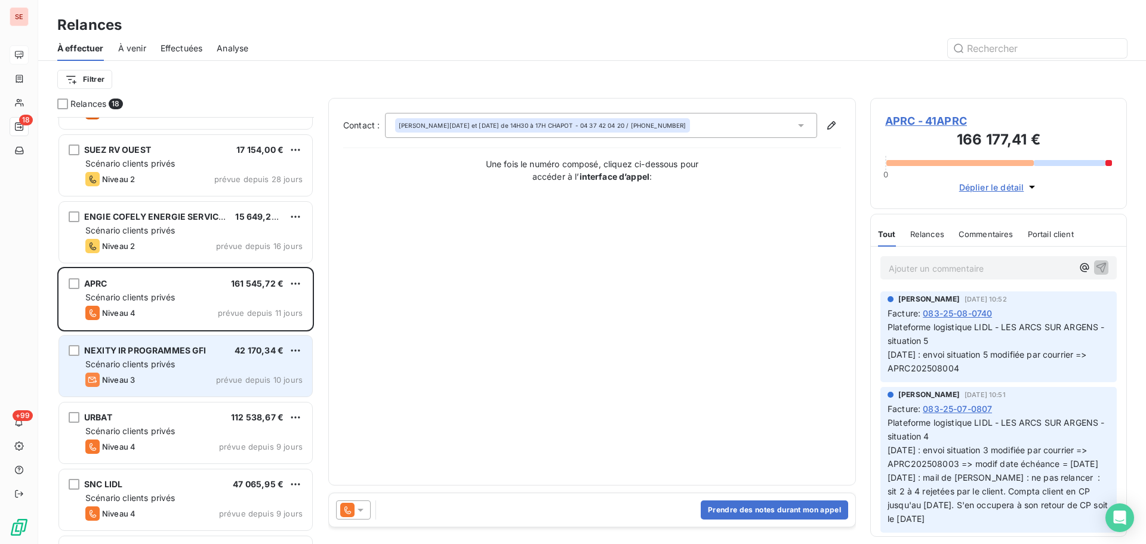
click at [176, 343] on div "NEXITY IR PROGRAMMES GFI 42 170,34 € Scénario clients privés Niveau 3 prévue de…" at bounding box center [185, 366] width 253 height 61
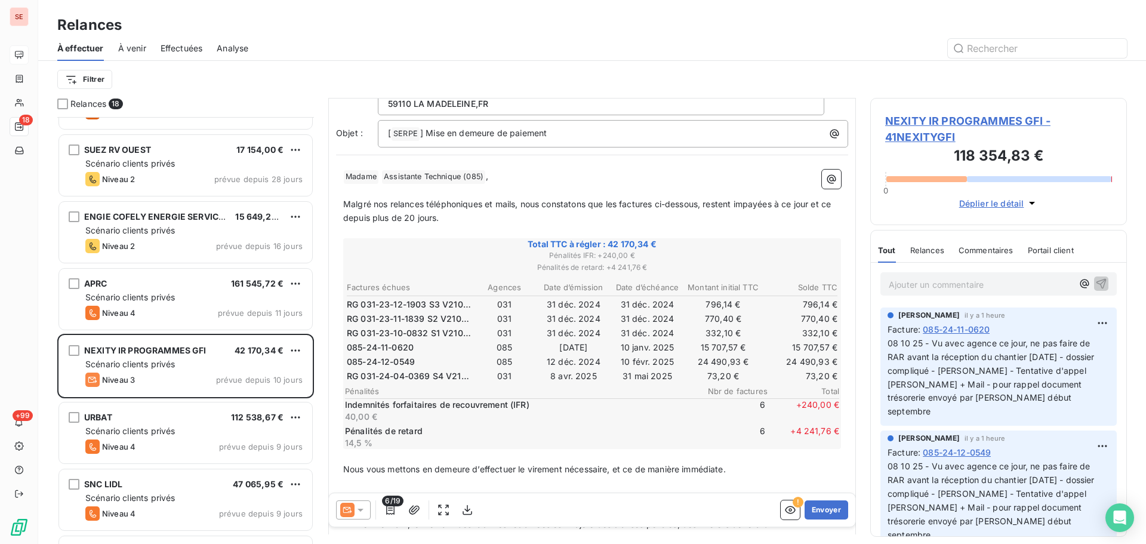
scroll to position [160, 0]
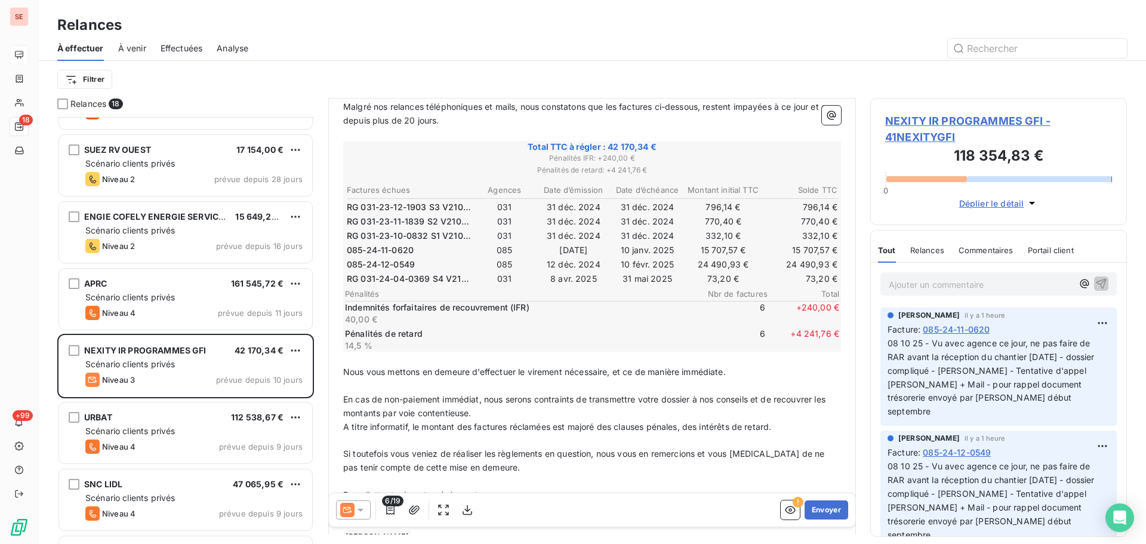
click at [988, 120] on span "NEXITY IR PROGRAMMES GFI - 41NEXITYGFI" at bounding box center [998, 129] width 227 height 32
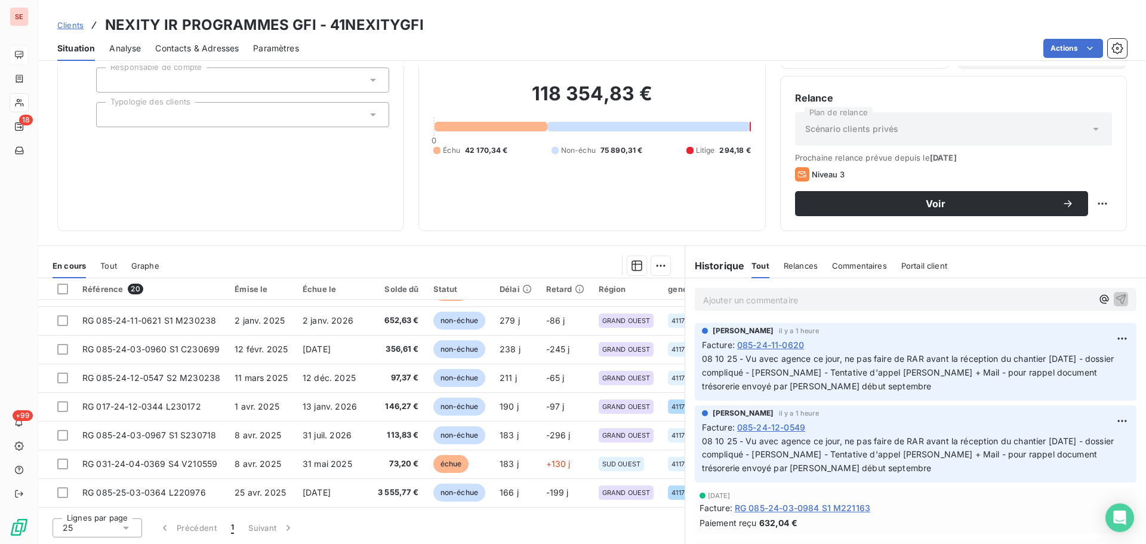
scroll to position [159, 0]
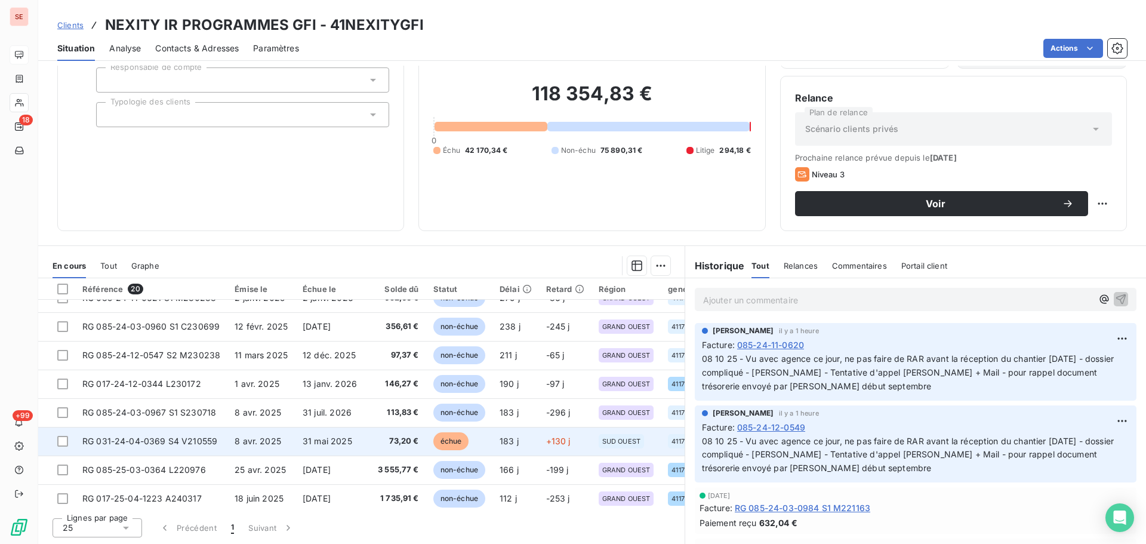
click at [199, 444] on span "RG 031-24-04-0369 S4 V210559" at bounding box center [149, 441] width 135 height 10
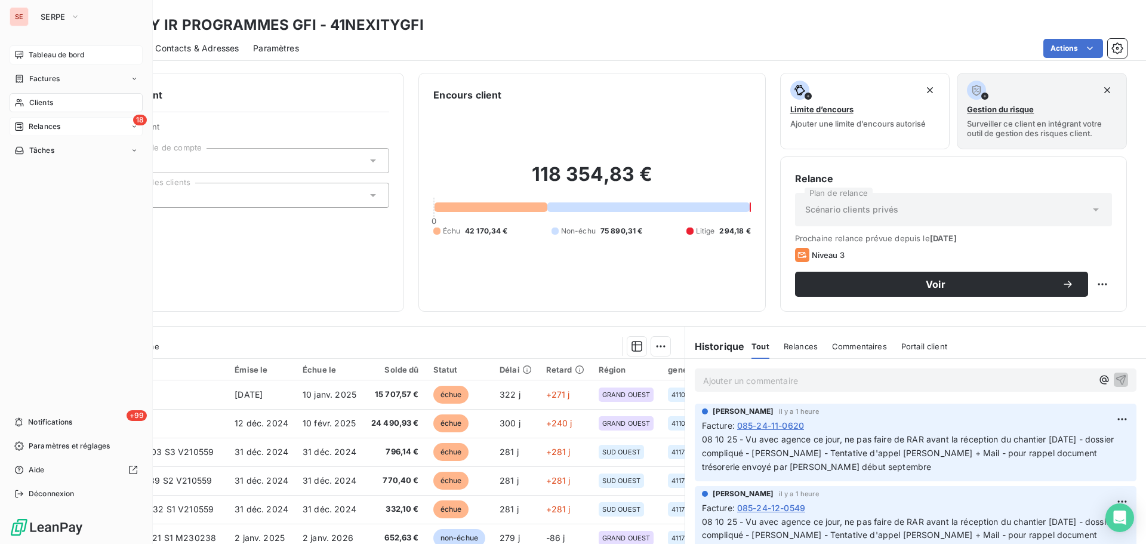
click at [63, 129] on div "18 Relances" at bounding box center [76, 126] width 133 height 19
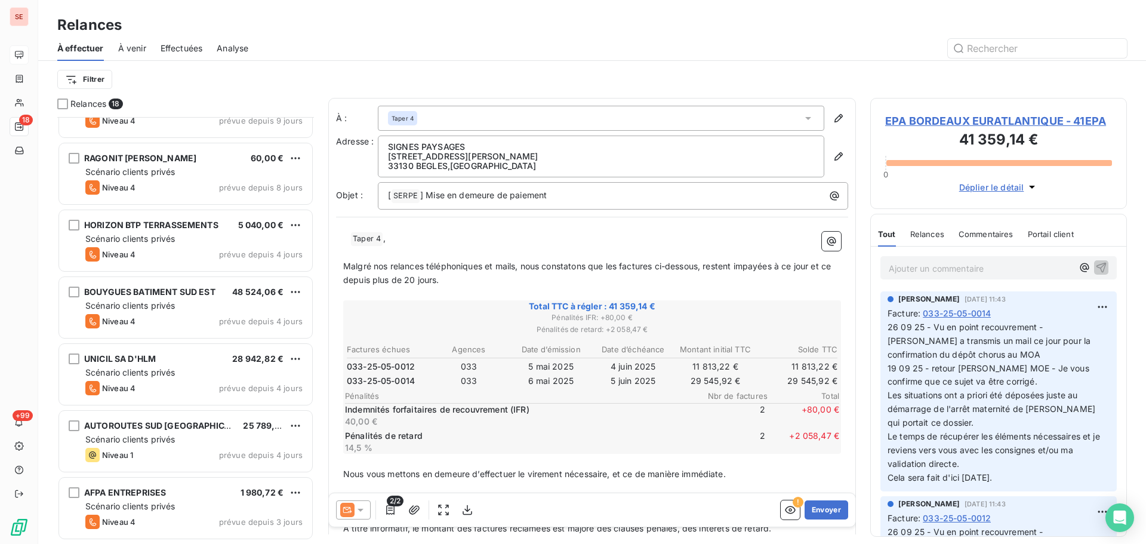
scroll to position [777, 0]
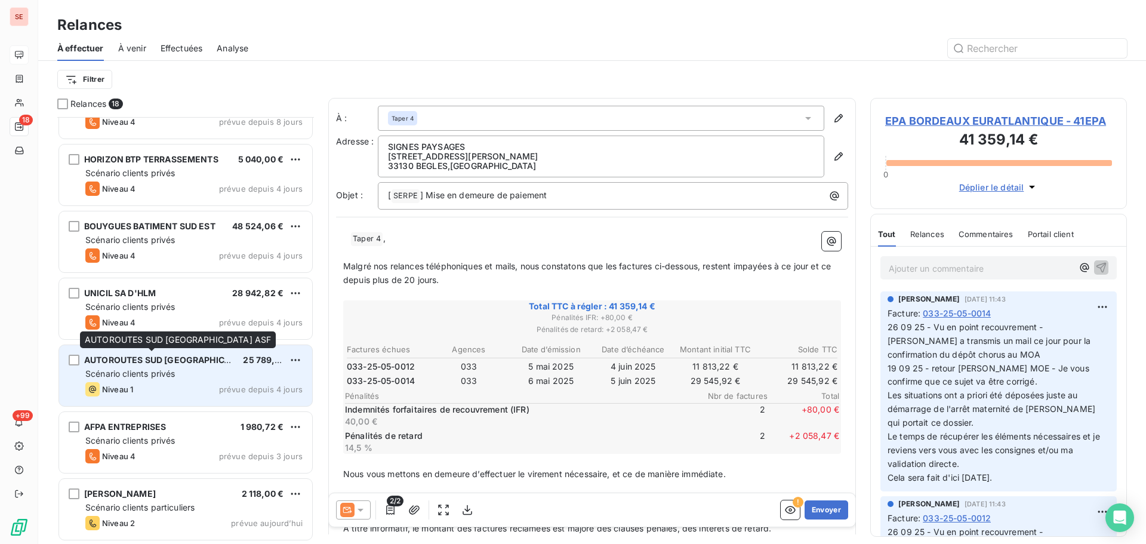
click at [180, 356] on span "AUTOROUTES SUD [GEOGRAPHIC_DATA] ASF" at bounding box center [177, 360] width 187 height 10
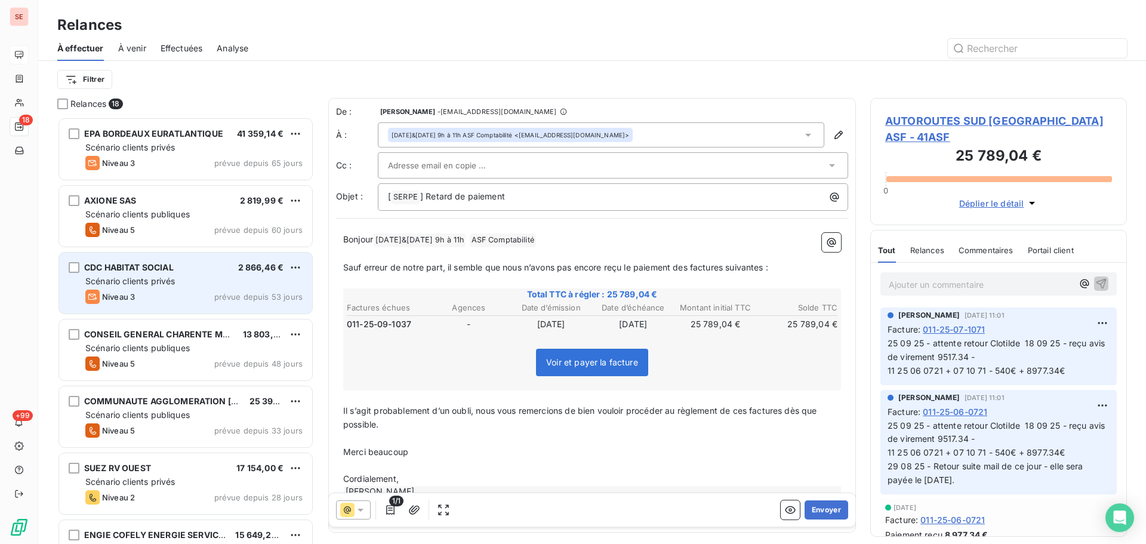
click at [190, 283] on div "Scénario clients privés" at bounding box center [193, 281] width 217 height 12
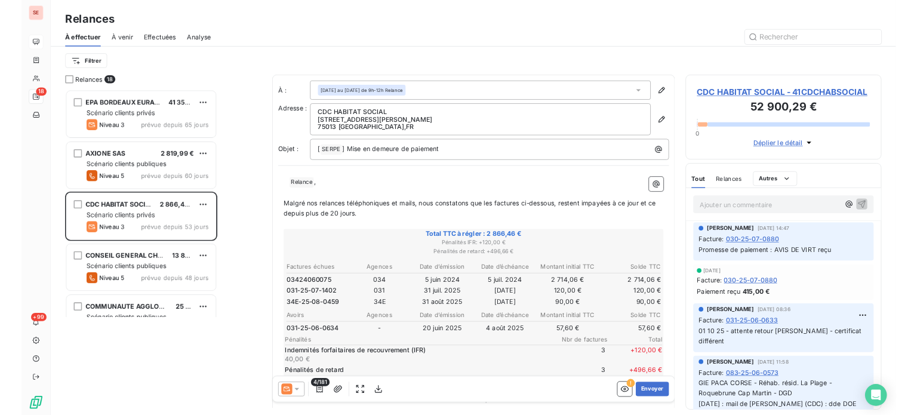
scroll to position [289, 190]
